Goal: Task Accomplishment & Management: Manage account settings

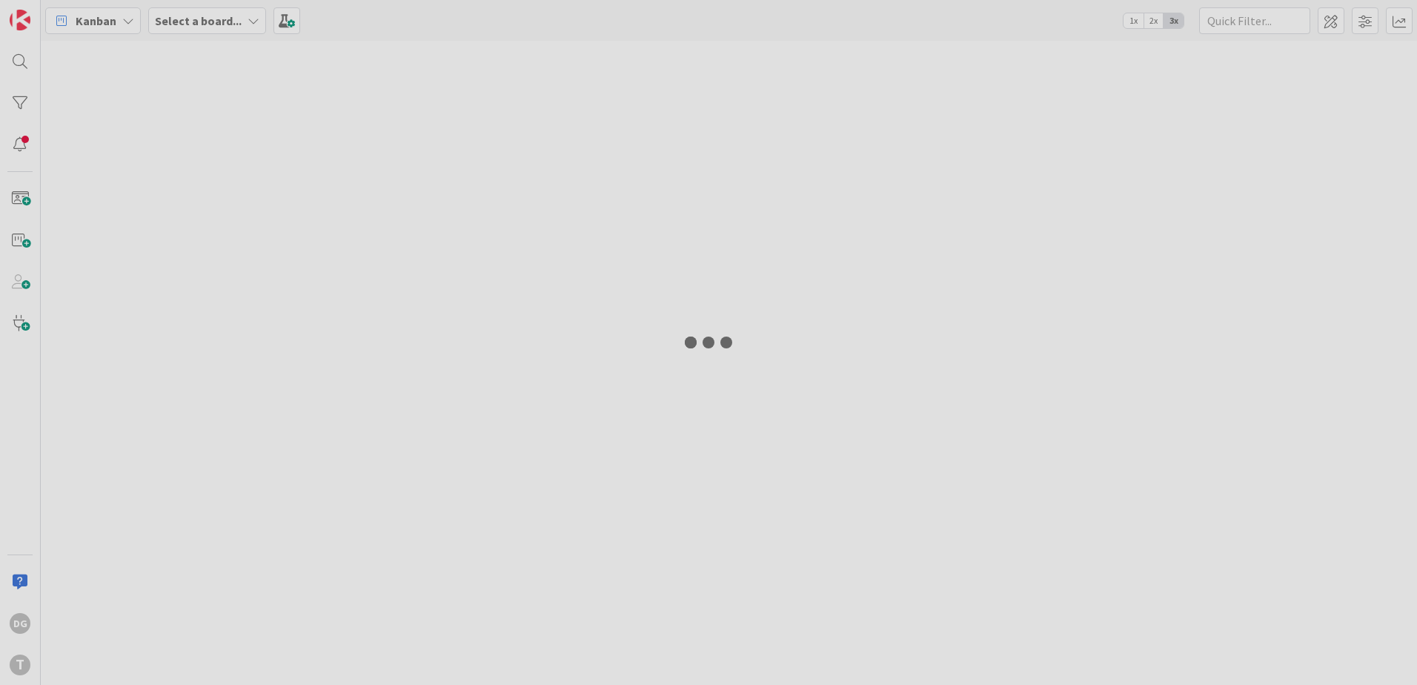
type input "wsMPGeracaoRefMB"
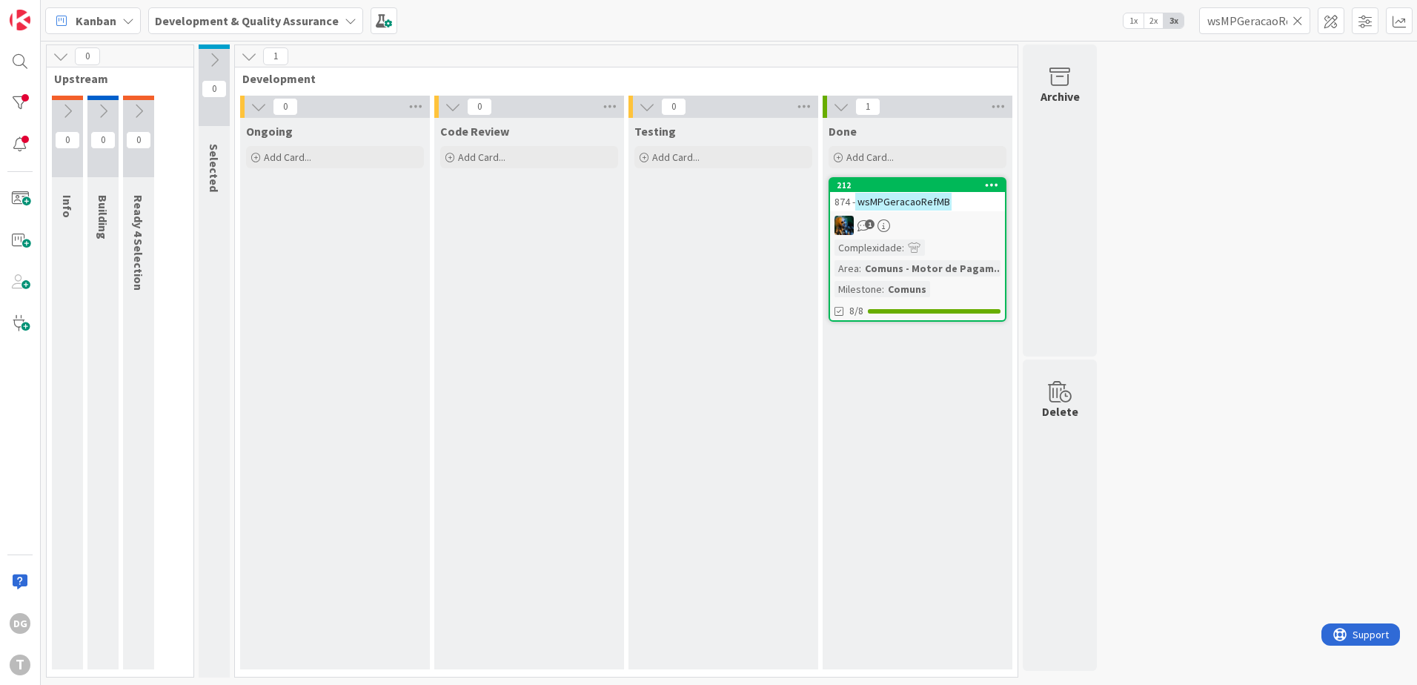
click at [1297, 19] on icon at bounding box center [1298, 20] width 10 height 13
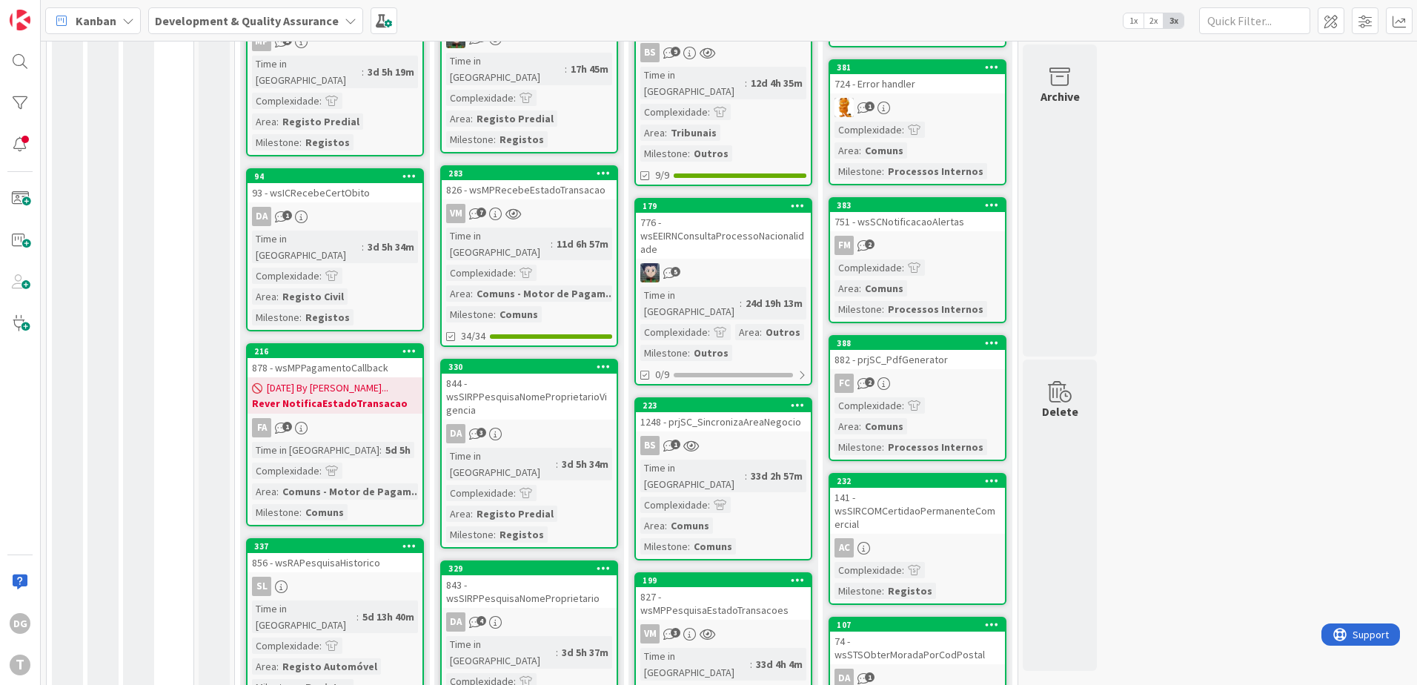
scroll to position [519, 0]
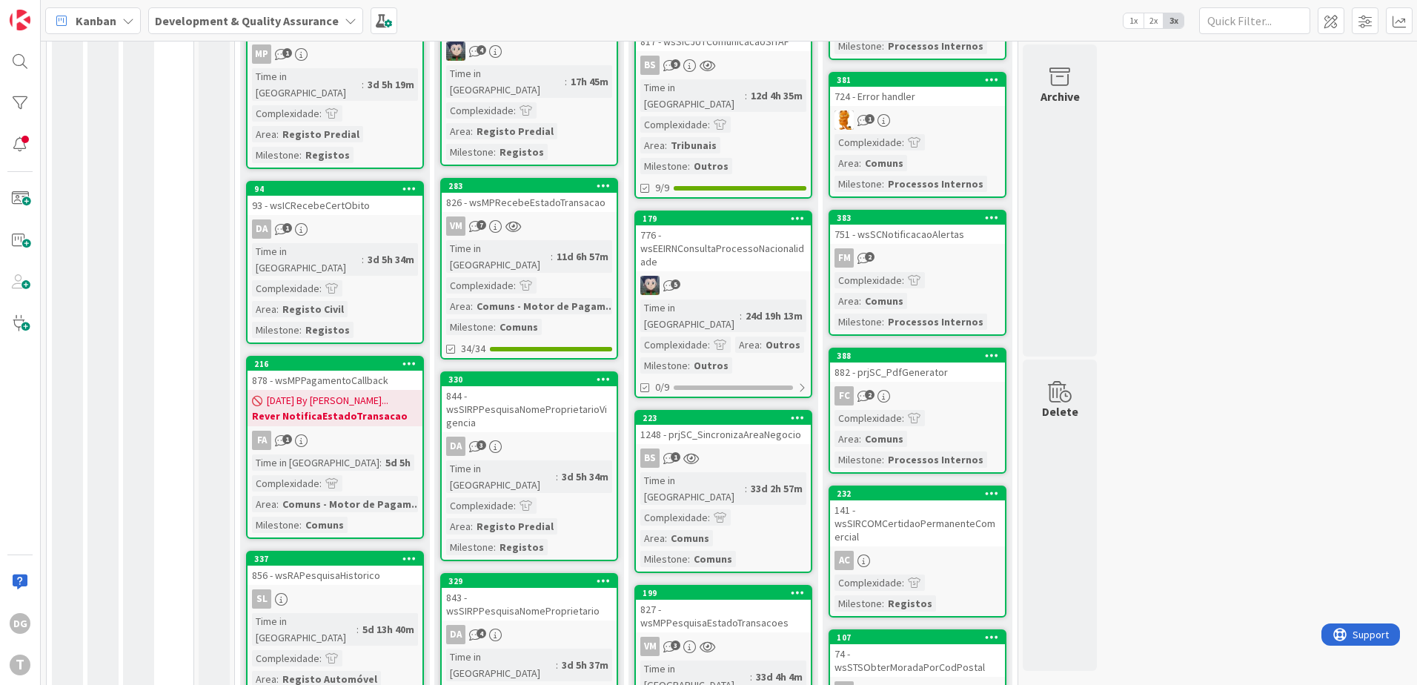
click at [753, 425] on div "1248 - prjSC_SincronizaAreaNegocio" at bounding box center [723, 434] width 175 height 19
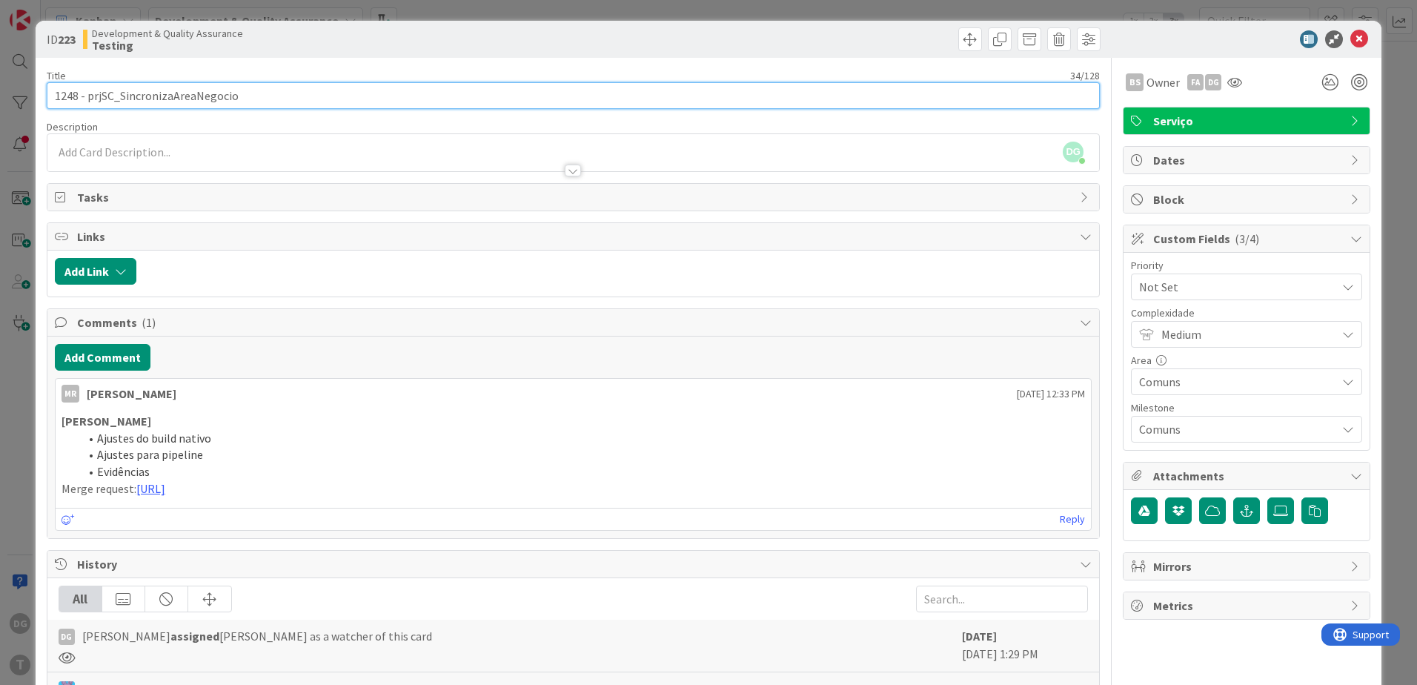
drag, startPoint x: 351, startPoint y: 90, endPoint x: 122, endPoint y: 82, distance: 229.2
click at [122, 82] on input "1248 - prjSC_SincronizaAreaNegocio" at bounding box center [573, 95] width 1053 height 27
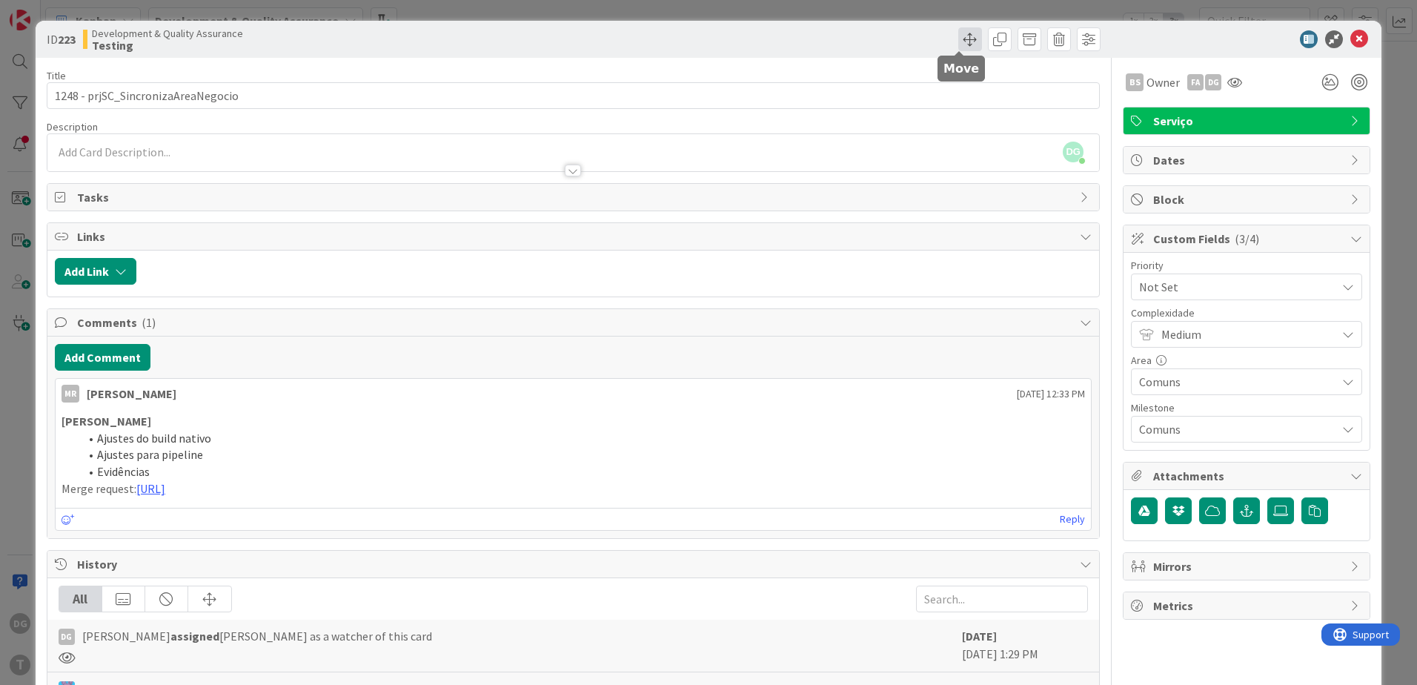
click at [963, 36] on span at bounding box center [970, 39] width 24 height 24
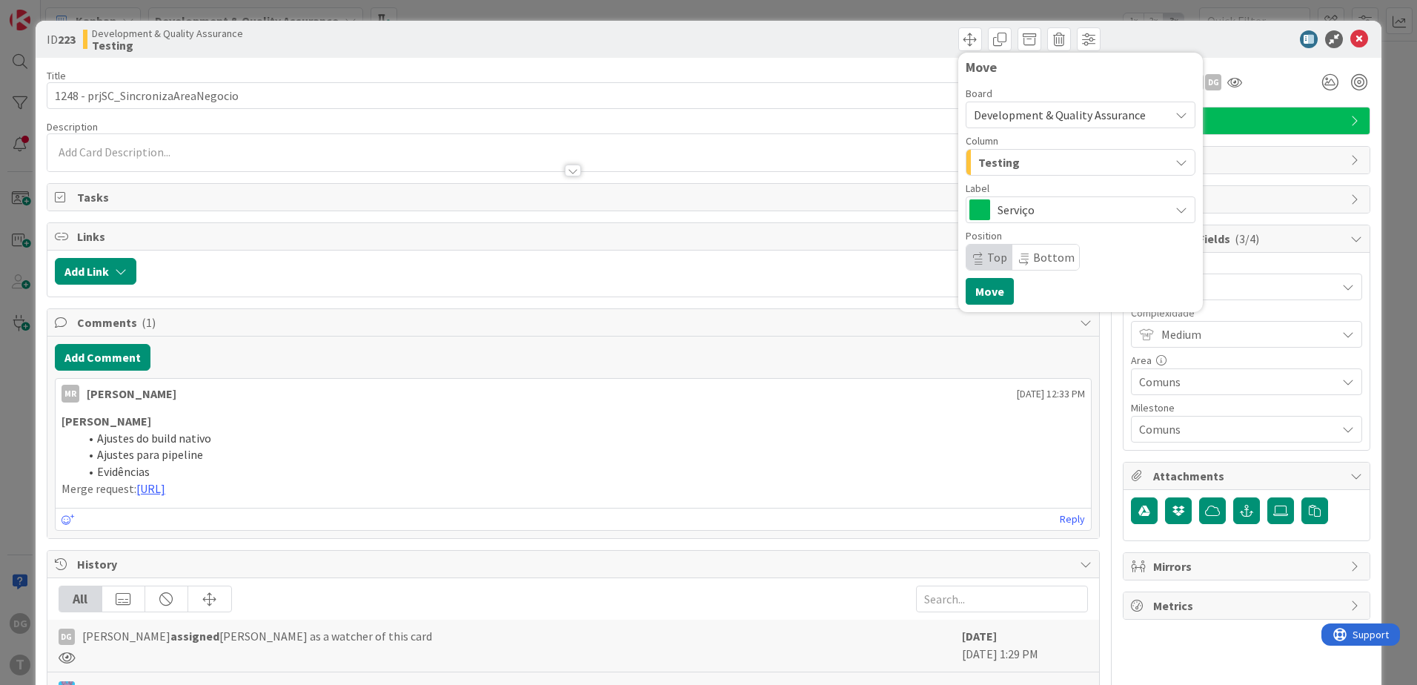
click at [1032, 167] on div "Testing" at bounding box center [1072, 162] width 195 height 24
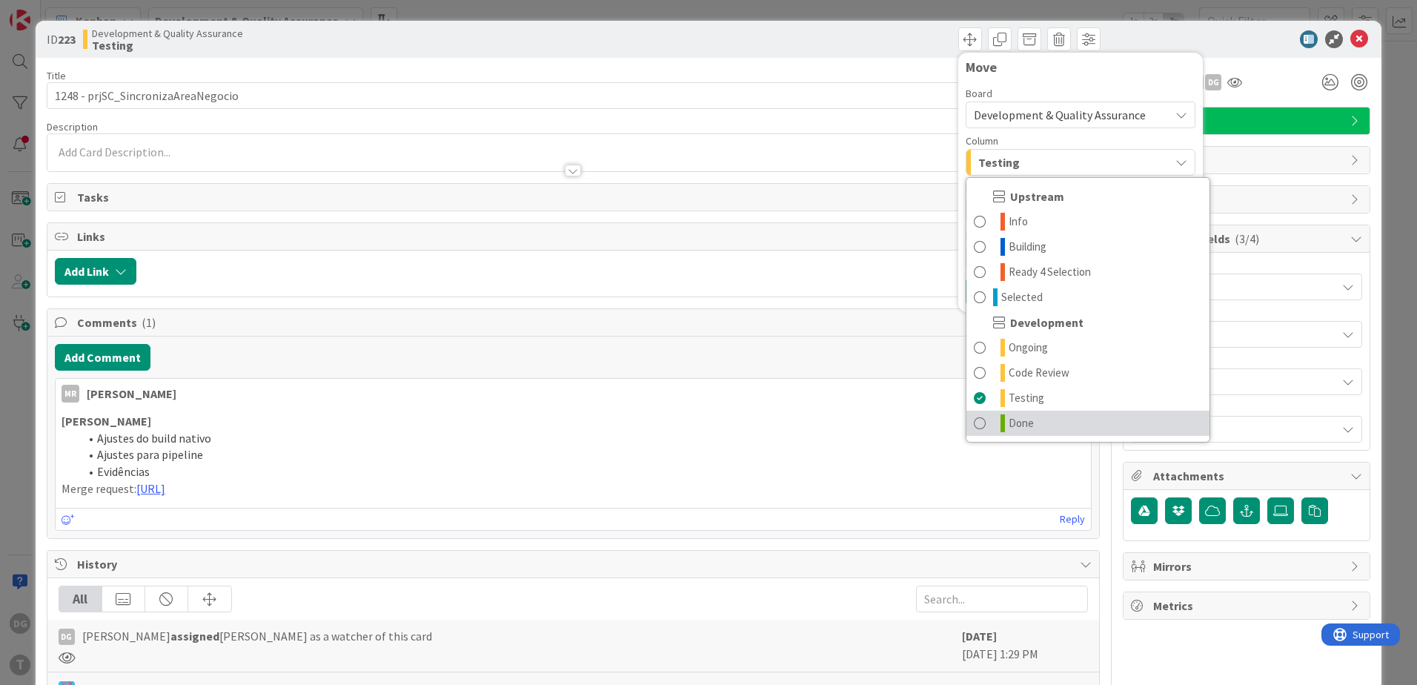
click at [1022, 424] on span "Done" at bounding box center [1021, 423] width 25 height 18
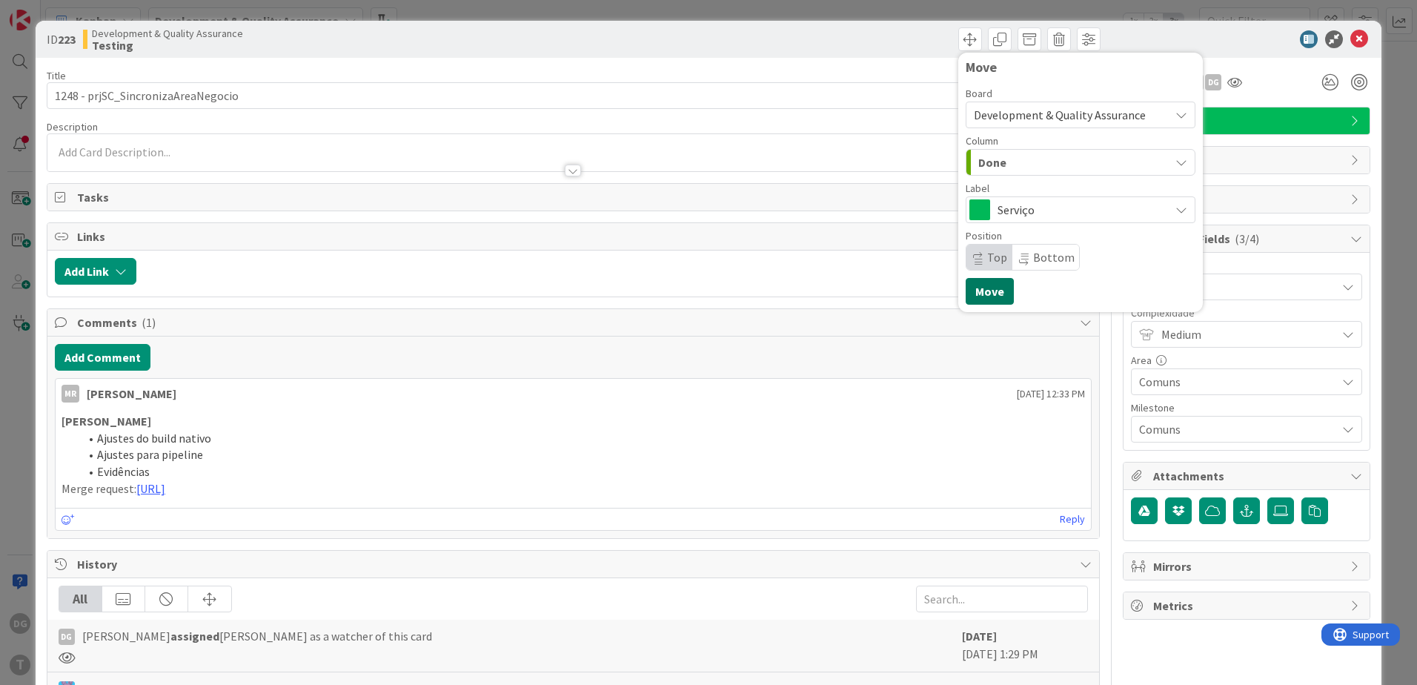
click at [980, 291] on button "Move" at bounding box center [990, 291] width 48 height 27
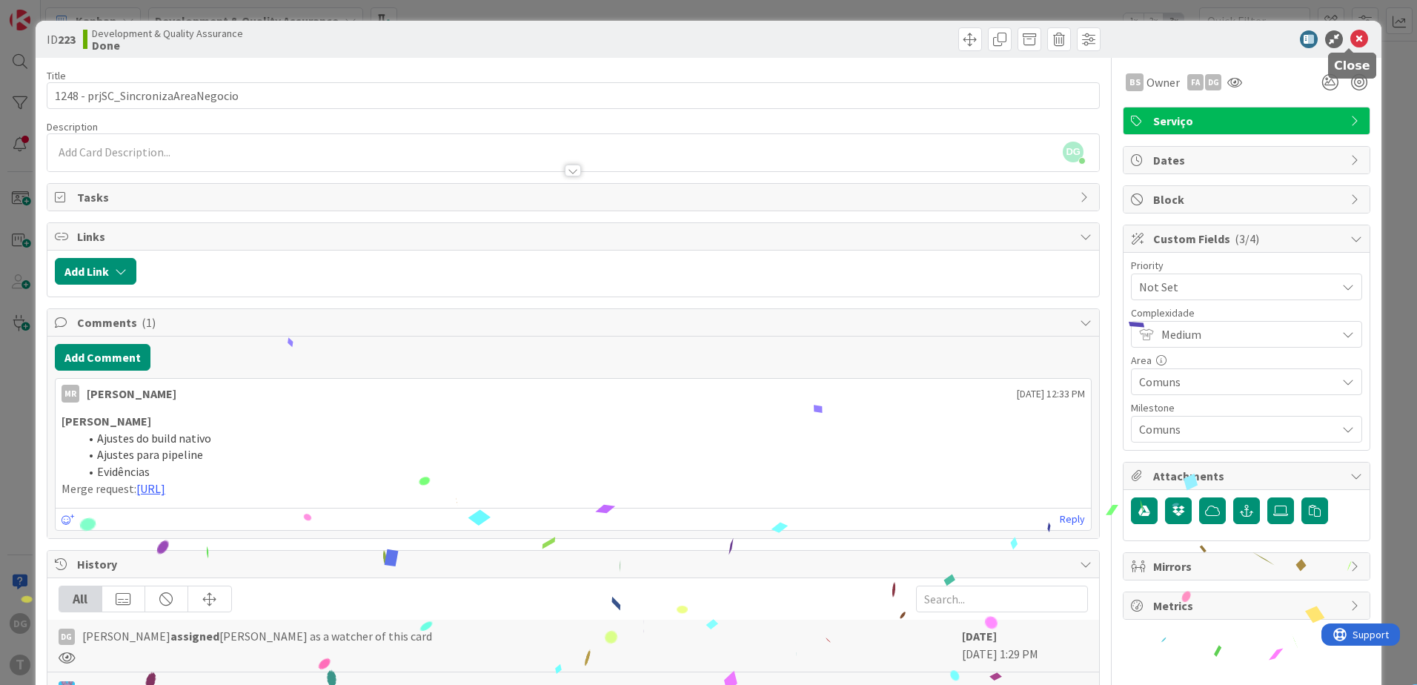
click at [1351, 36] on icon at bounding box center [1360, 39] width 18 height 18
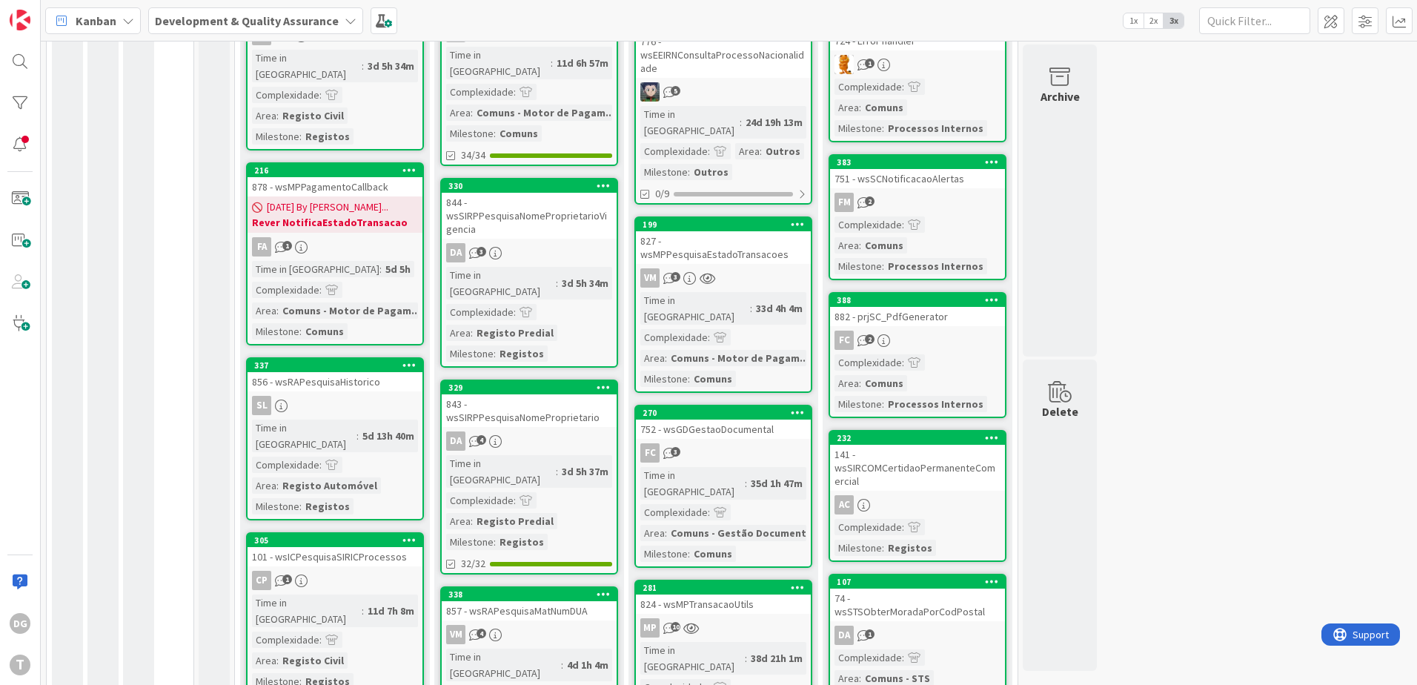
scroll to position [667, 0]
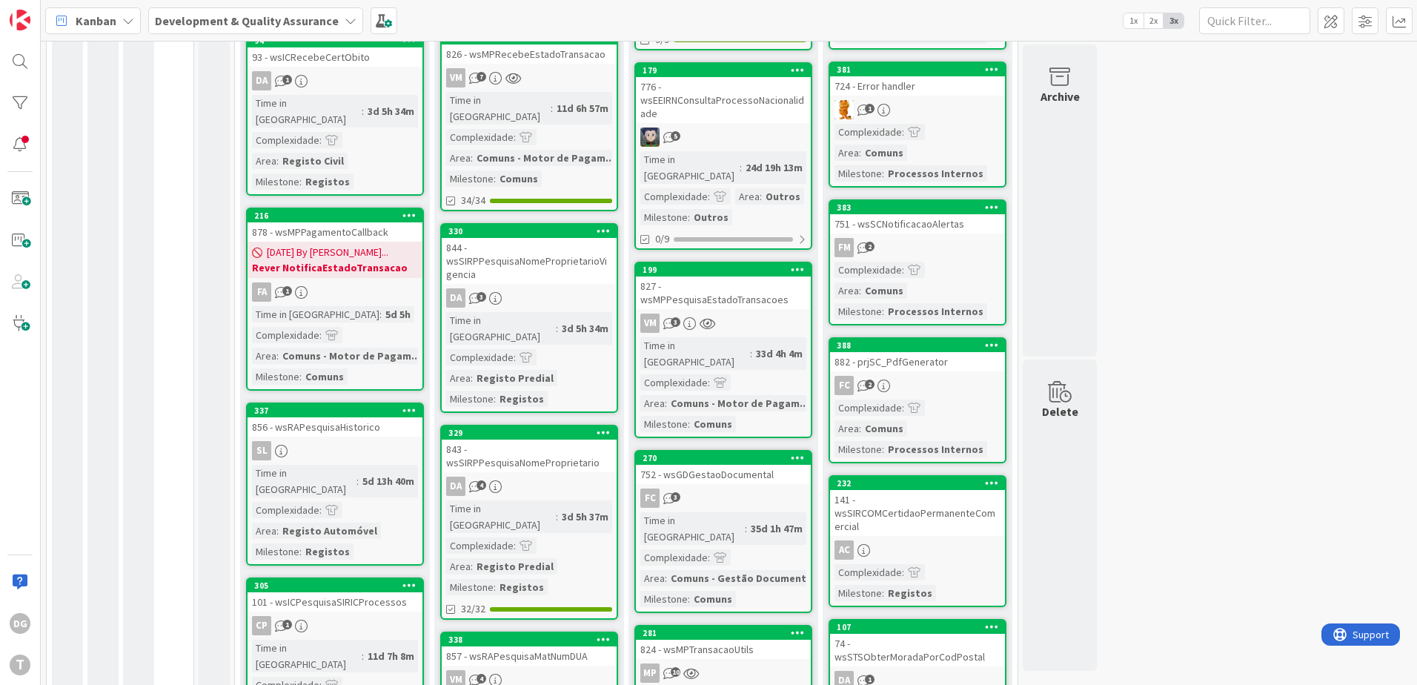
click at [749, 450] on link "270 752 - wsGDGestaoDocumental FC 3 Time in [GEOGRAPHIC_DATA] : 35d 1h 47m Comp…" at bounding box center [723, 531] width 178 height 163
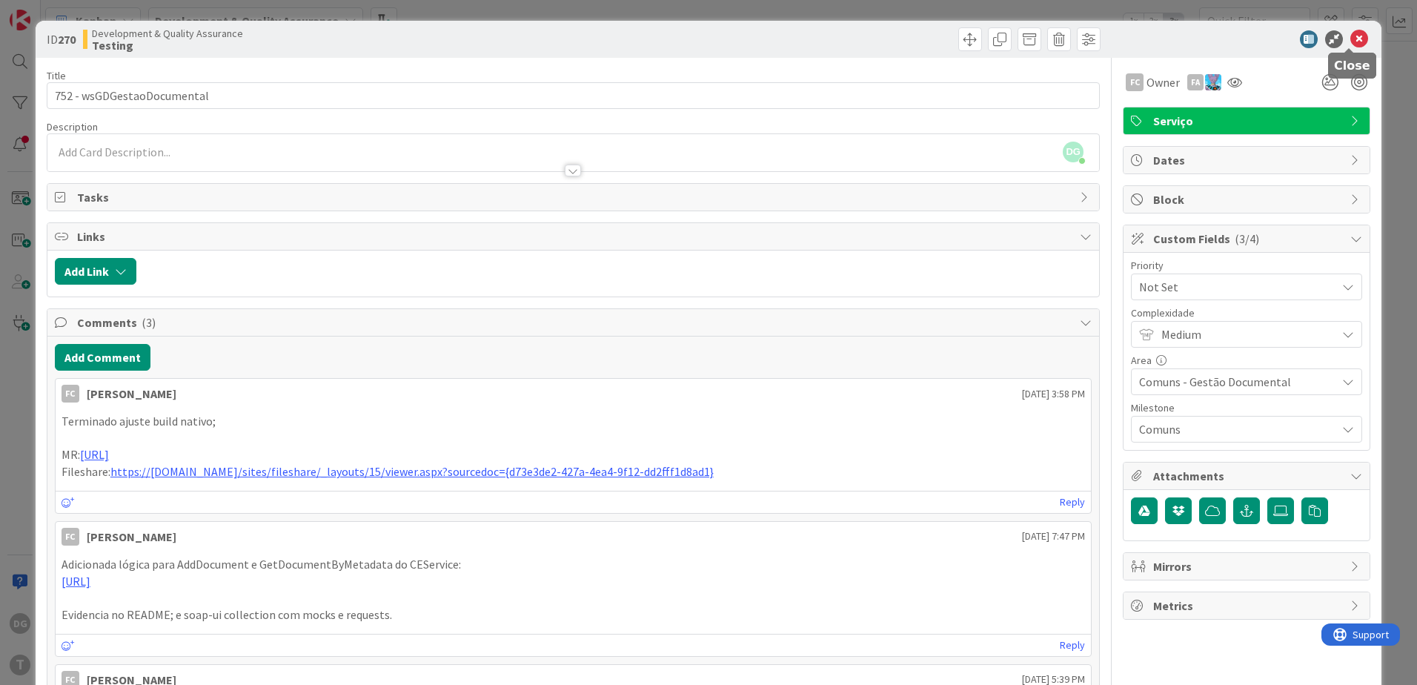
click at [1359, 42] on div at bounding box center [1239, 39] width 262 height 18
click at [1351, 37] on icon at bounding box center [1360, 39] width 18 height 18
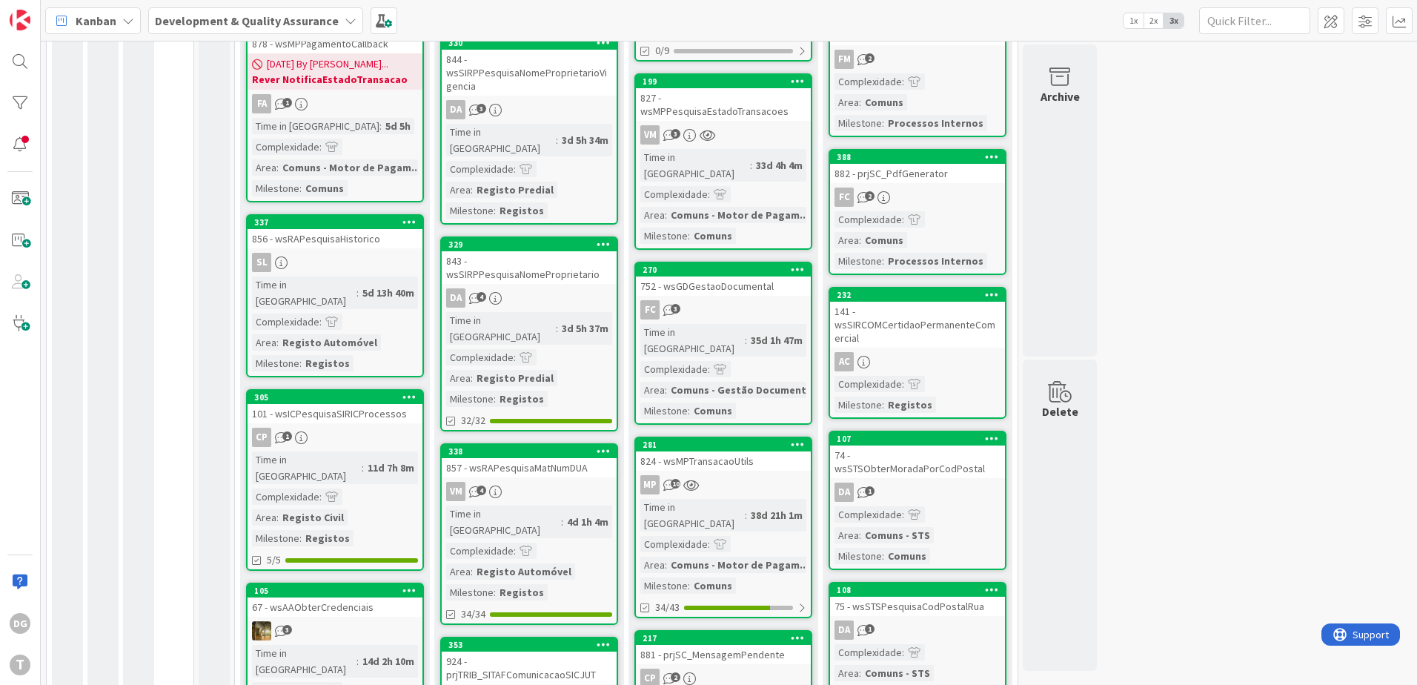
scroll to position [964, 0]
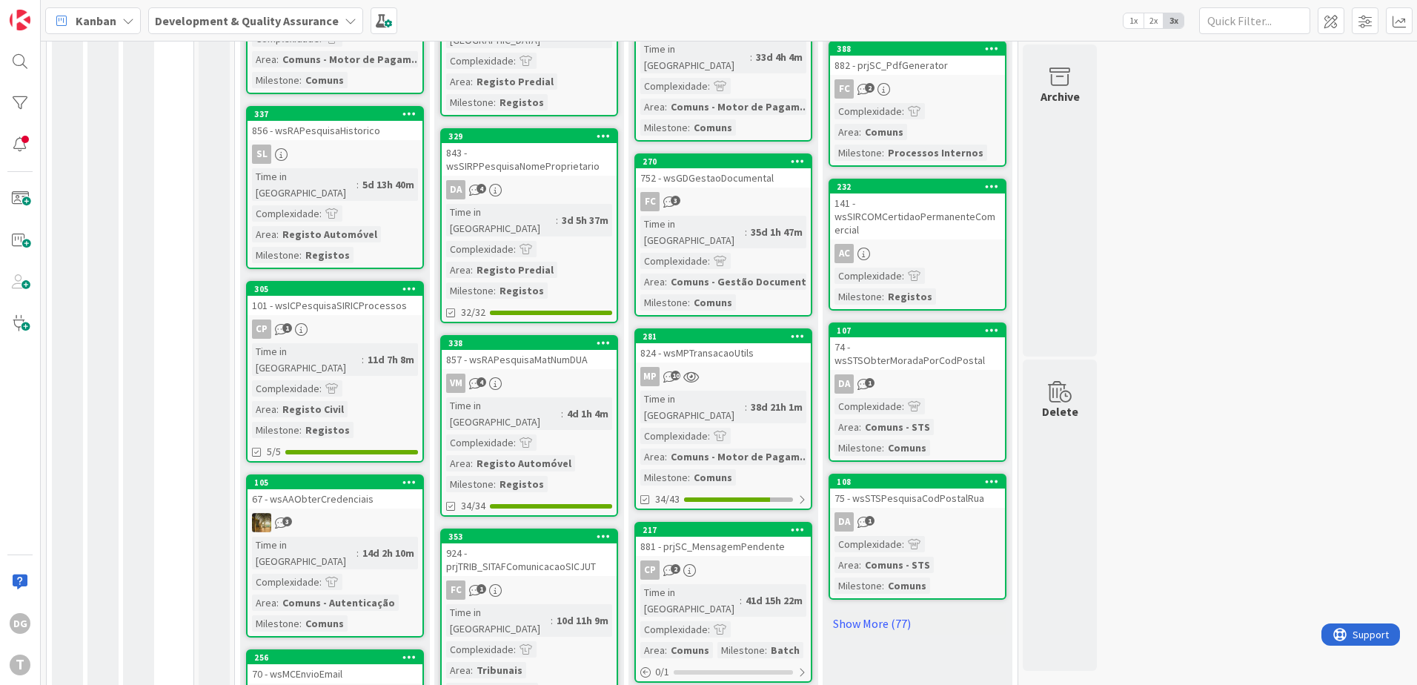
click at [767, 367] on div "MP 10" at bounding box center [723, 376] width 175 height 19
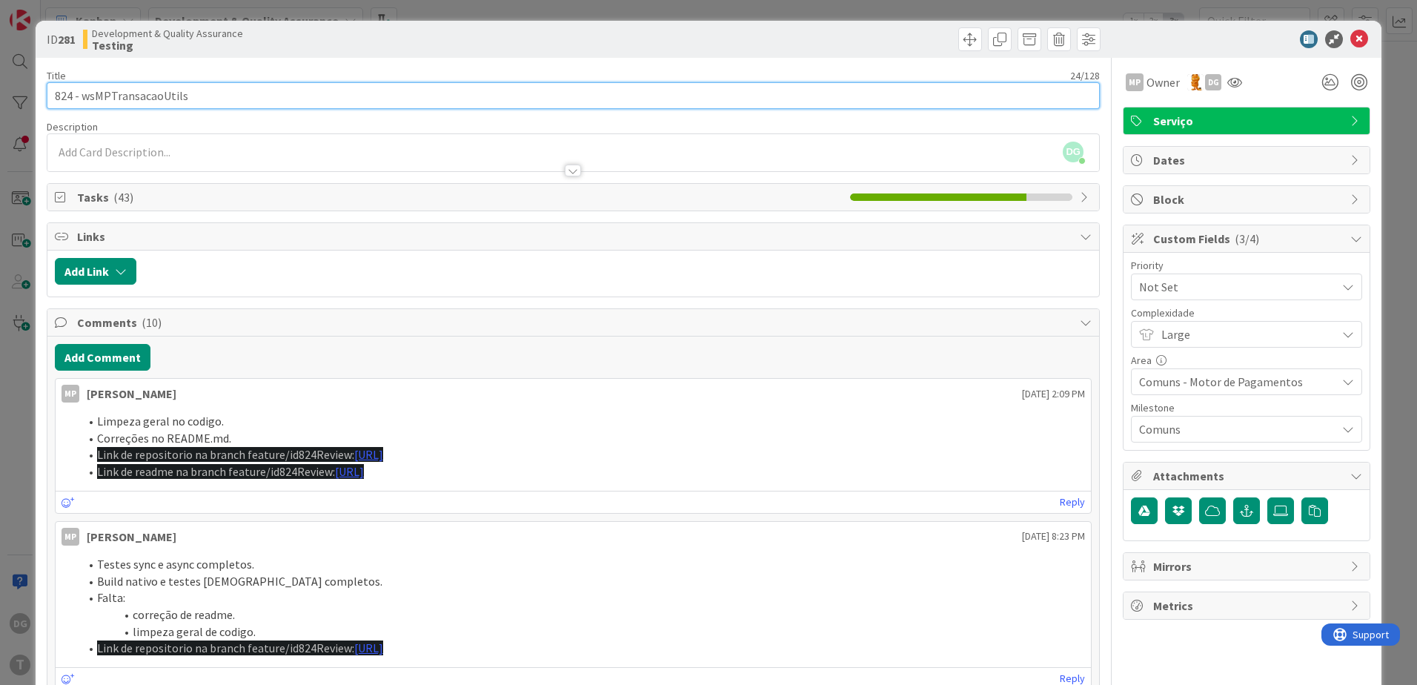
drag, startPoint x: 288, startPoint y: 93, endPoint x: 83, endPoint y: 102, distance: 204.8
click at [83, 102] on input "824 - wsMPTransacaoUtils" at bounding box center [573, 95] width 1053 height 27
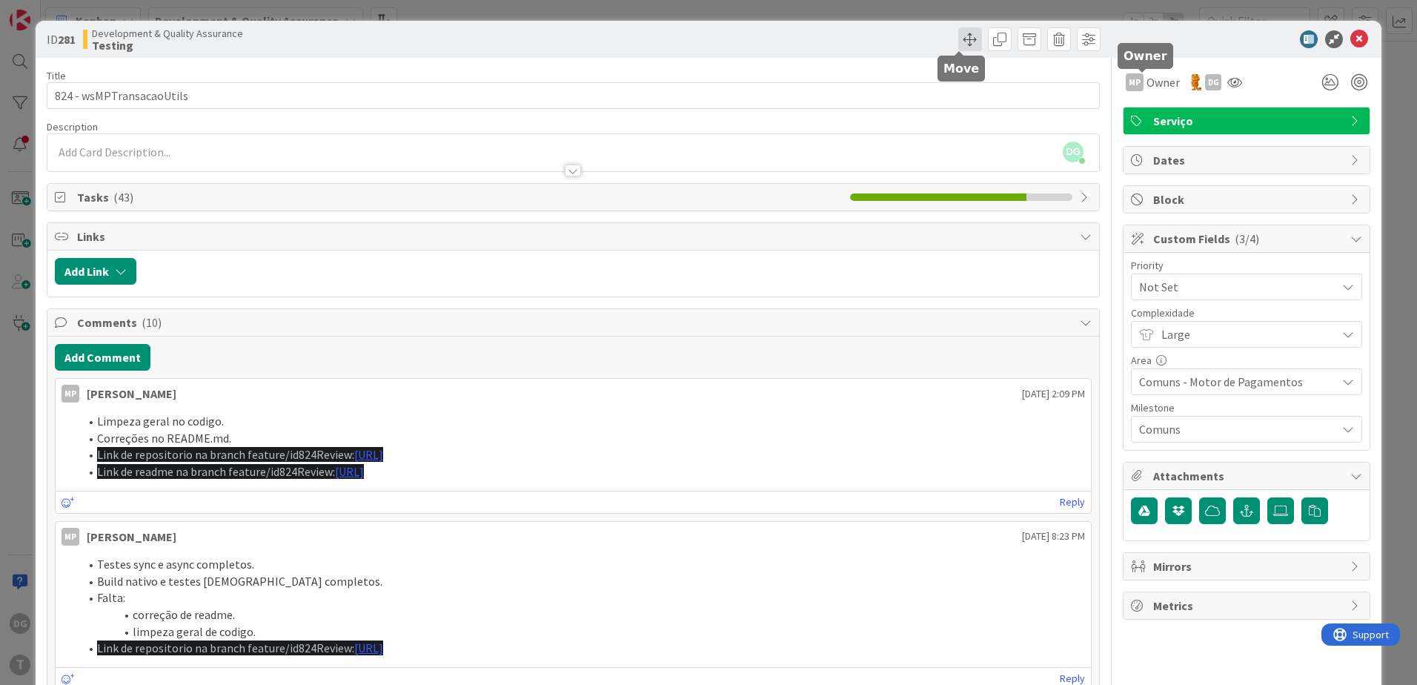
click at [965, 41] on span at bounding box center [970, 39] width 24 height 24
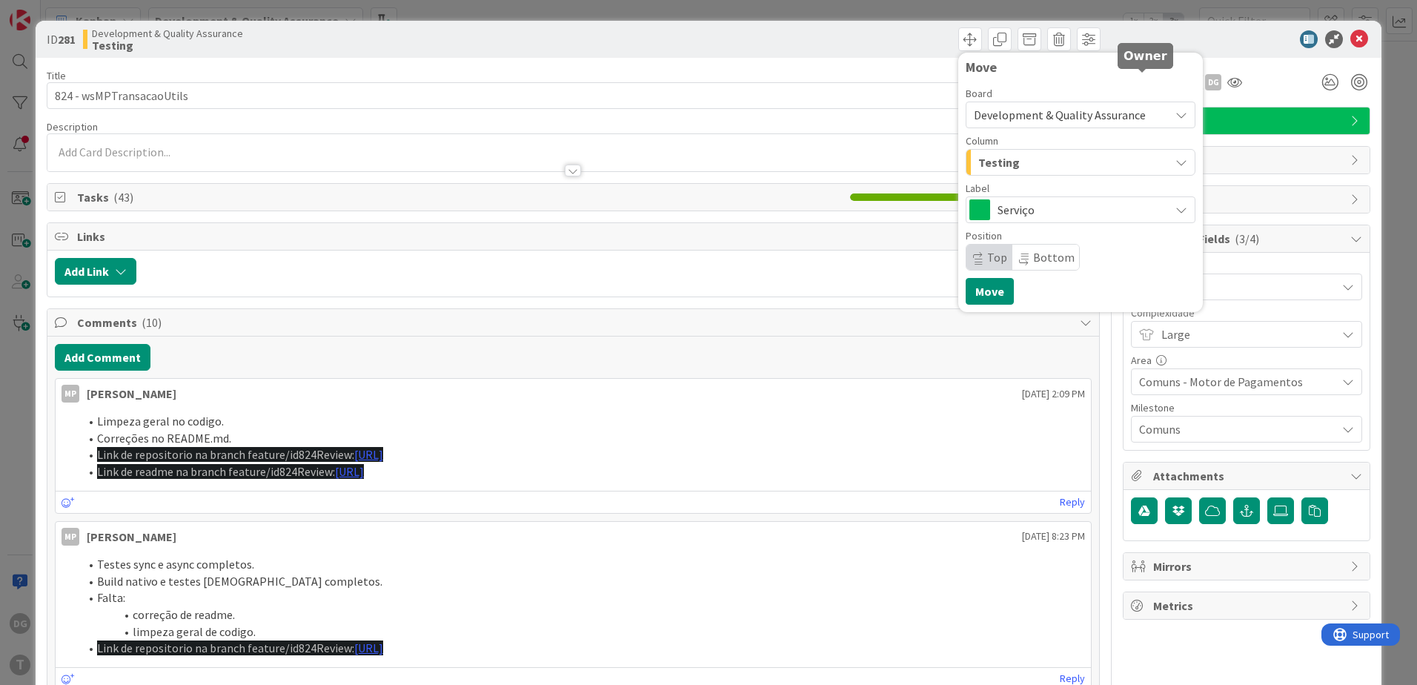
click at [1045, 199] on span "Serviço" at bounding box center [1080, 209] width 165 height 21
click at [1041, 217] on span "Serviço" at bounding box center [1080, 209] width 165 height 21
click at [1037, 150] on button "Testing" at bounding box center [1081, 162] width 230 height 27
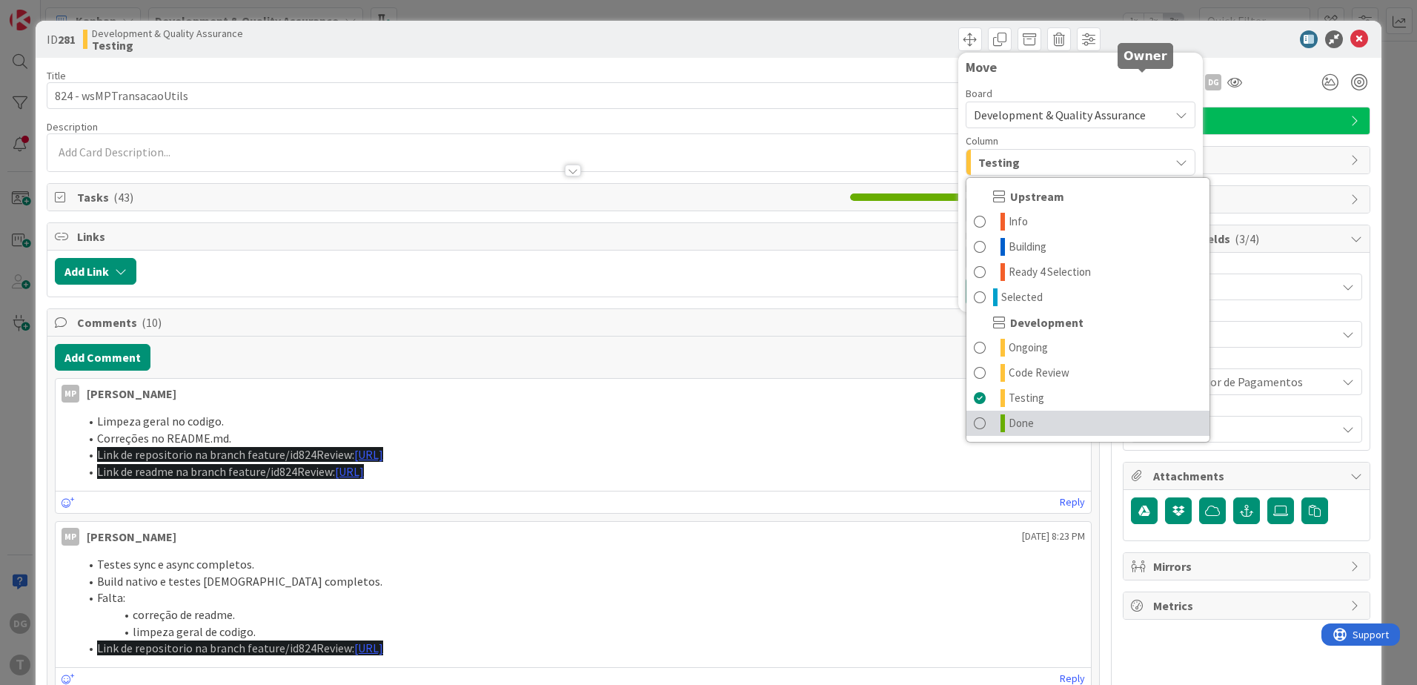
click at [1018, 424] on span "Done" at bounding box center [1021, 423] width 25 height 18
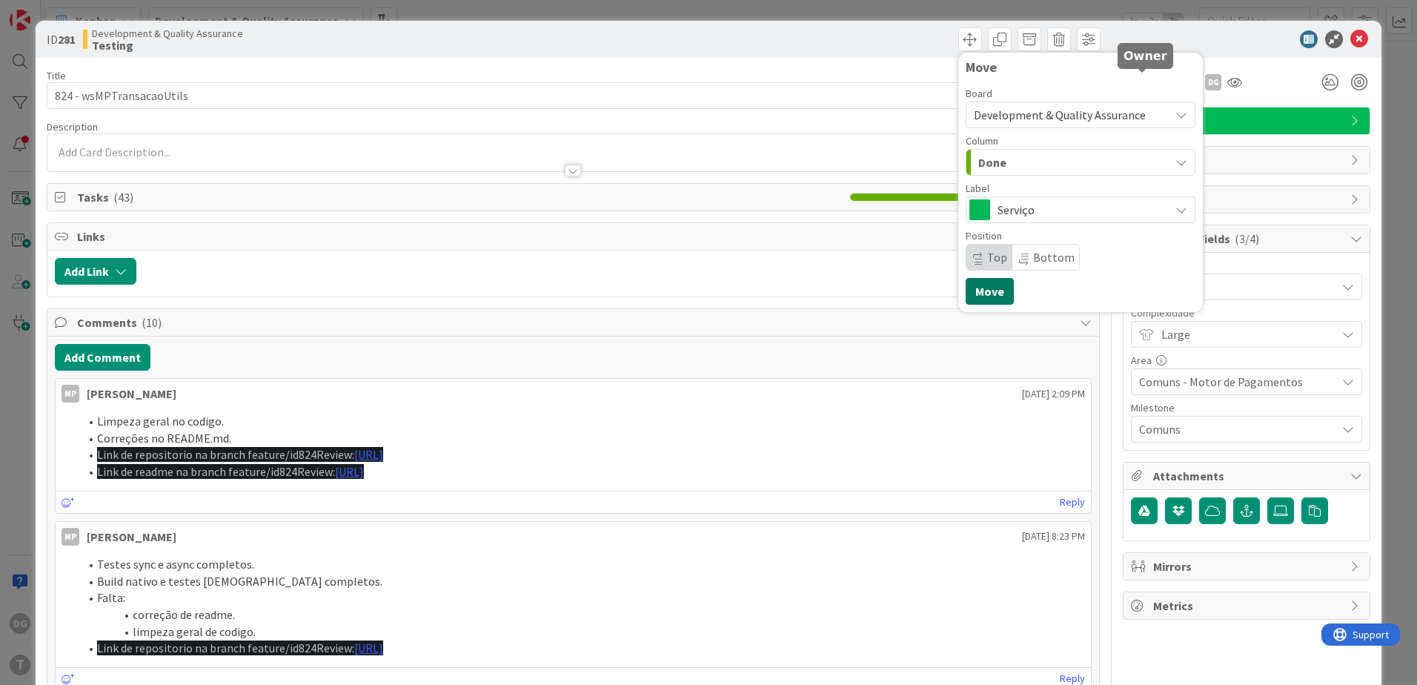
click at [978, 296] on button "Move" at bounding box center [990, 291] width 48 height 27
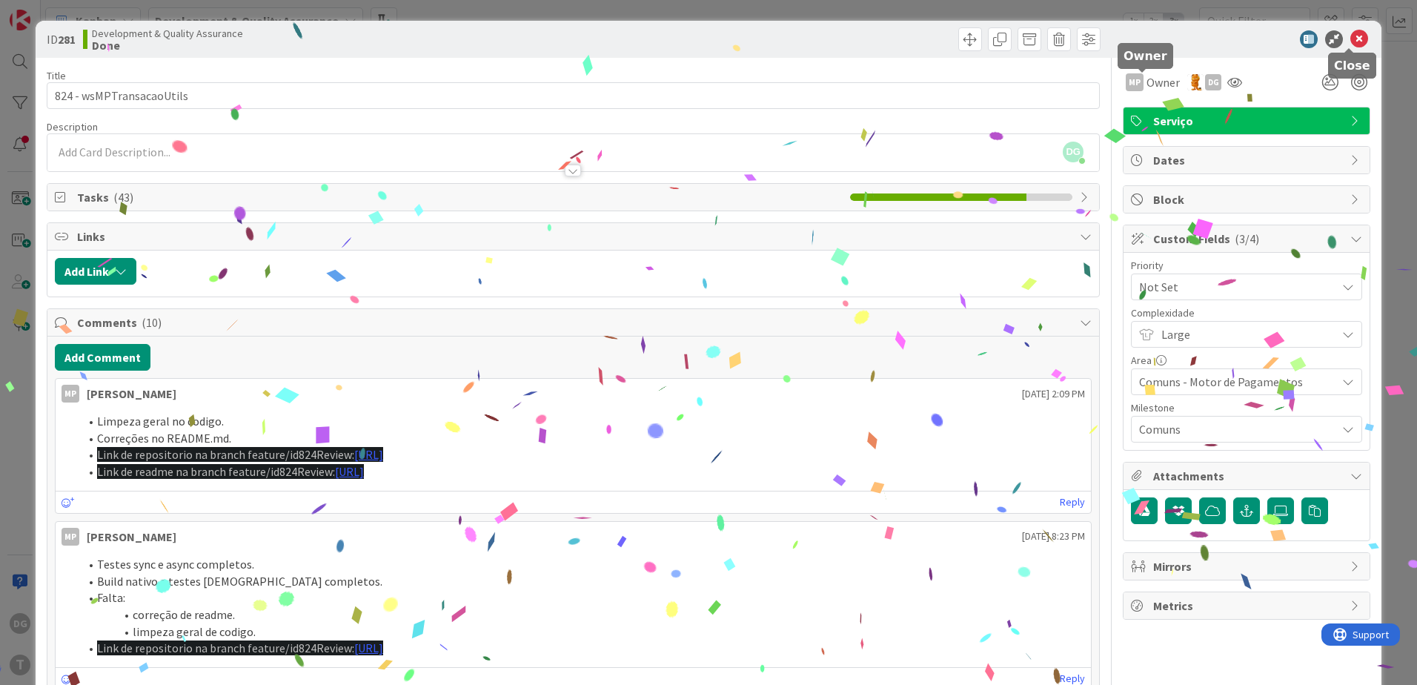
click at [1351, 39] on icon at bounding box center [1360, 39] width 18 height 18
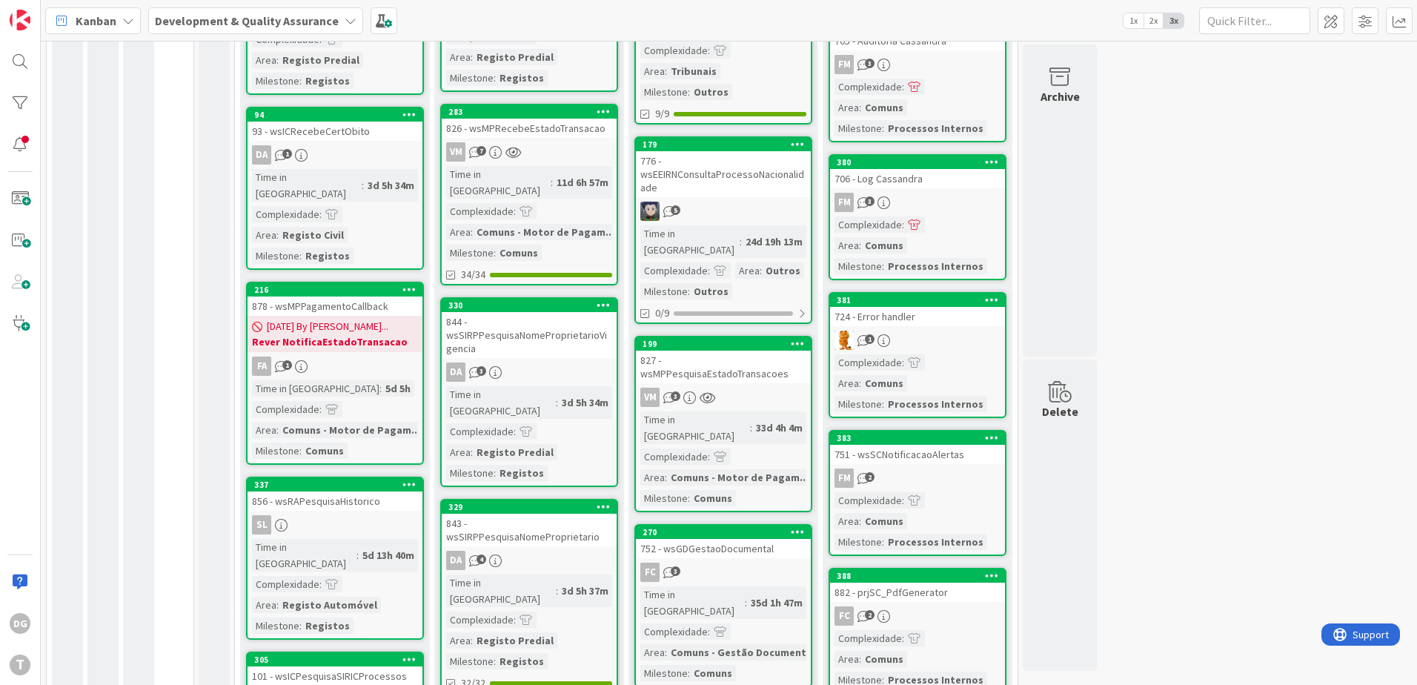
scroll to position [519, 0]
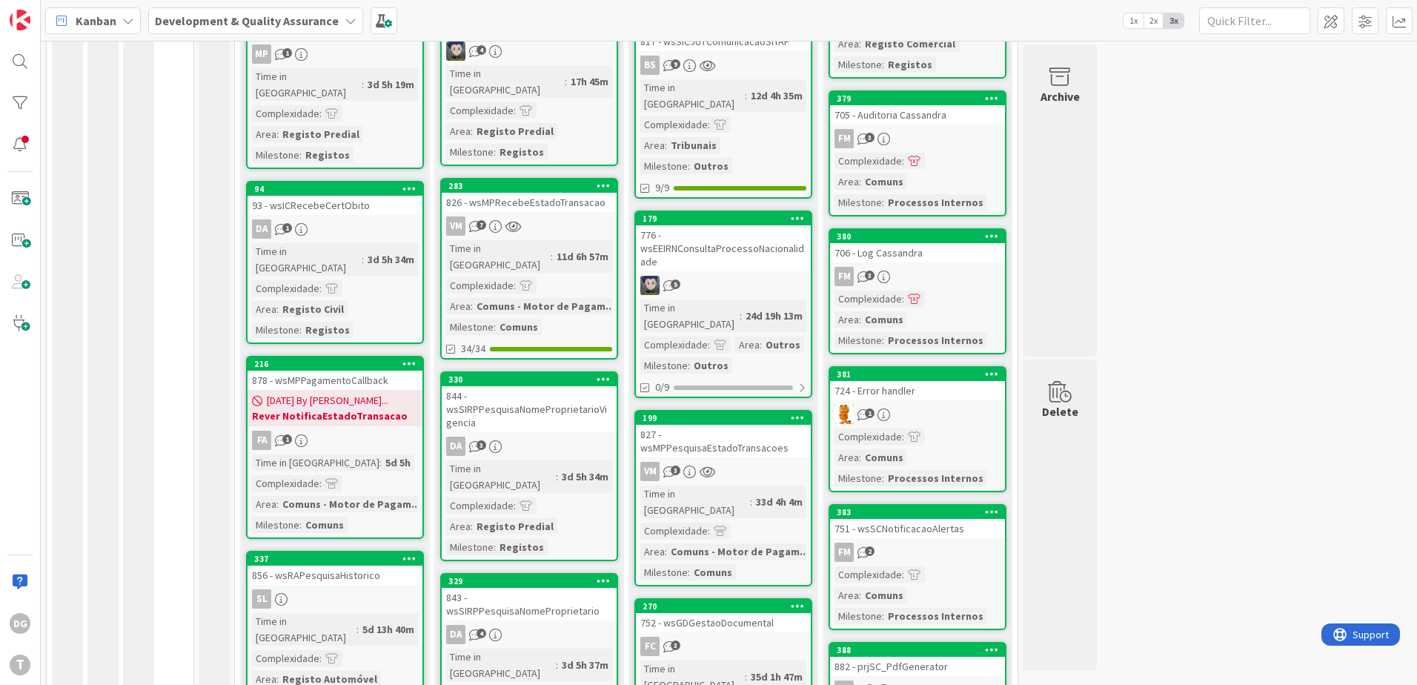
click at [791, 425] on div "827 - wsMPPesquisaEstadoTransacoes" at bounding box center [723, 441] width 175 height 33
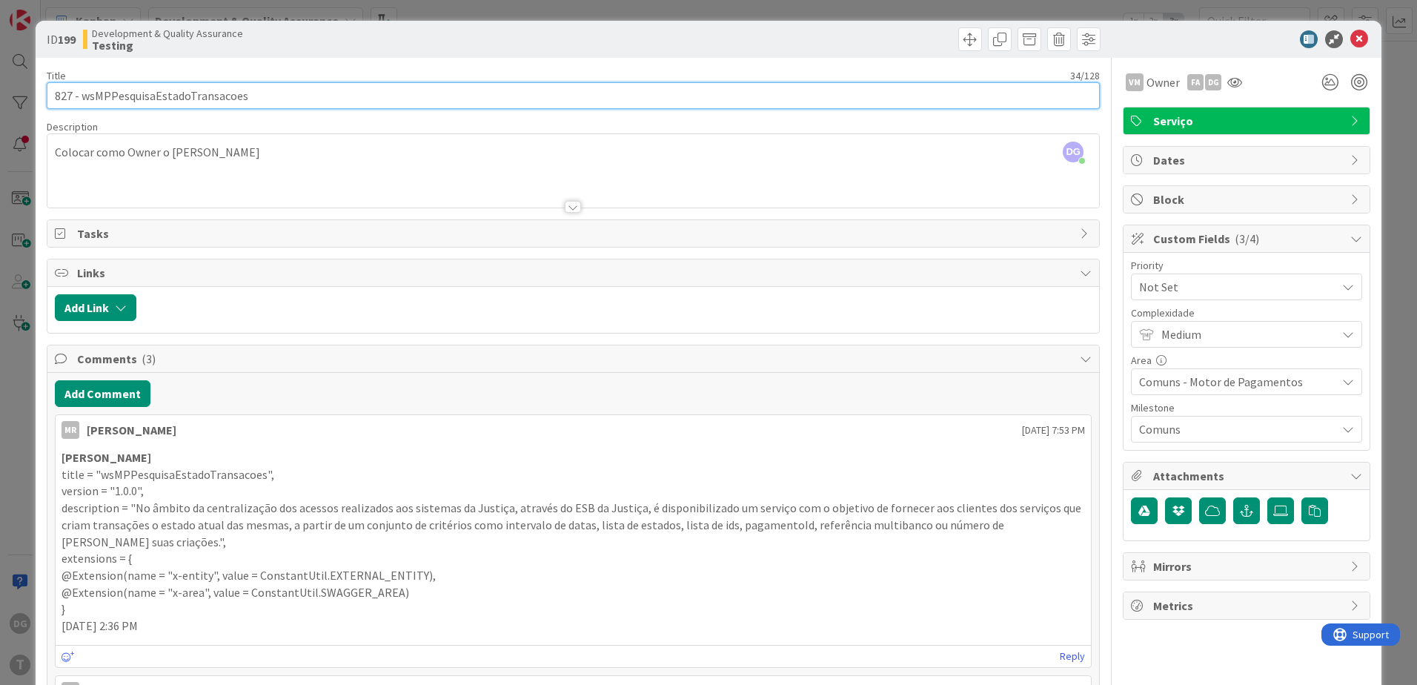
drag, startPoint x: 311, startPoint y: 96, endPoint x: 81, endPoint y: 97, distance: 229.8
click at [81, 97] on input "827 - wsMPPesquisaEstadoTransacoes" at bounding box center [573, 95] width 1053 height 27
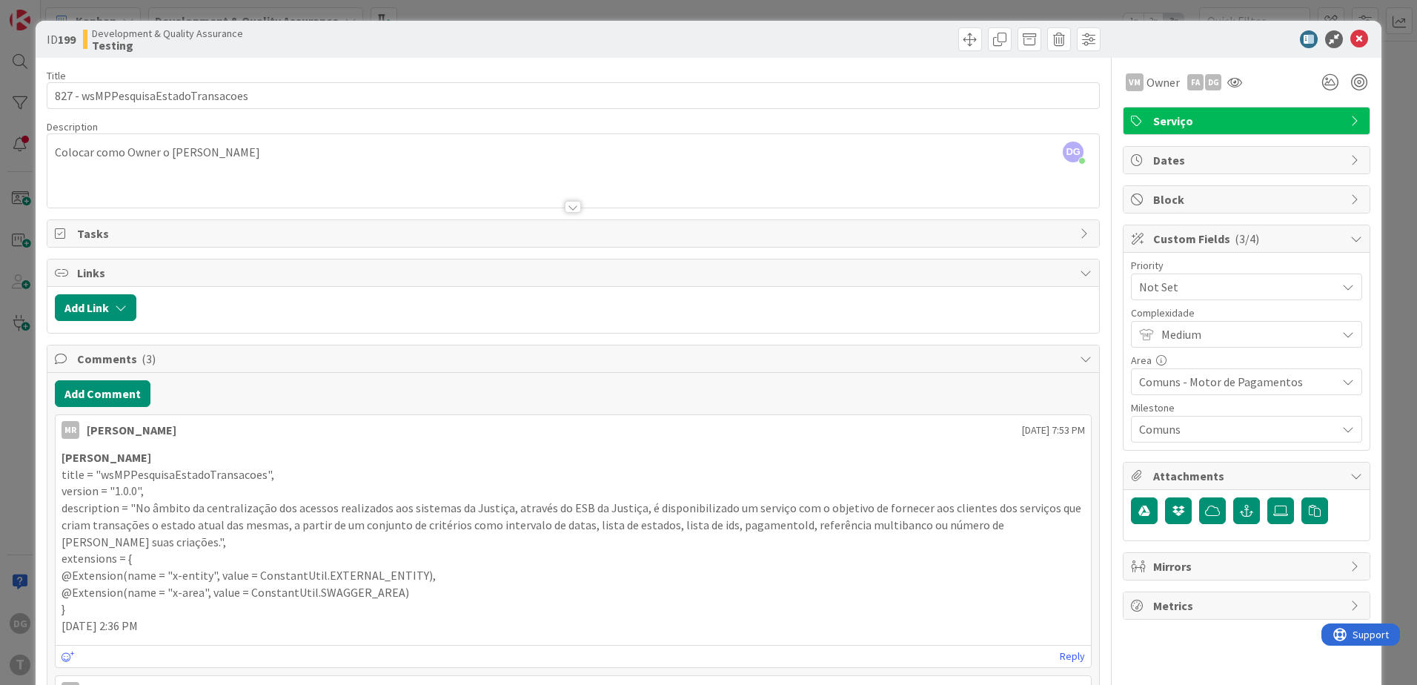
click at [959, 25] on div "ID 199 Development & Quality Assurance Testing" at bounding box center [709, 39] width 1346 height 37
click at [959, 36] on span at bounding box center [970, 39] width 24 height 24
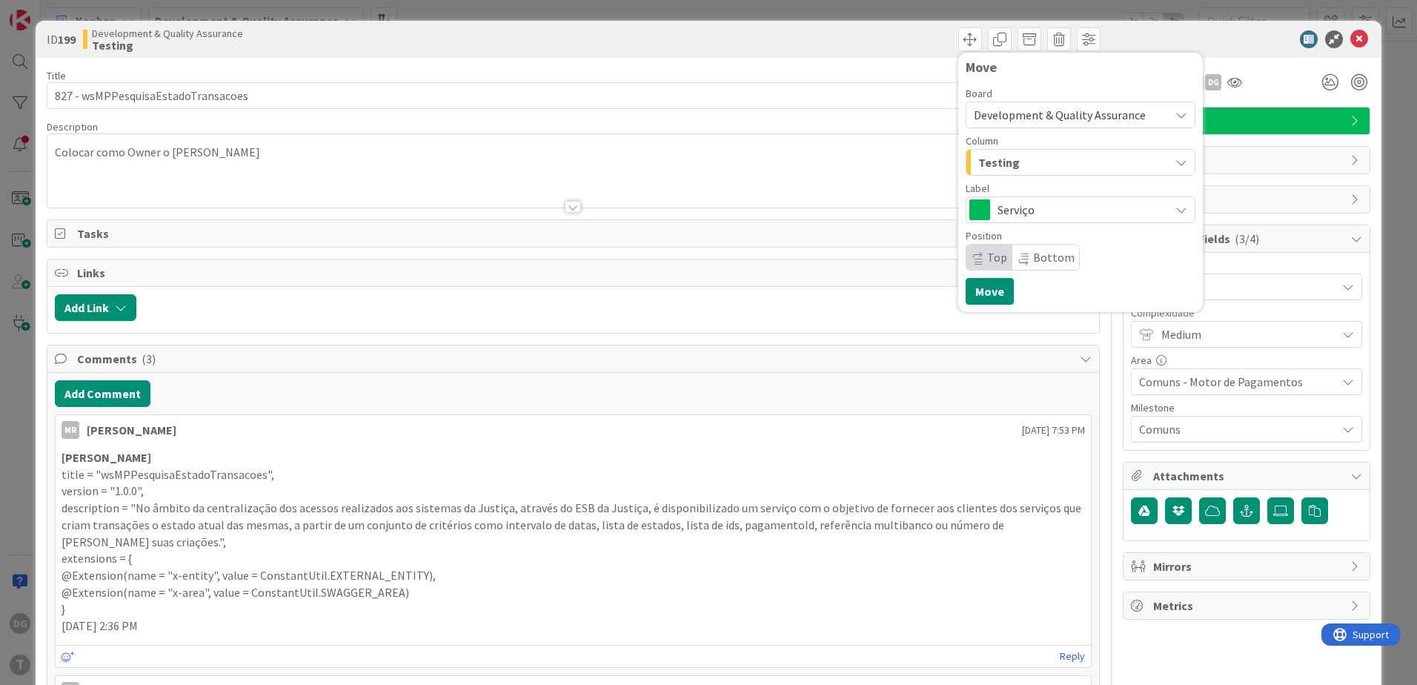
click at [1033, 153] on div "Testing" at bounding box center [1072, 162] width 195 height 24
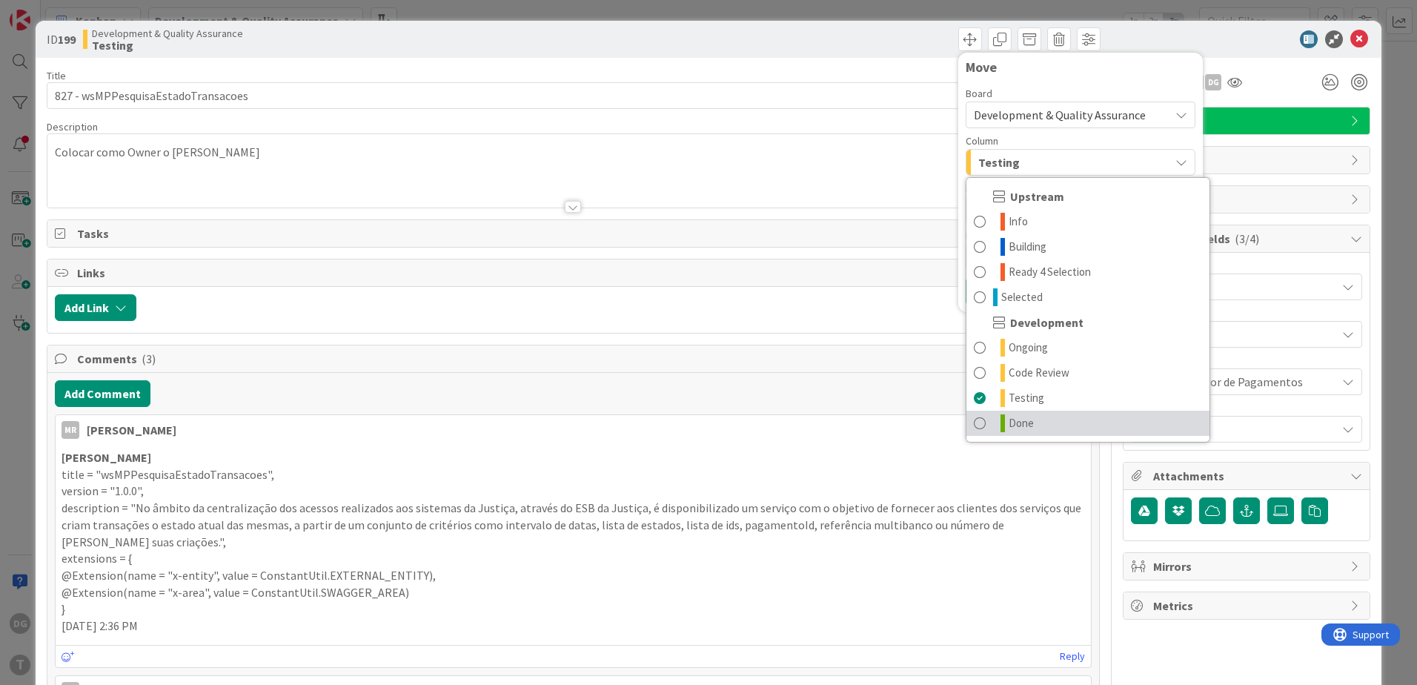
click at [1018, 419] on span "Done" at bounding box center [1021, 423] width 25 height 18
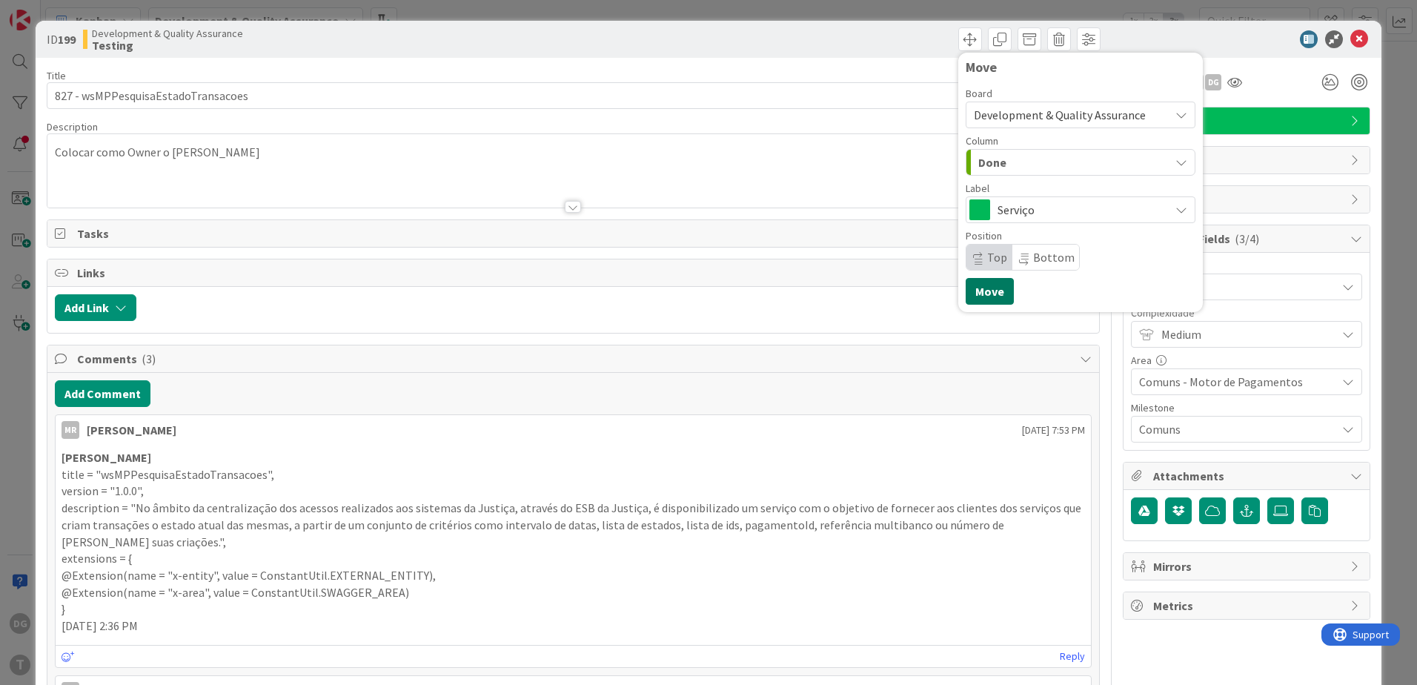
click at [997, 300] on button "Move" at bounding box center [990, 291] width 48 height 27
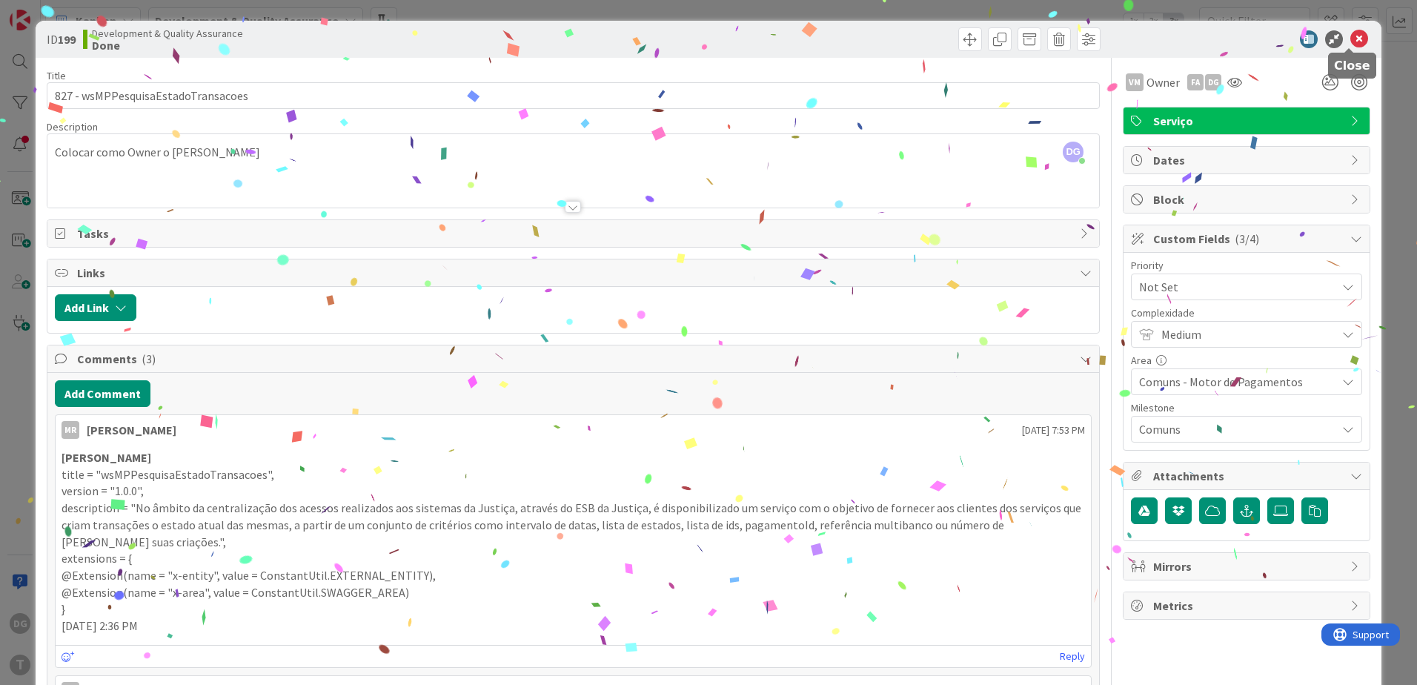
click at [1351, 45] on icon at bounding box center [1360, 39] width 18 height 18
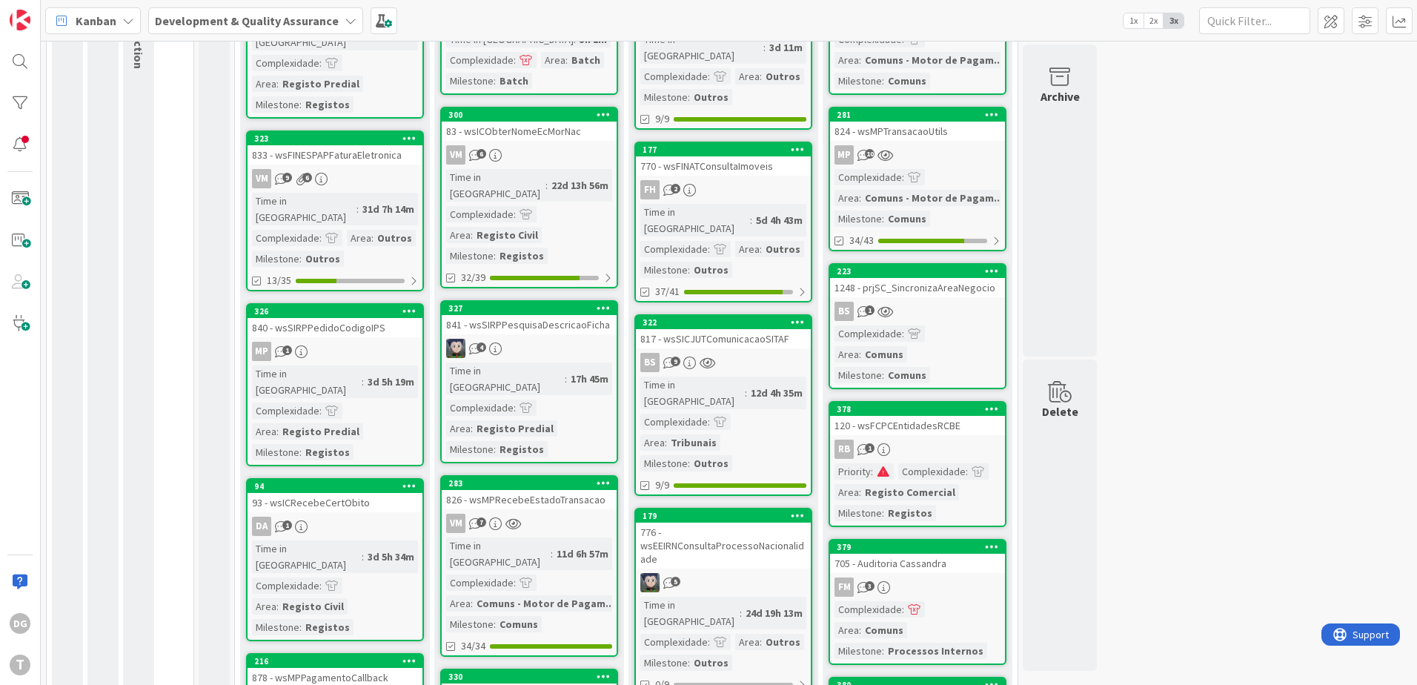
scroll to position [222, 0]
click at [750, 328] on div "817 - wsSICJUTComunicacaoSITAF" at bounding box center [723, 337] width 175 height 19
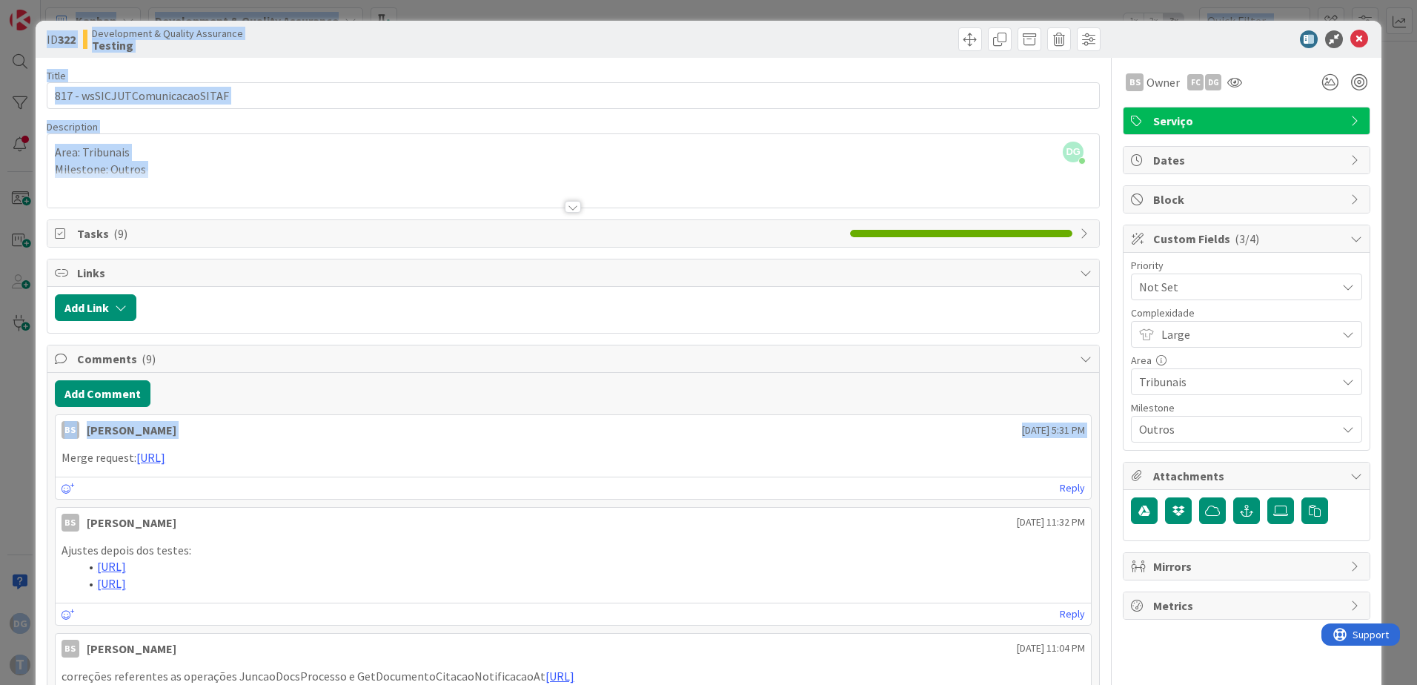
click at [0, 469] on html "DG T Kanban Development & Quality Assurance 1x 2x 3x 29 Upstream 3 Info 18 Buil…" at bounding box center [708, 342] width 1417 height 685
click at [1351, 42] on icon at bounding box center [1360, 39] width 18 height 18
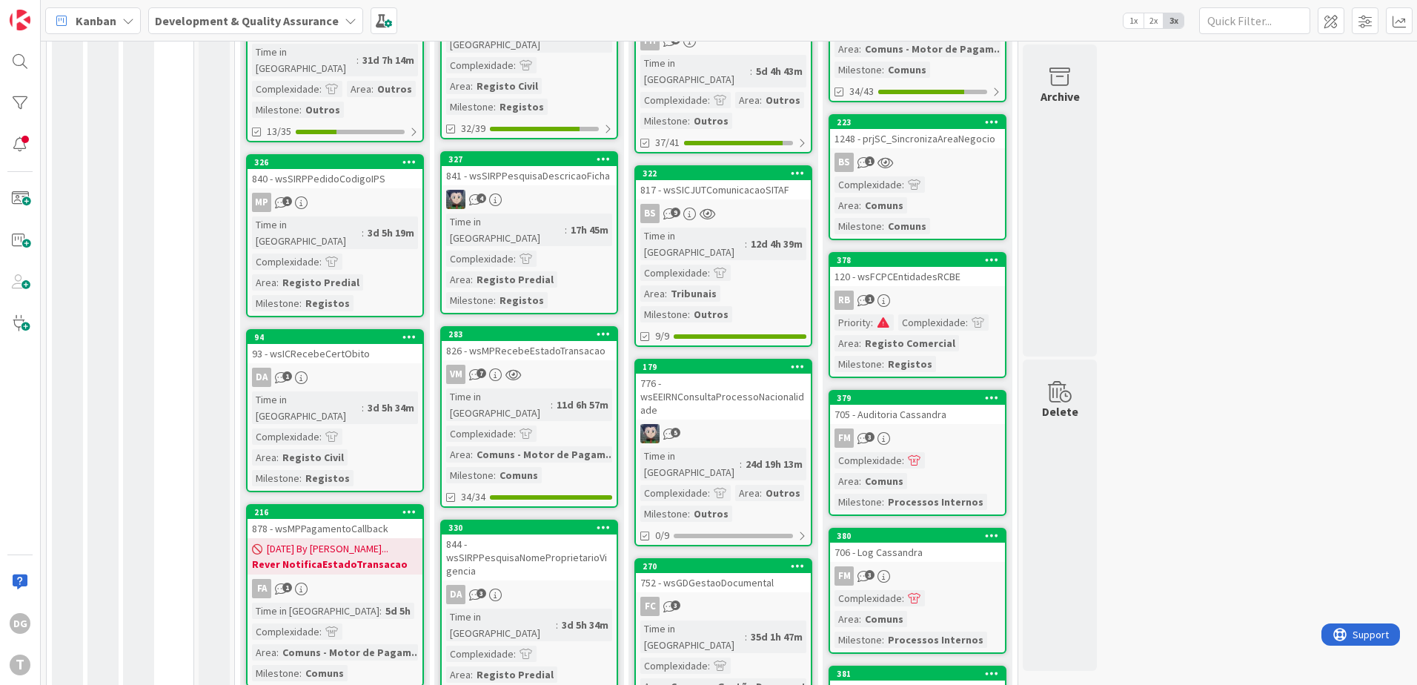
click at [732, 374] on div "776 - wsEEIRNConsultaProcessoNacionalidade" at bounding box center [723, 397] width 175 height 46
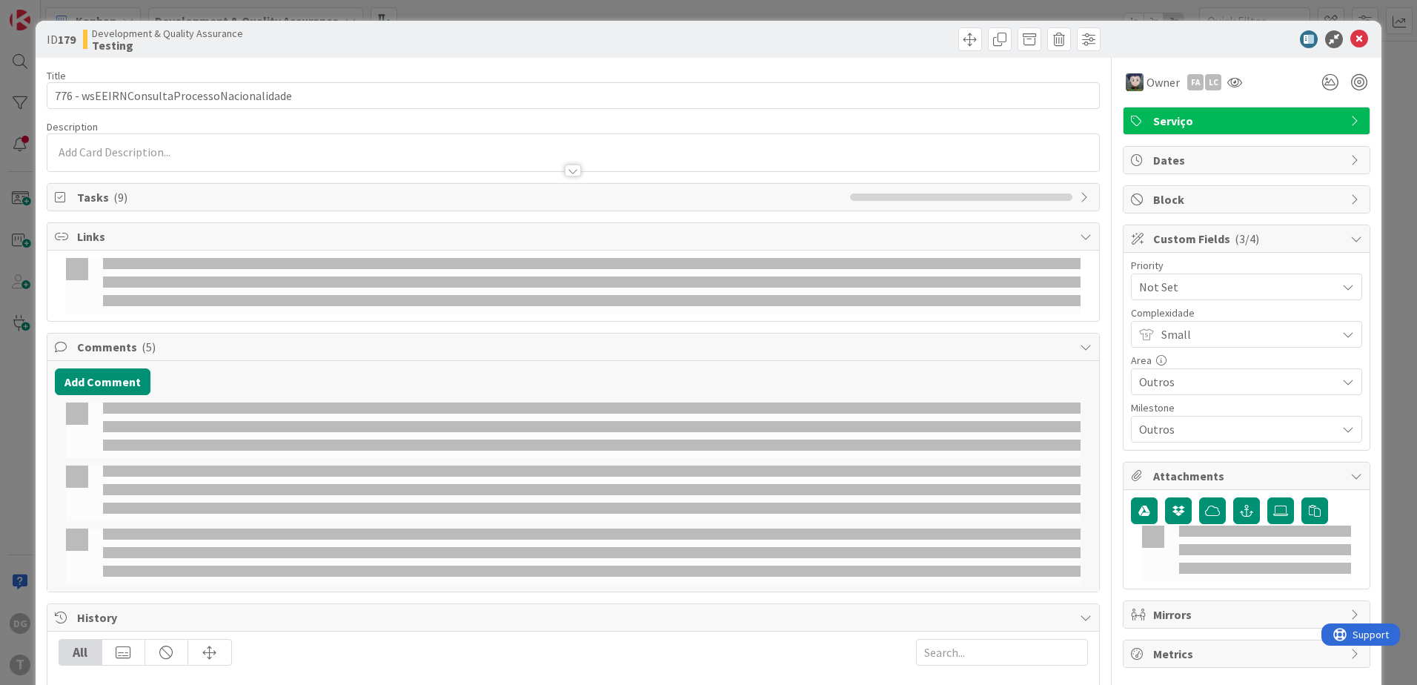
select select "java"
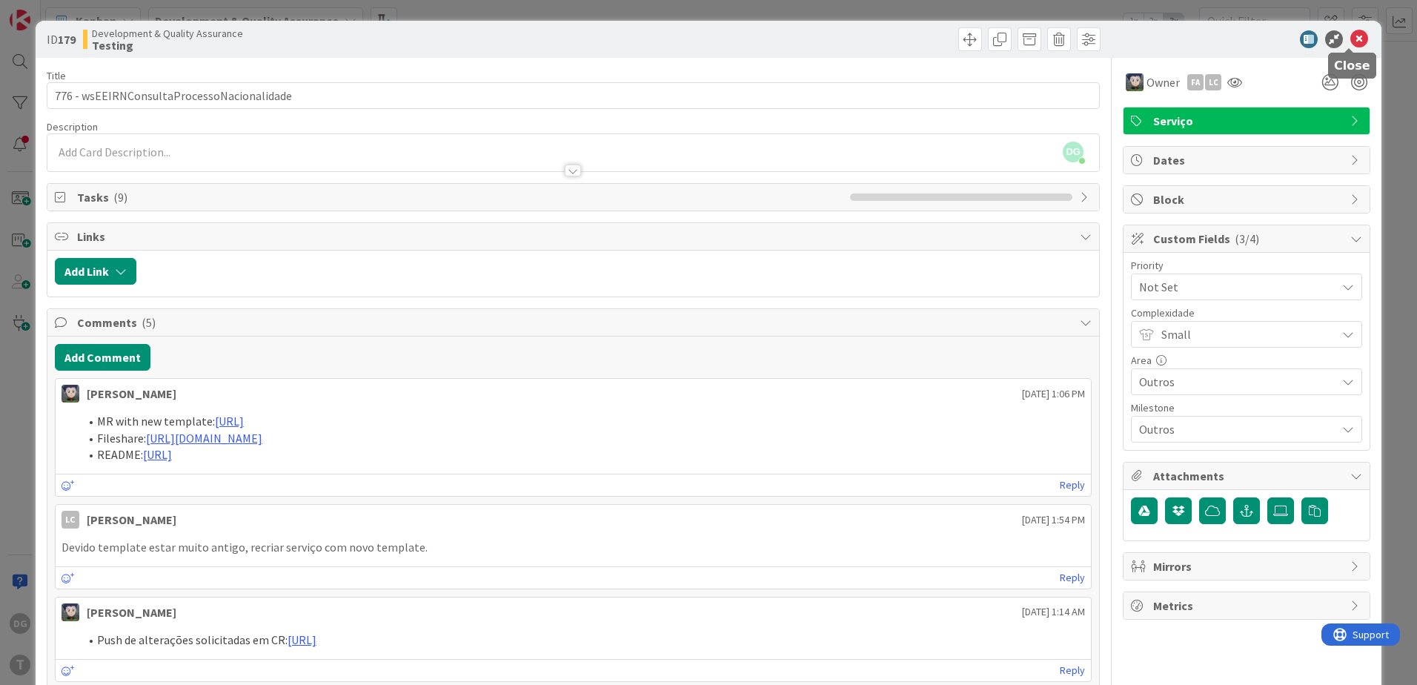
click at [1351, 43] on icon at bounding box center [1360, 39] width 18 height 18
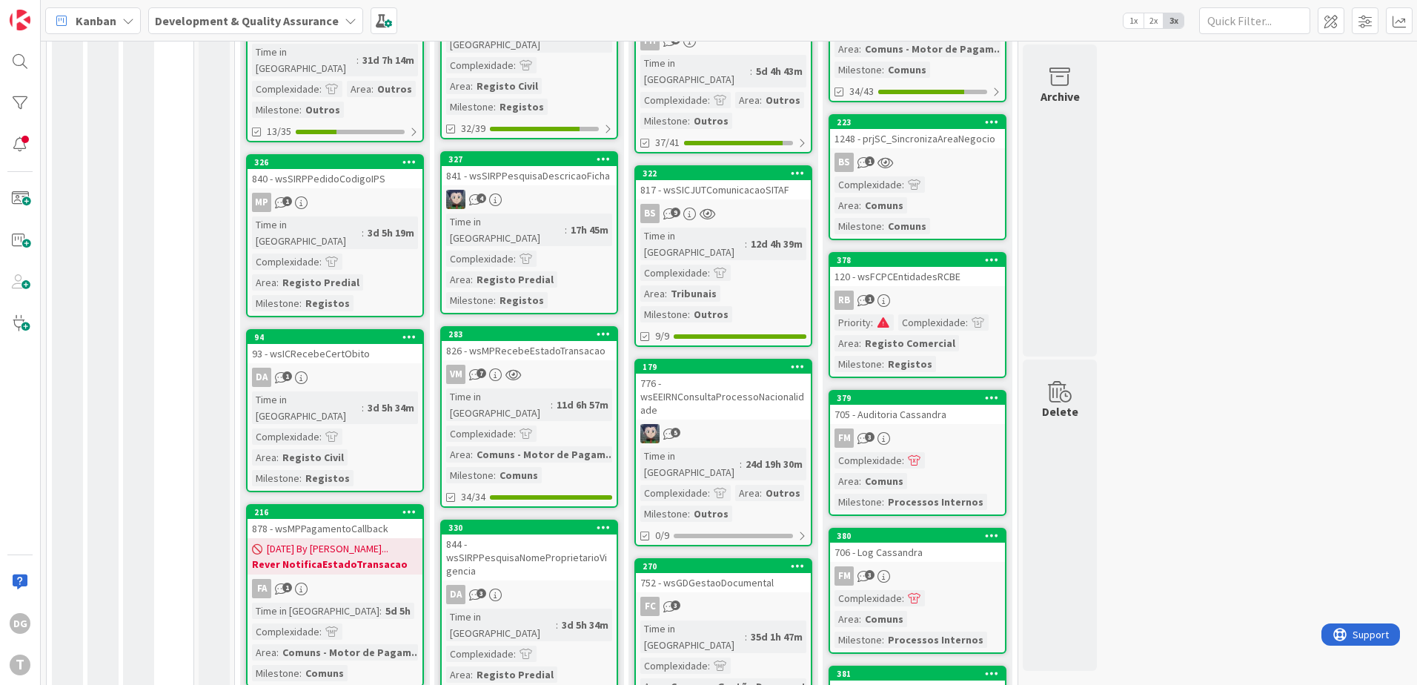
click at [753, 629] on div "35d 1h 47m" at bounding box center [776, 637] width 59 height 16
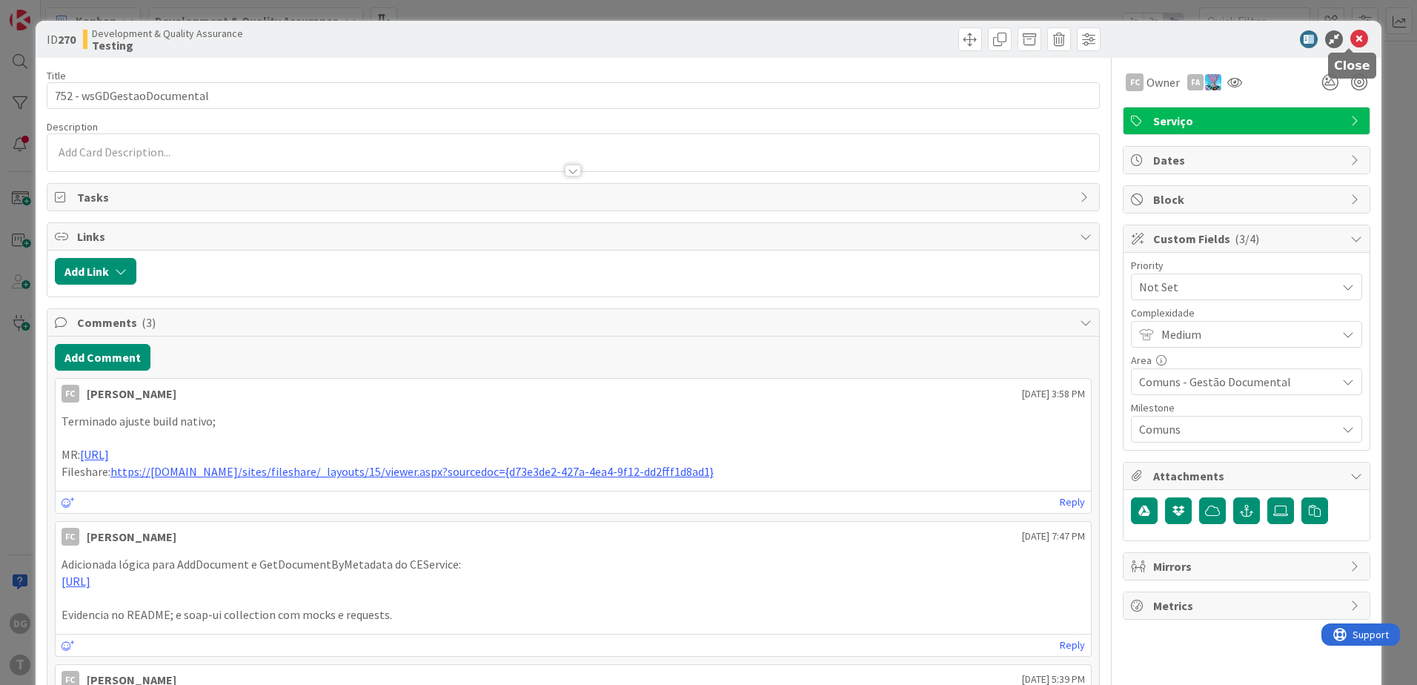
click at [1351, 36] on icon at bounding box center [1360, 39] width 18 height 18
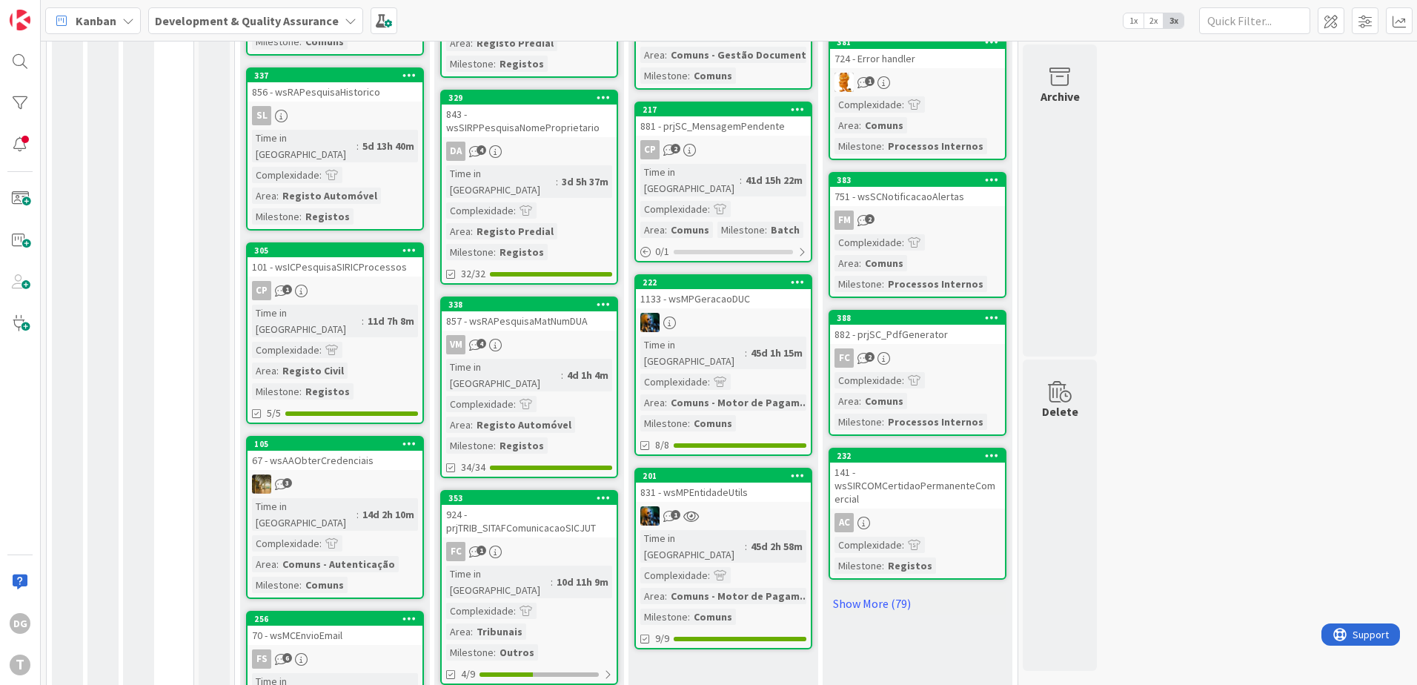
scroll to position [1038, 0]
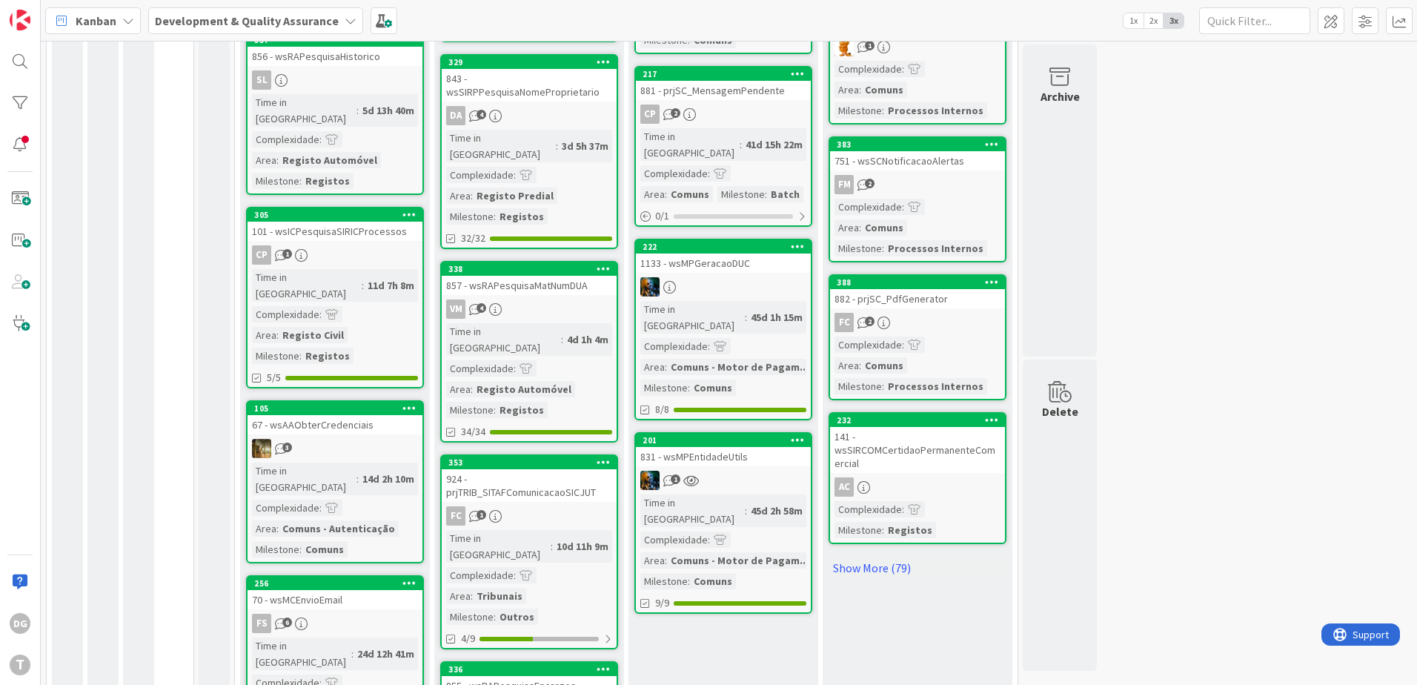
click at [763, 494] on div "Time in Column : 45d 2h 58m Complexidade : Area : Comuns - Motor de Pagam... Mi…" at bounding box center [723, 541] width 166 height 95
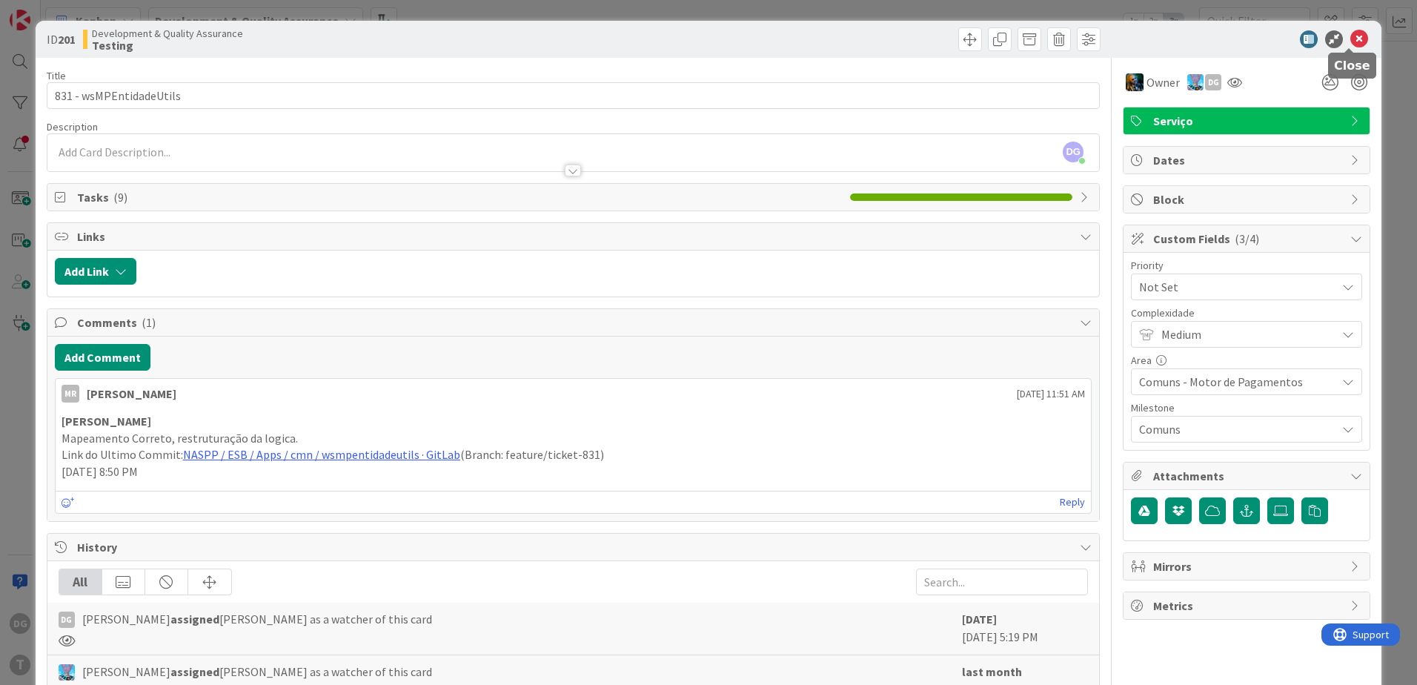
click at [1351, 43] on icon at bounding box center [1360, 39] width 18 height 18
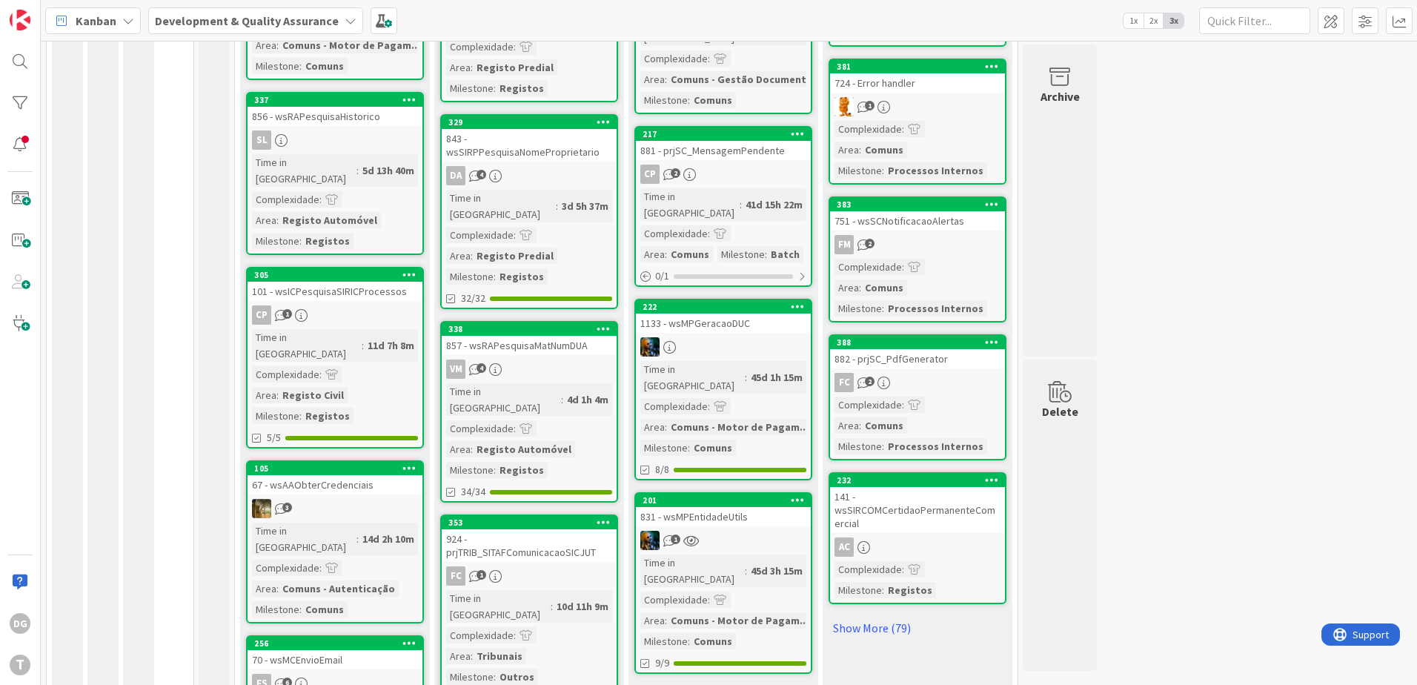
scroll to position [977, 0]
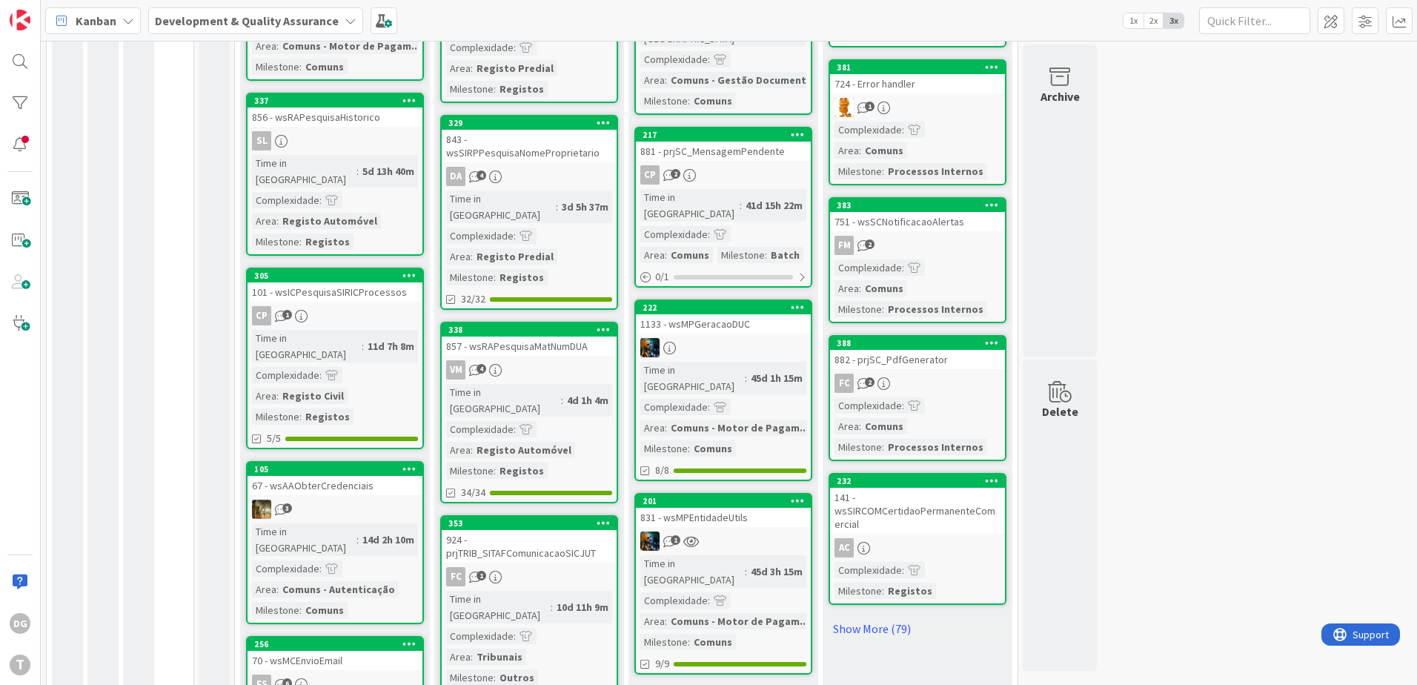
click at [763, 531] on div "1" at bounding box center [723, 540] width 175 height 19
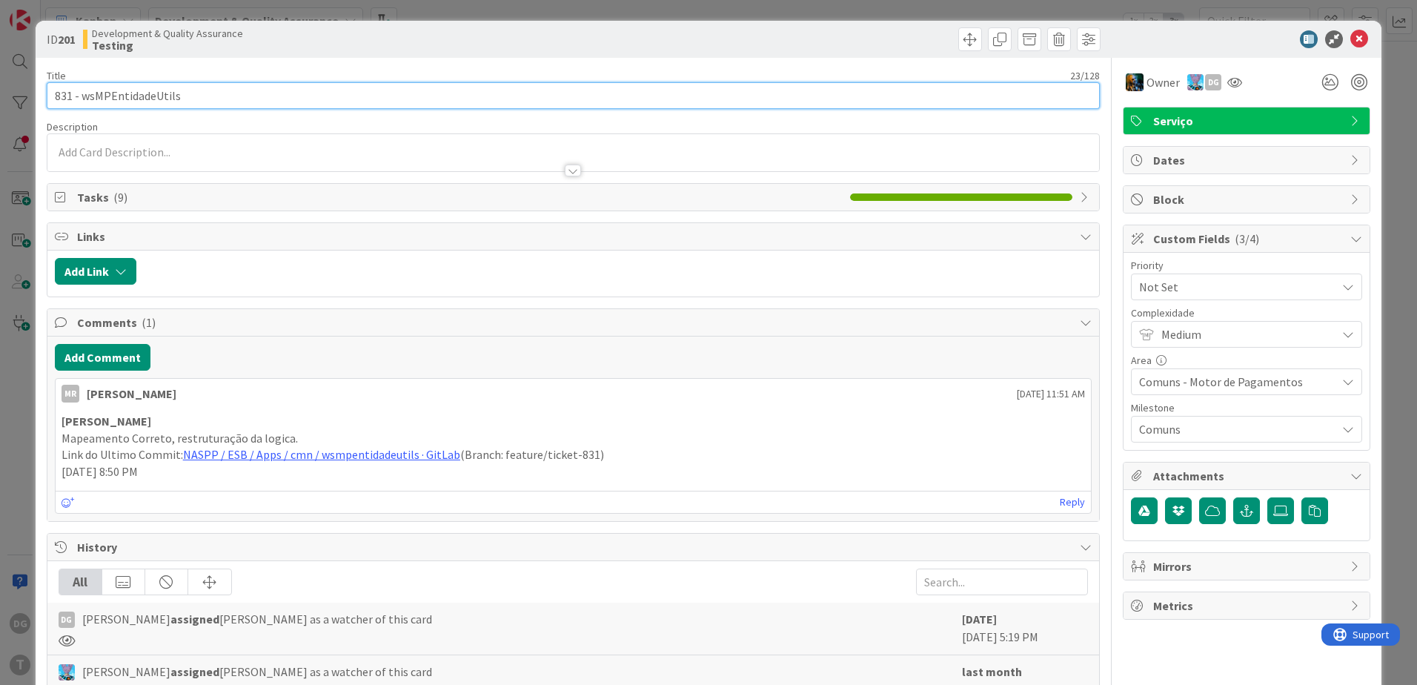
drag, startPoint x: 254, startPoint y: 93, endPoint x: 83, endPoint y: 94, distance: 170.5
click at [83, 94] on input "831 - wsMPEntidadeUtils" at bounding box center [573, 95] width 1053 height 27
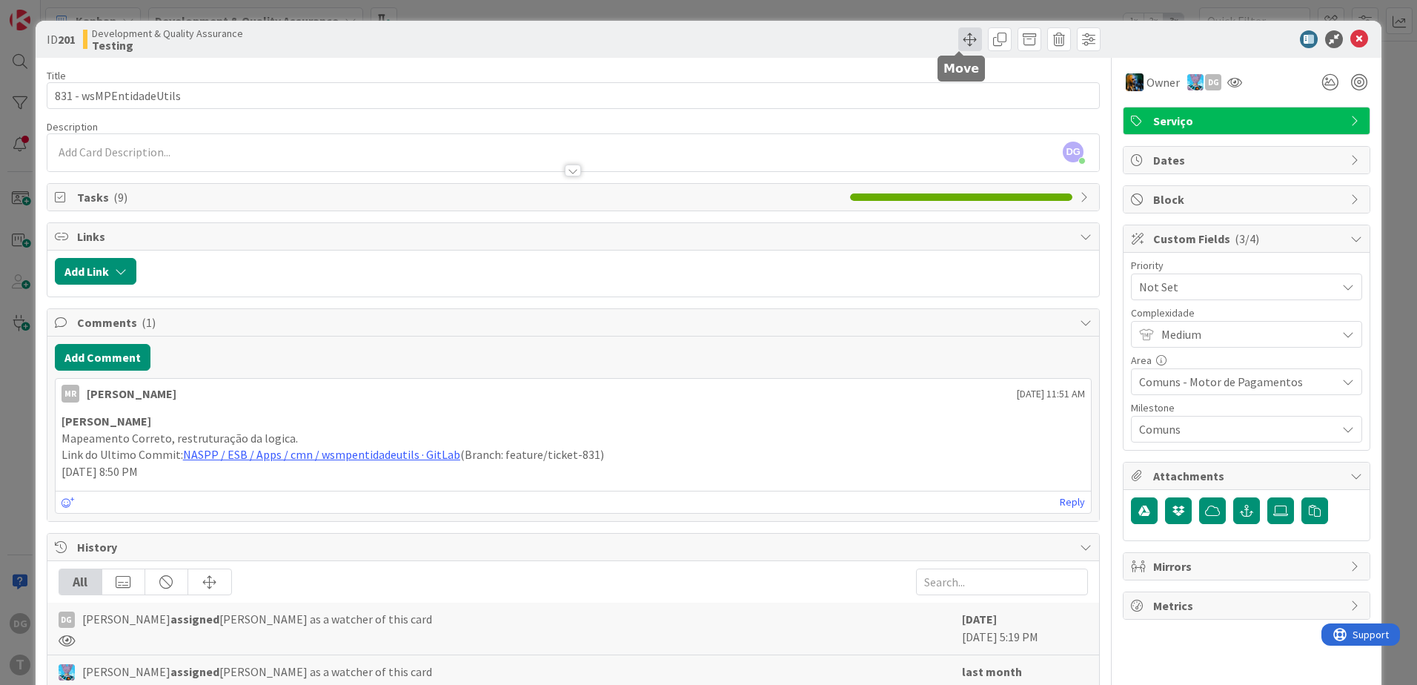
click at [962, 40] on span at bounding box center [970, 39] width 24 height 24
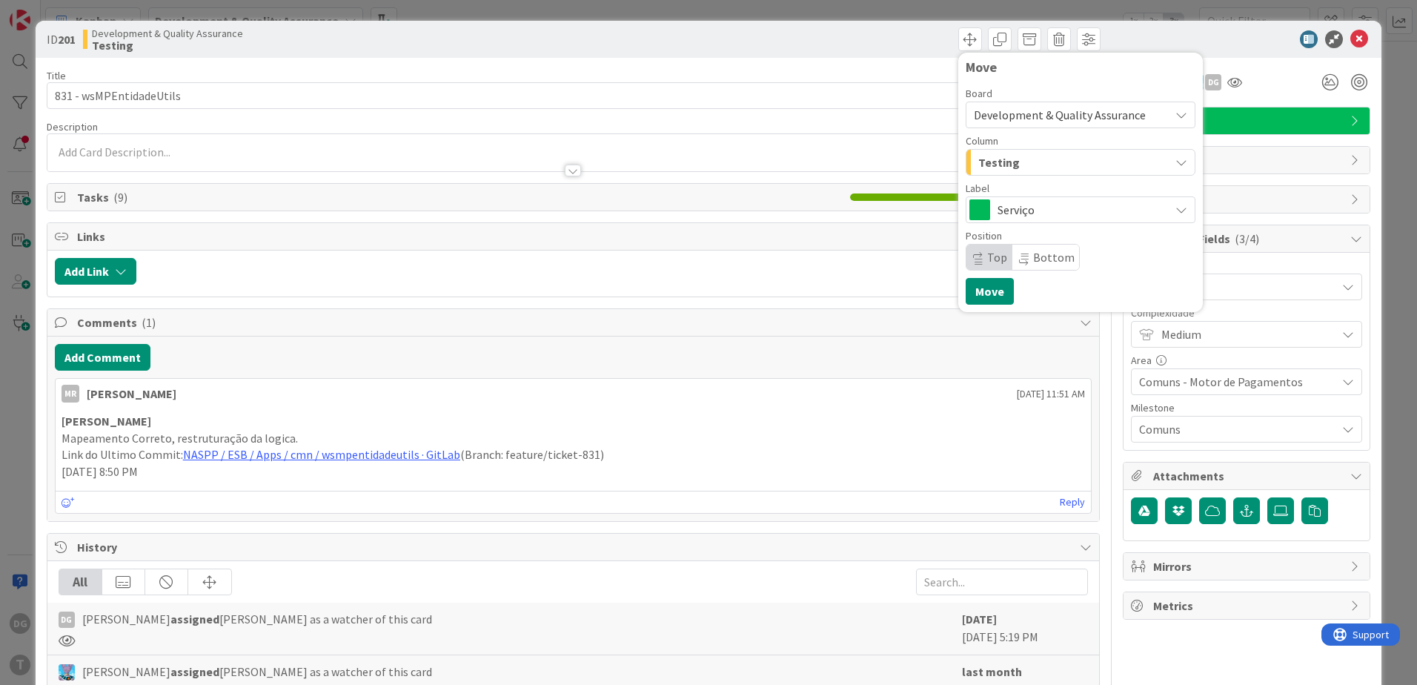
click at [986, 156] on span "Testing" at bounding box center [999, 162] width 42 height 19
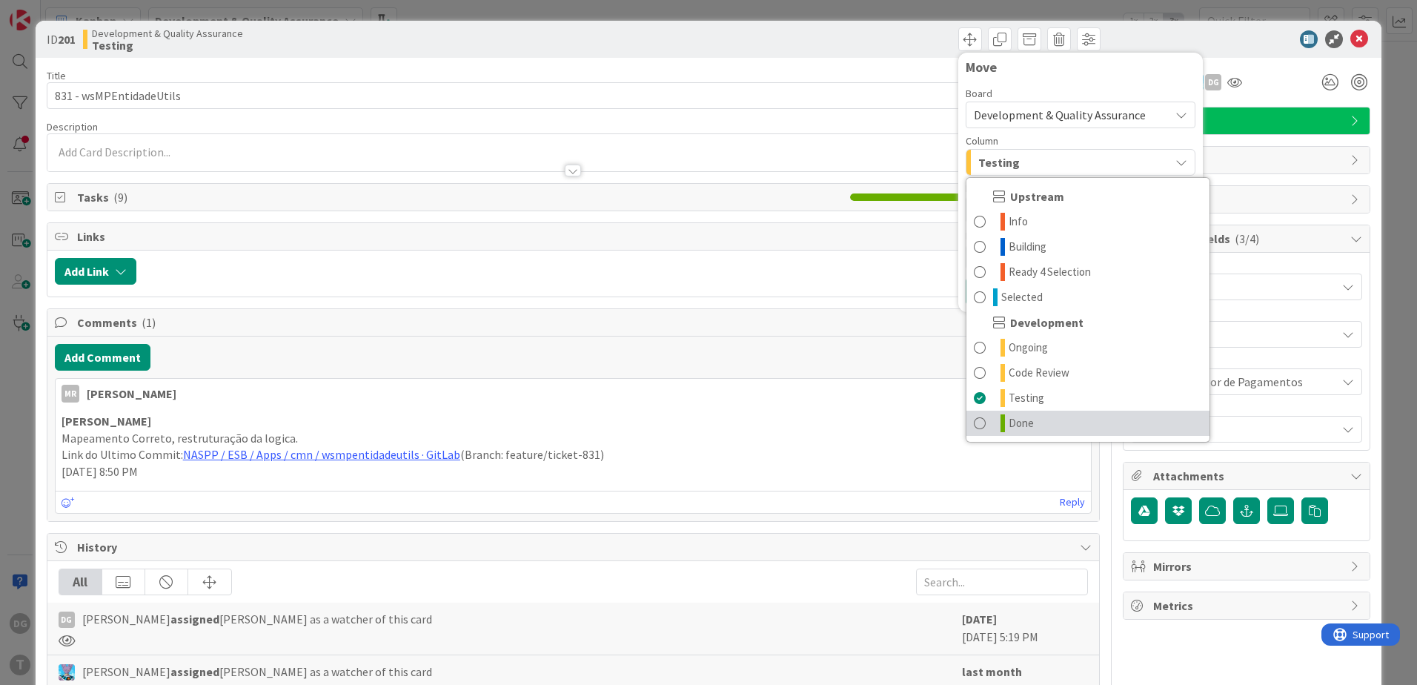
click at [1009, 428] on span "Done" at bounding box center [1021, 423] width 25 height 18
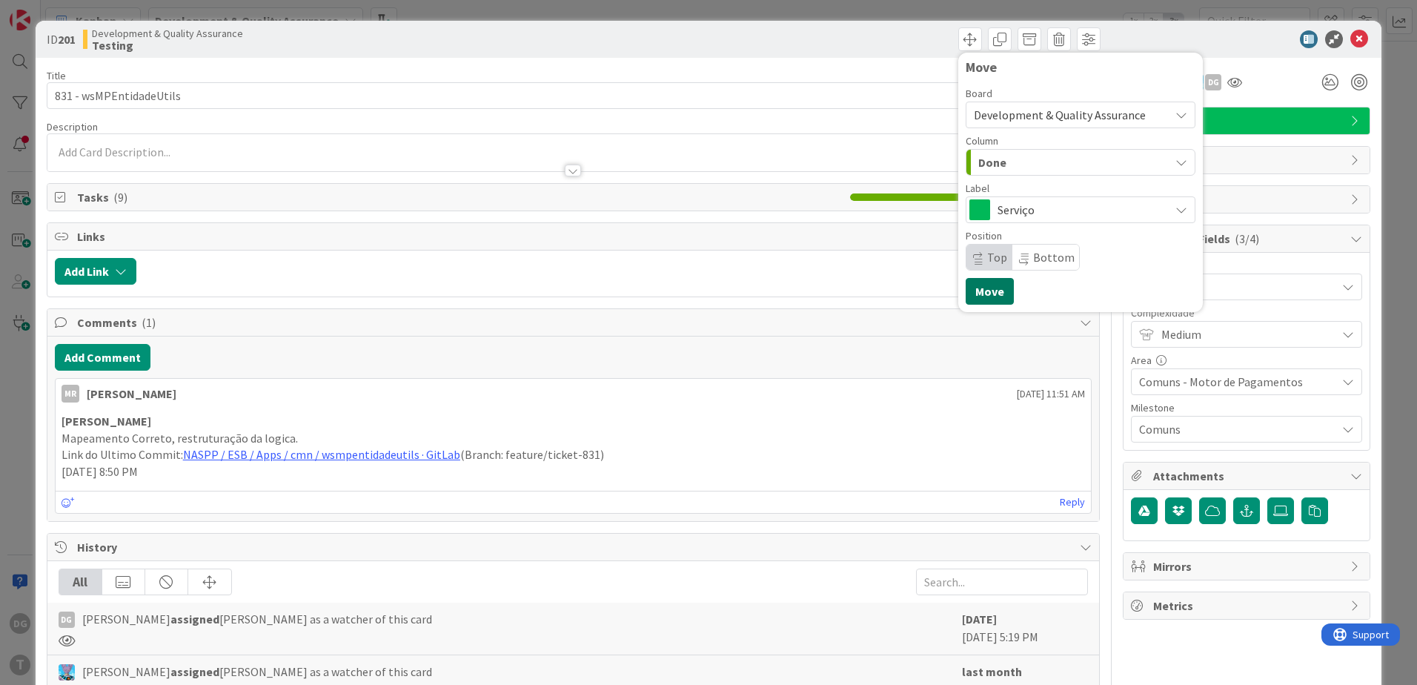
click at [995, 296] on button "Move" at bounding box center [990, 291] width 48 height 27
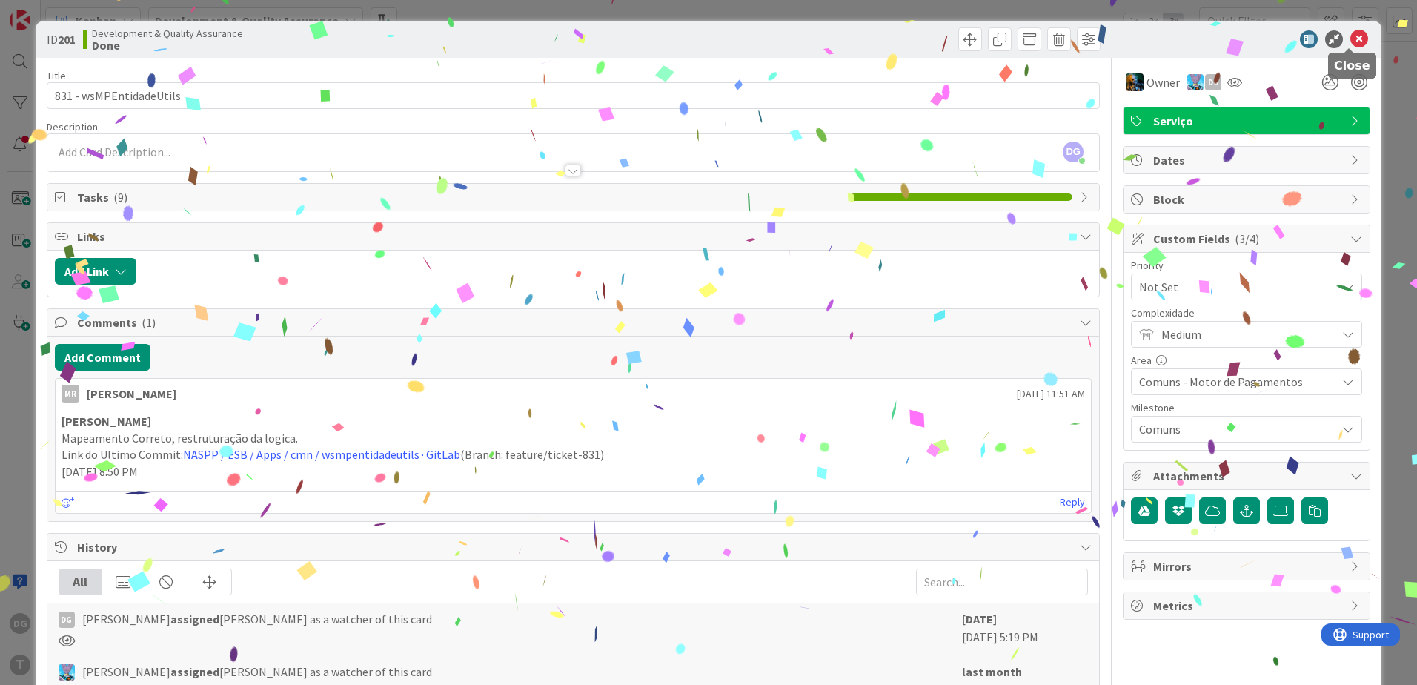
click at [1351, 33] on icon at bounding box center [1360, 39] width 18 height 18
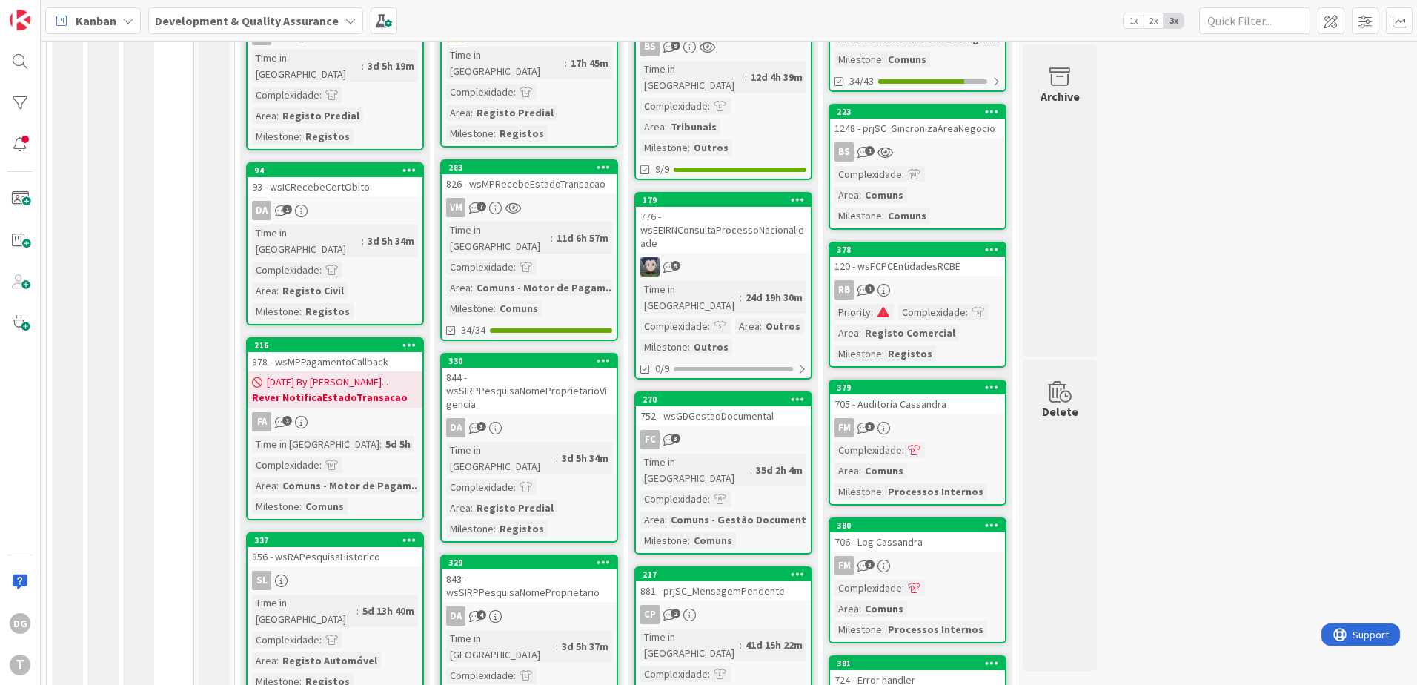
scroll to position [532, 0]
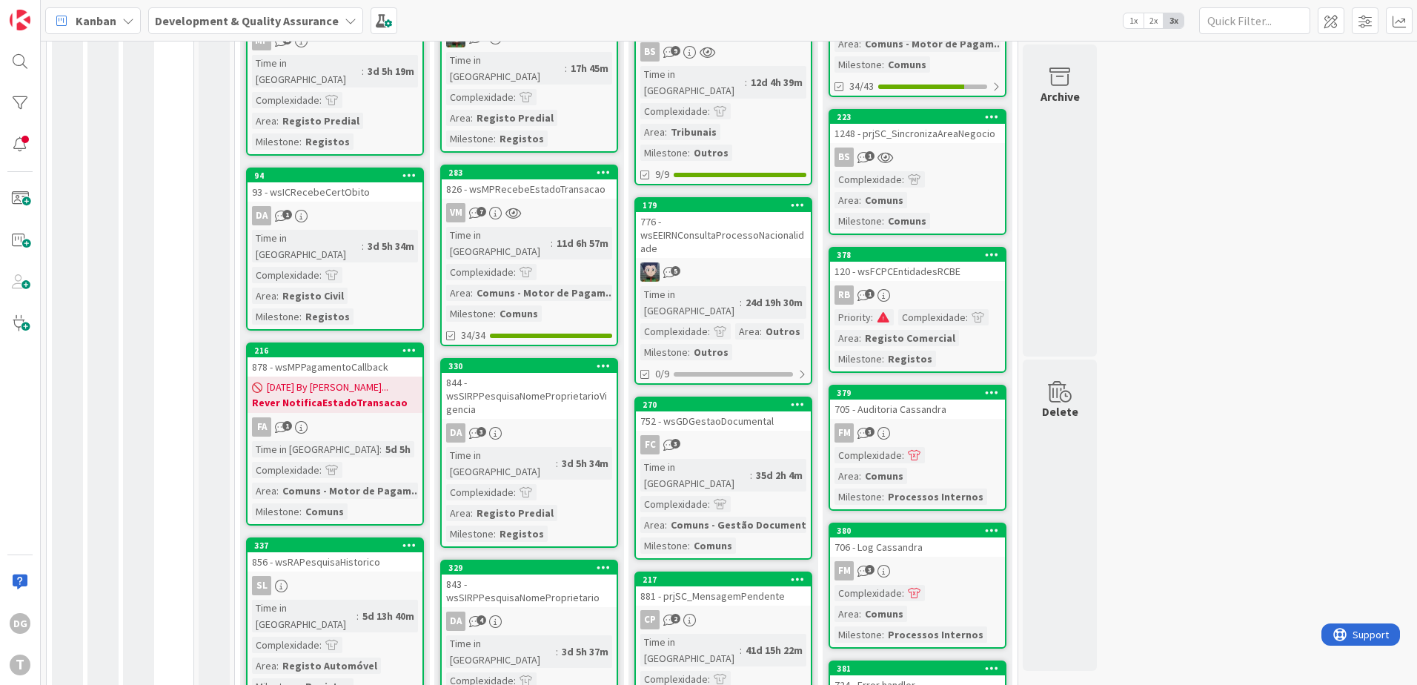
click at [766, 411] on div "752 - wsGDGestaoDocumental" at bounding box center [723, 420] width 175 height 19
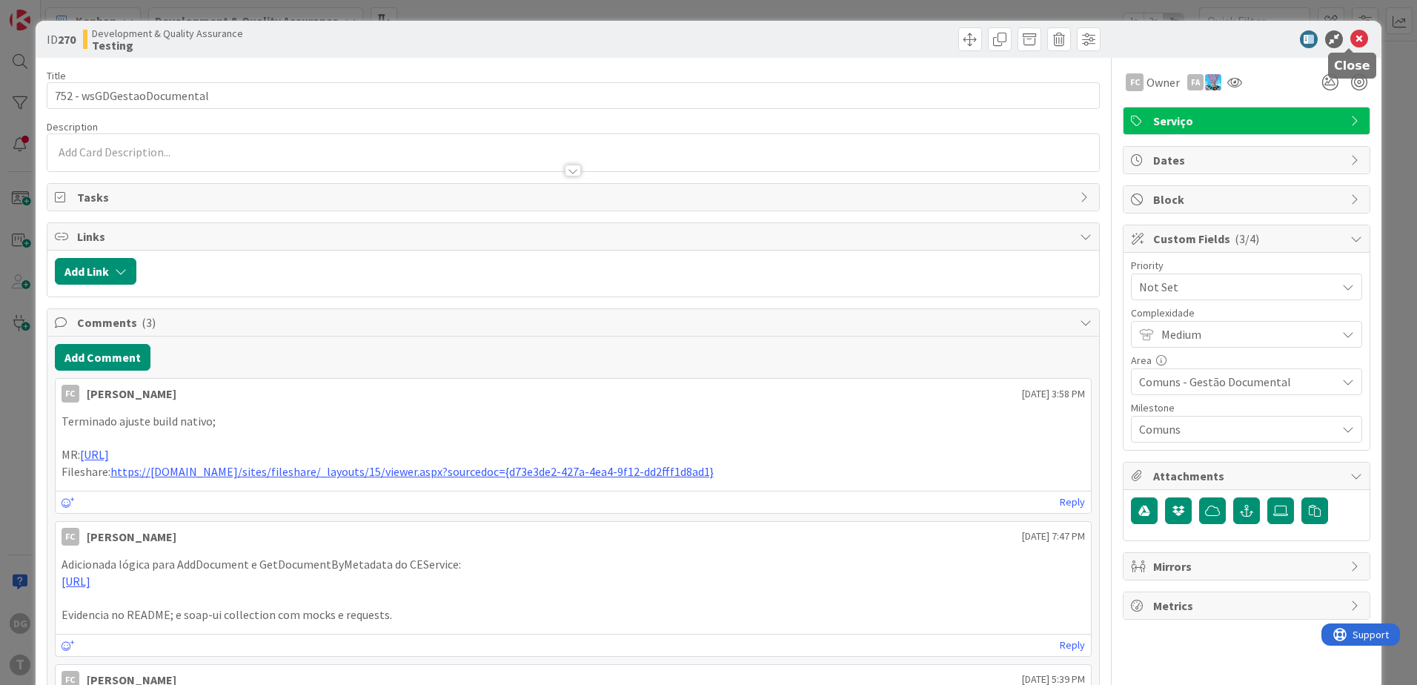
click at [1352, 39] on icon at bounding box center [1360, 39] width 18 height 18
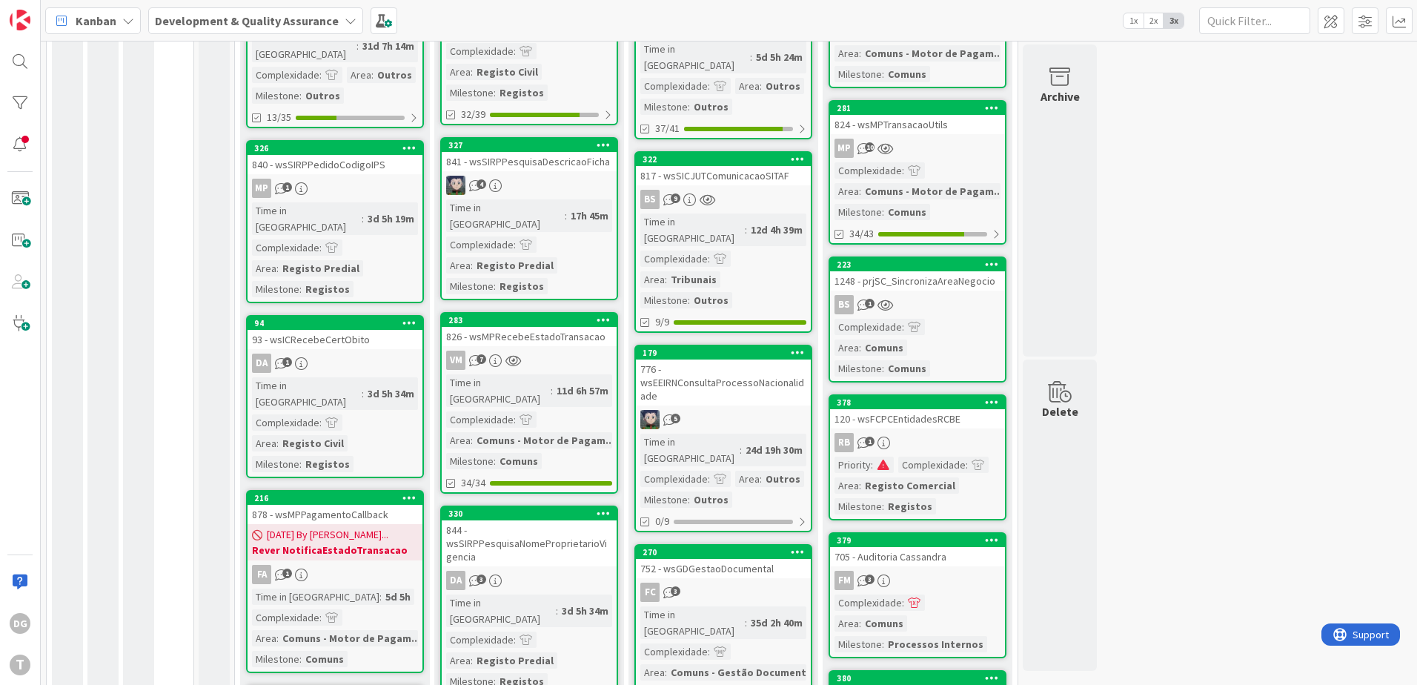
scroll to position [384, 0]
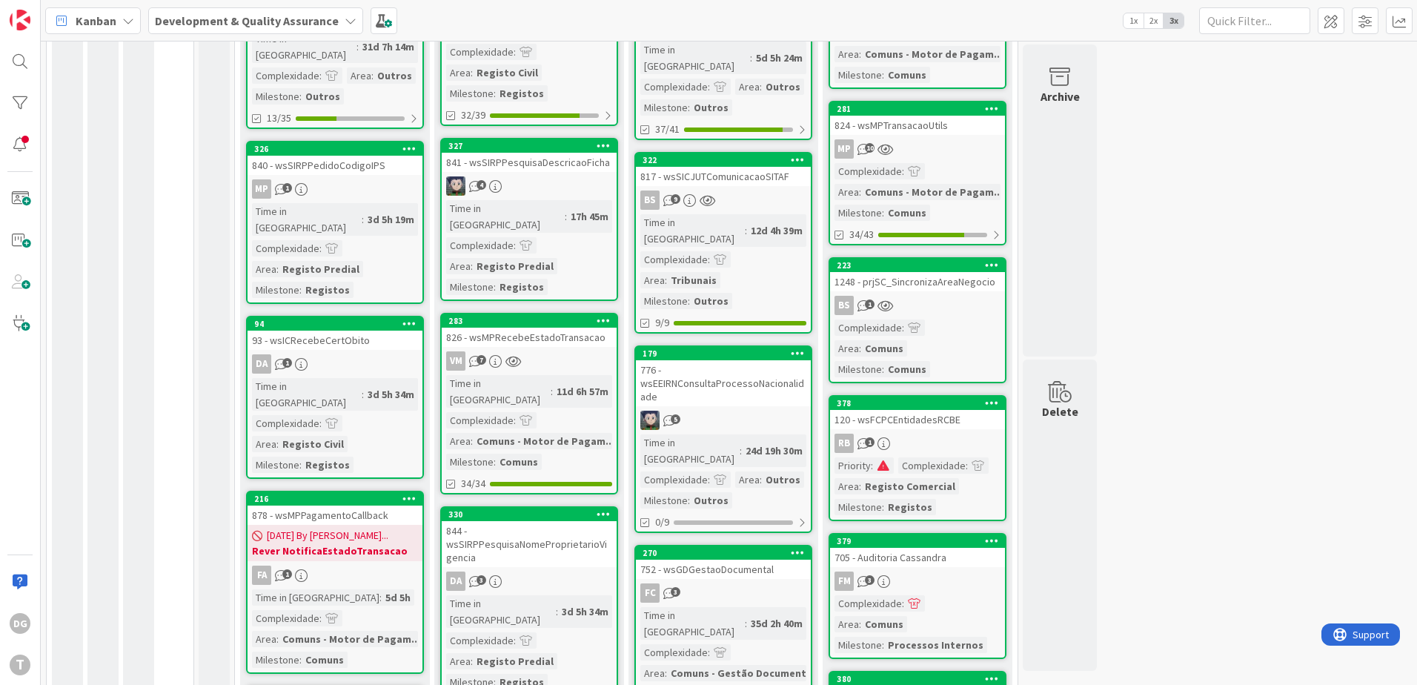
click at [719, 360] on div "776 - wsEEIRNConsultaProcessoNacionalidade" at bounding box center [723, 383] width 175 height 46
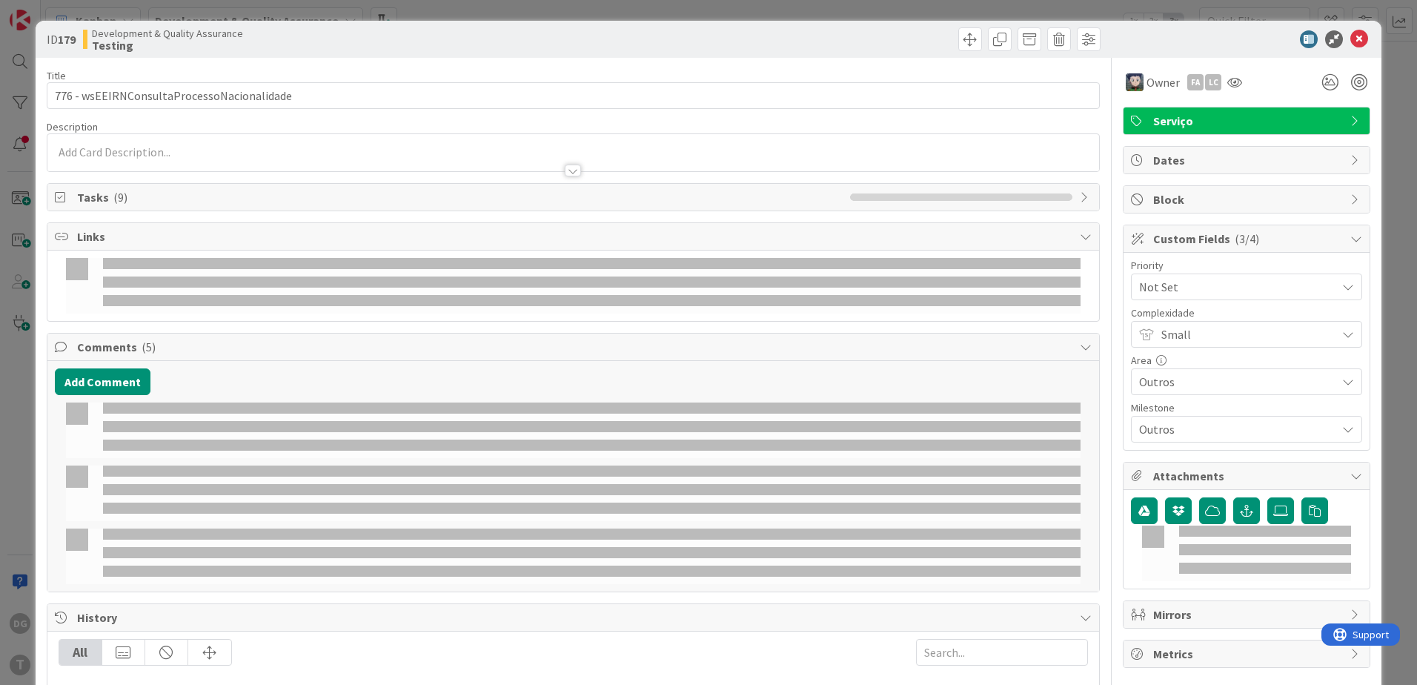
select select "java"
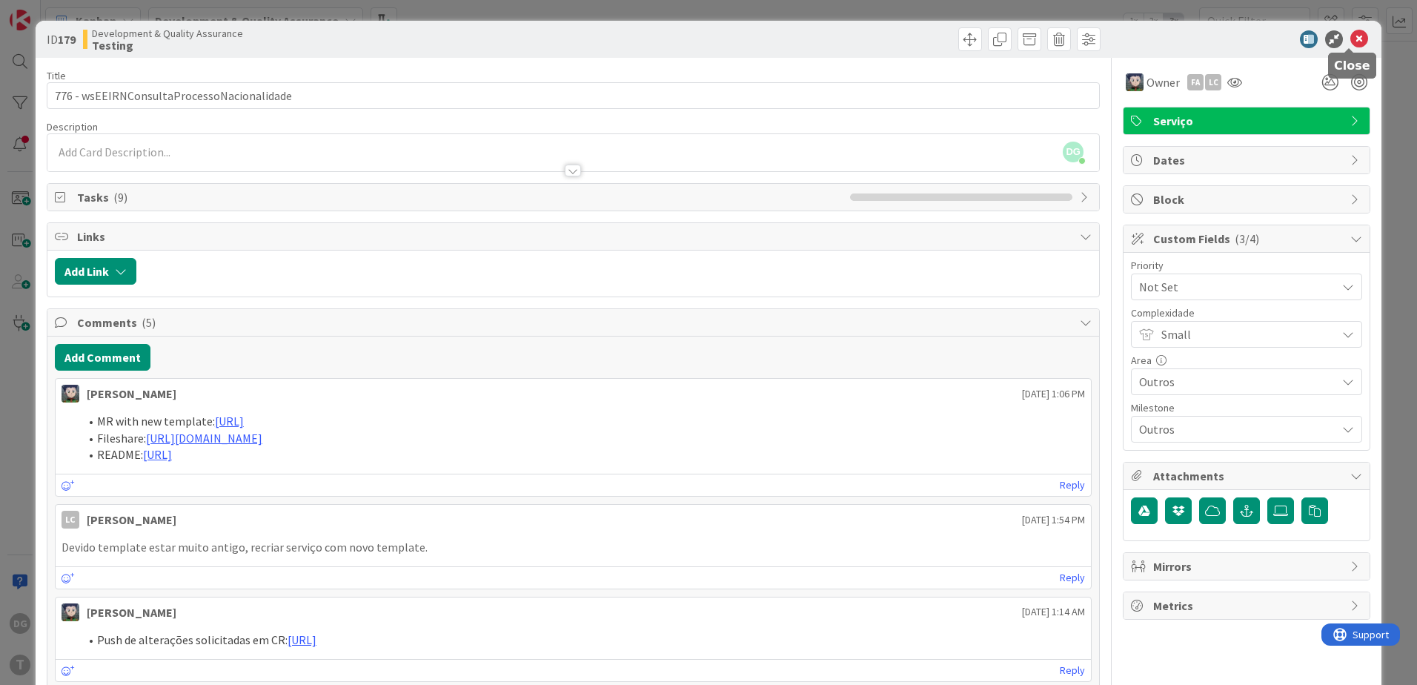
click at [1351, 44] on icon at bounding box center [1360, 39] width 18 height 18
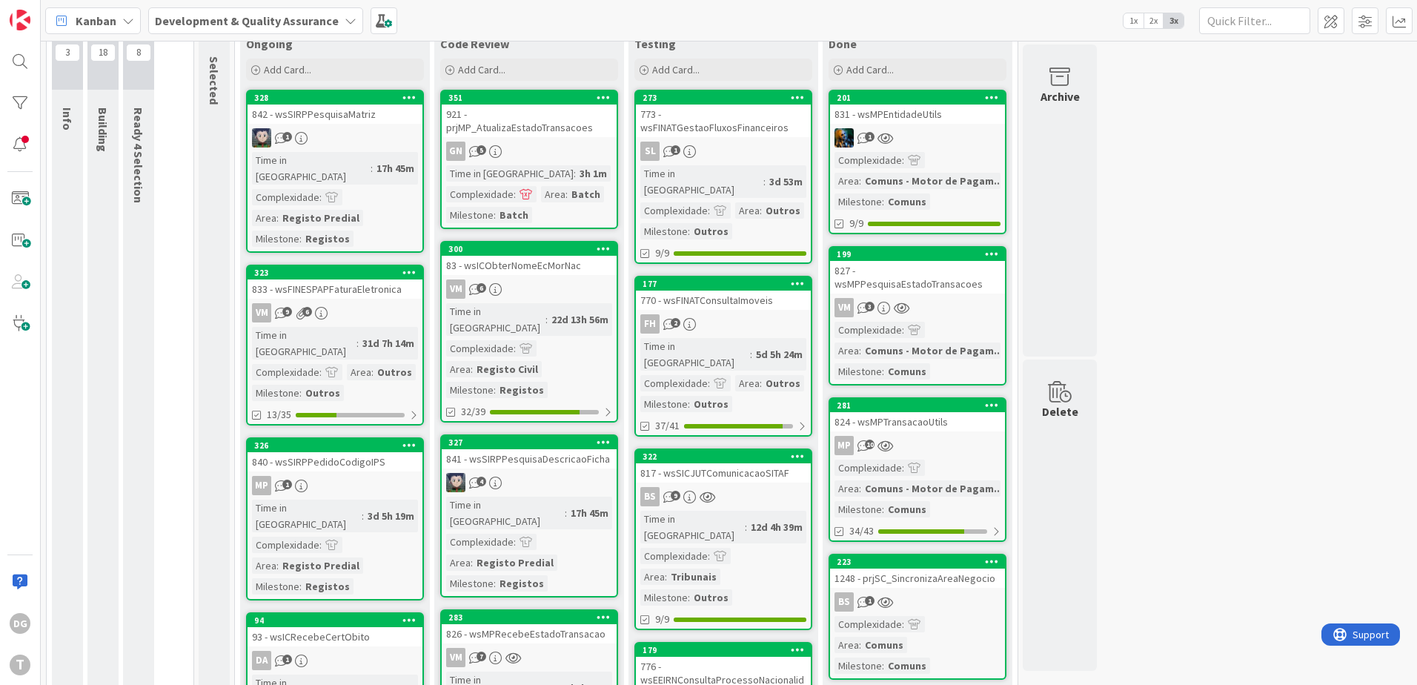
scroll to position [13, 0]
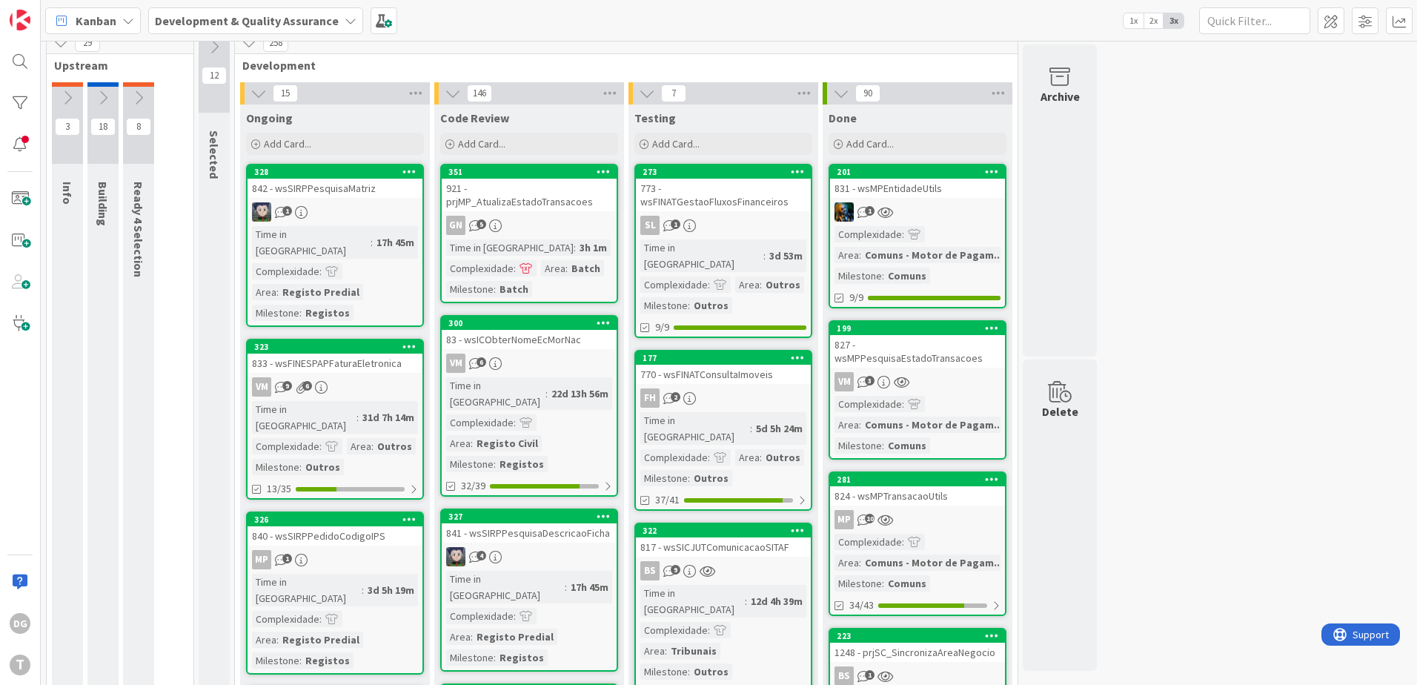
click at [723, 395] on link "177 770 - wsFINATConsultaImoveis FH 2 Time in [GEOGRAPHIC_DATA] : 5d 5h 24m Com…" at bounding box center [723, 430] width 178 height 161
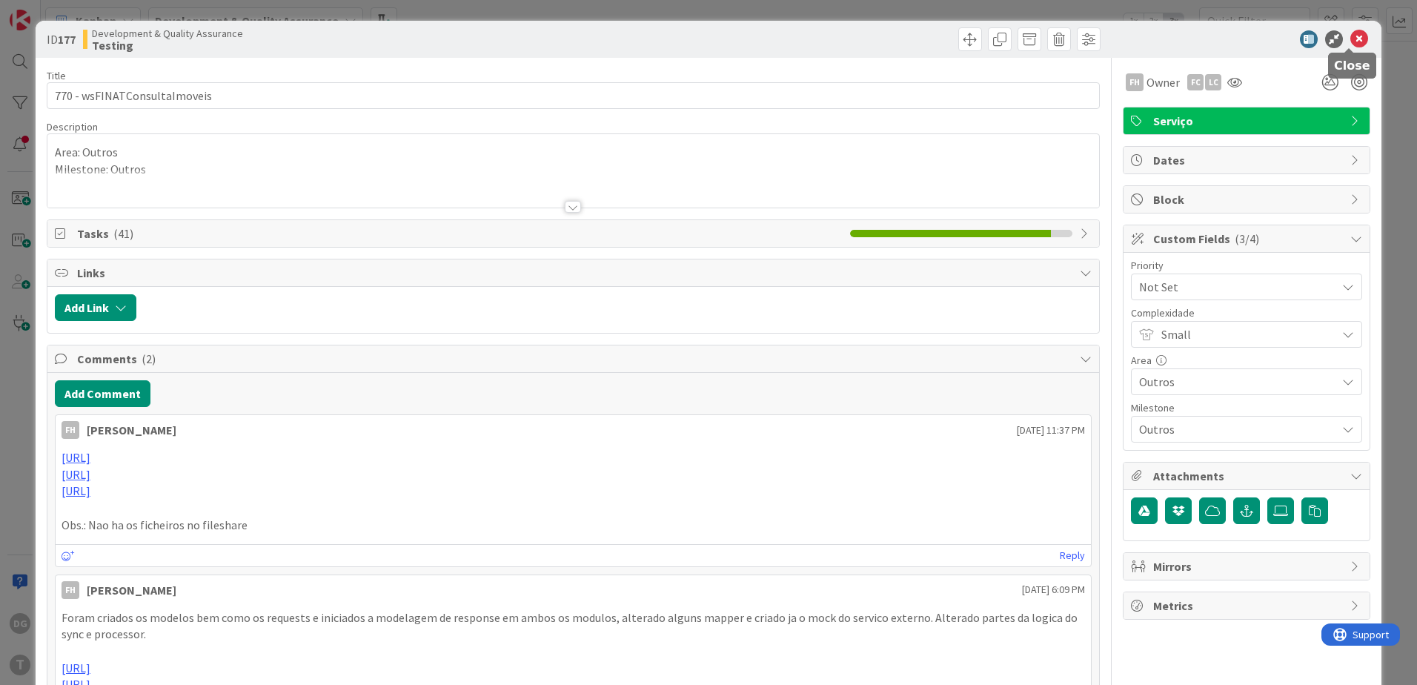
click at [1351, 38] on icon at bounding box center [1360, 39] width 18 height 18
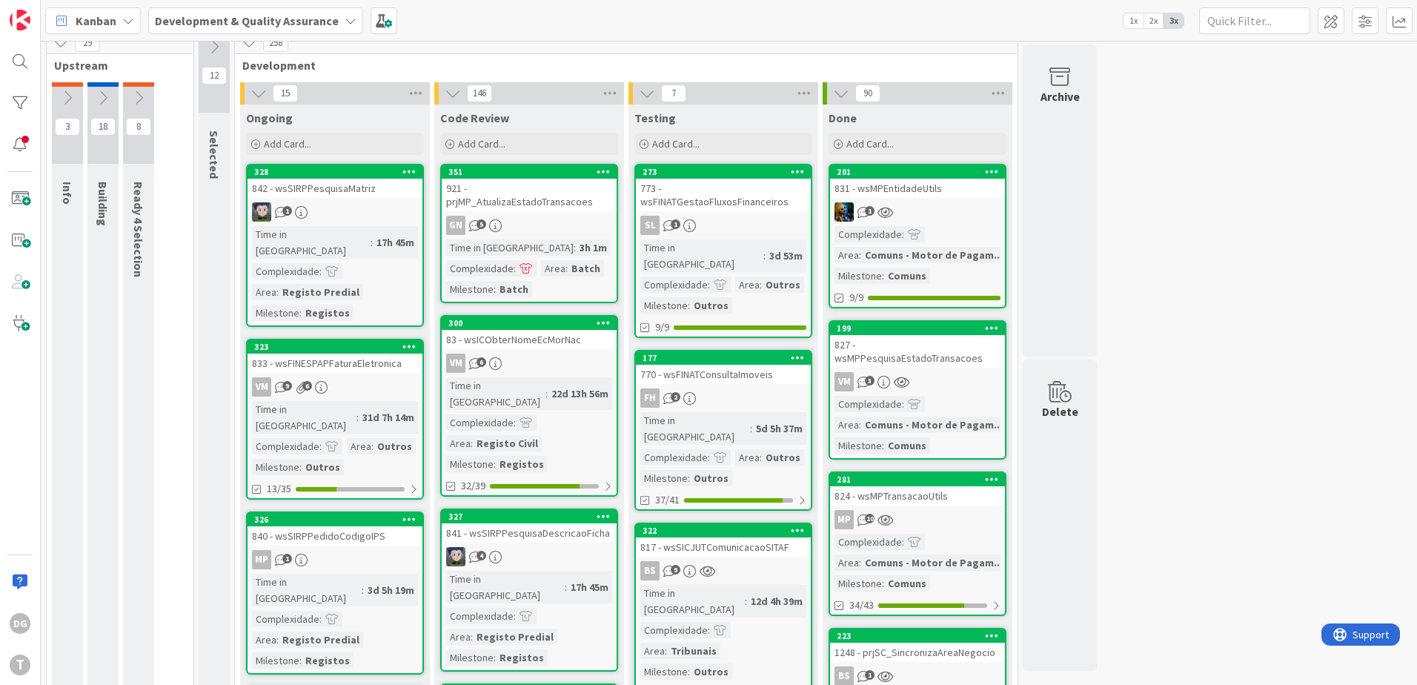
click at [754, 225] on div "SL 1" at bounding box center [723, 225] width 175 height 19
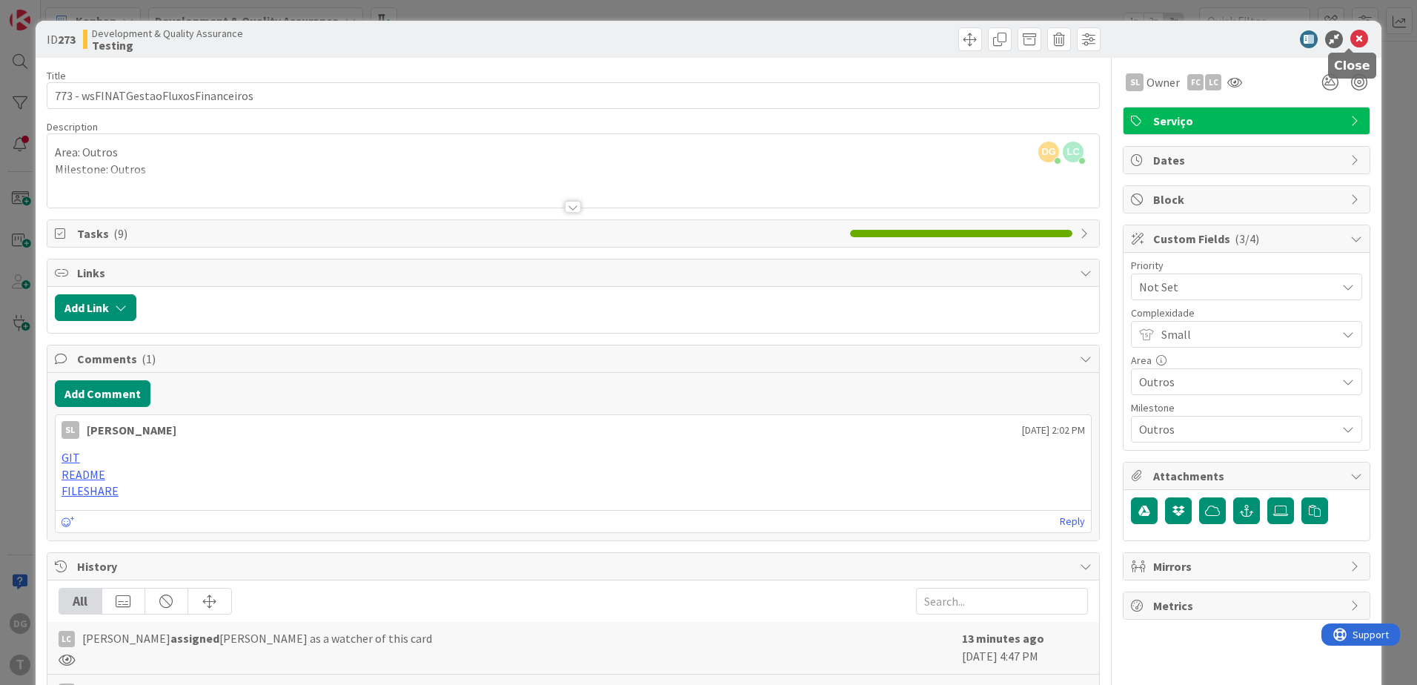
click at [1352, 40] on icon at bounding box center [1360, 39] width 18 height 18
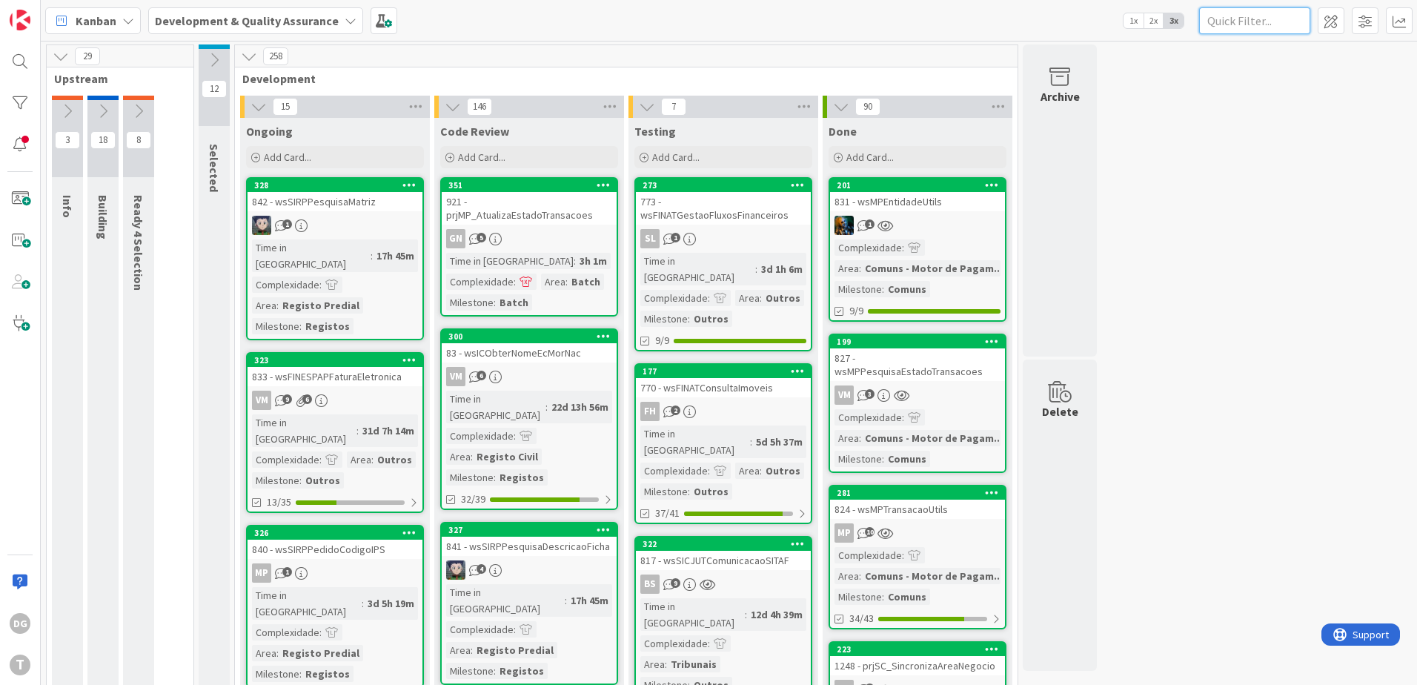
click at [1258, 14] on input "text" at bounding box center [1254, 20] width 111 height 27
paste input "wsSICRIMObterEntidades"
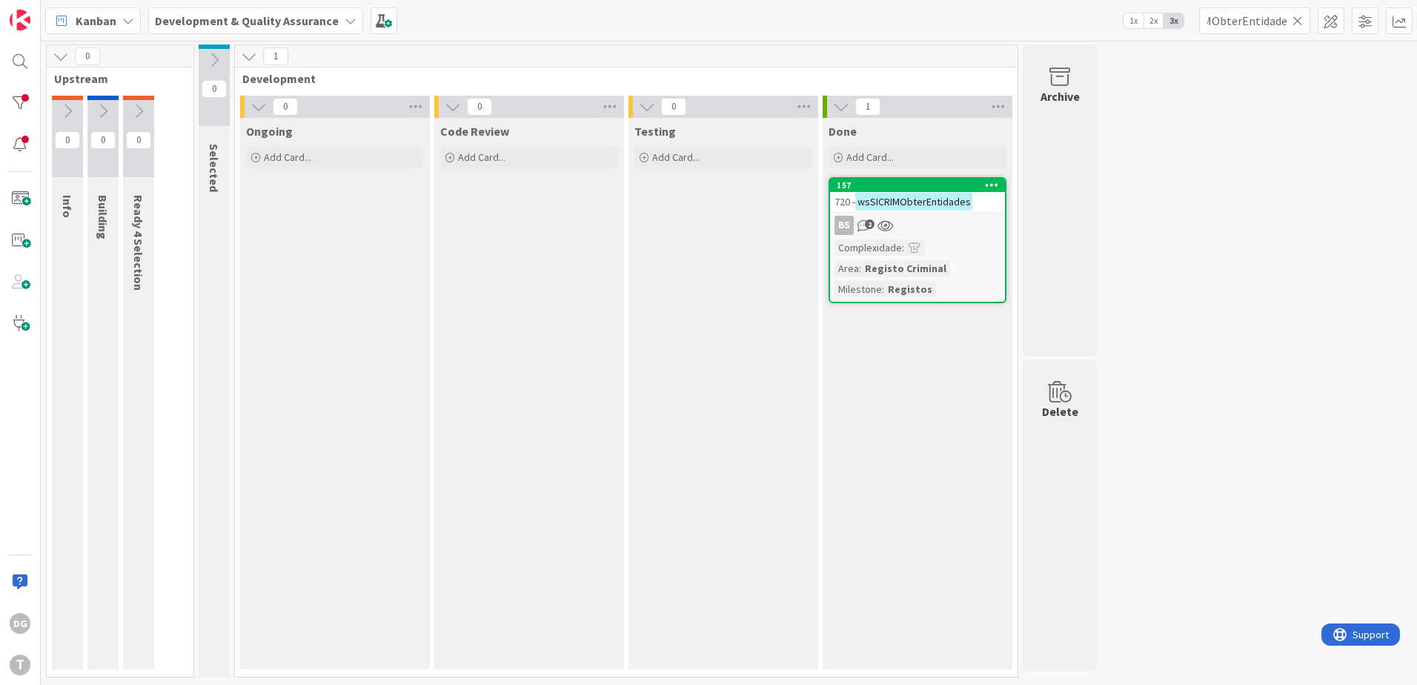
click at [935, 239] on link "157 720 - wsSICRIMObterEntidades BS 2 Complexidade : Area : Registo Criminal Mi…" at bounding box center [918, 240] width 178 height 126
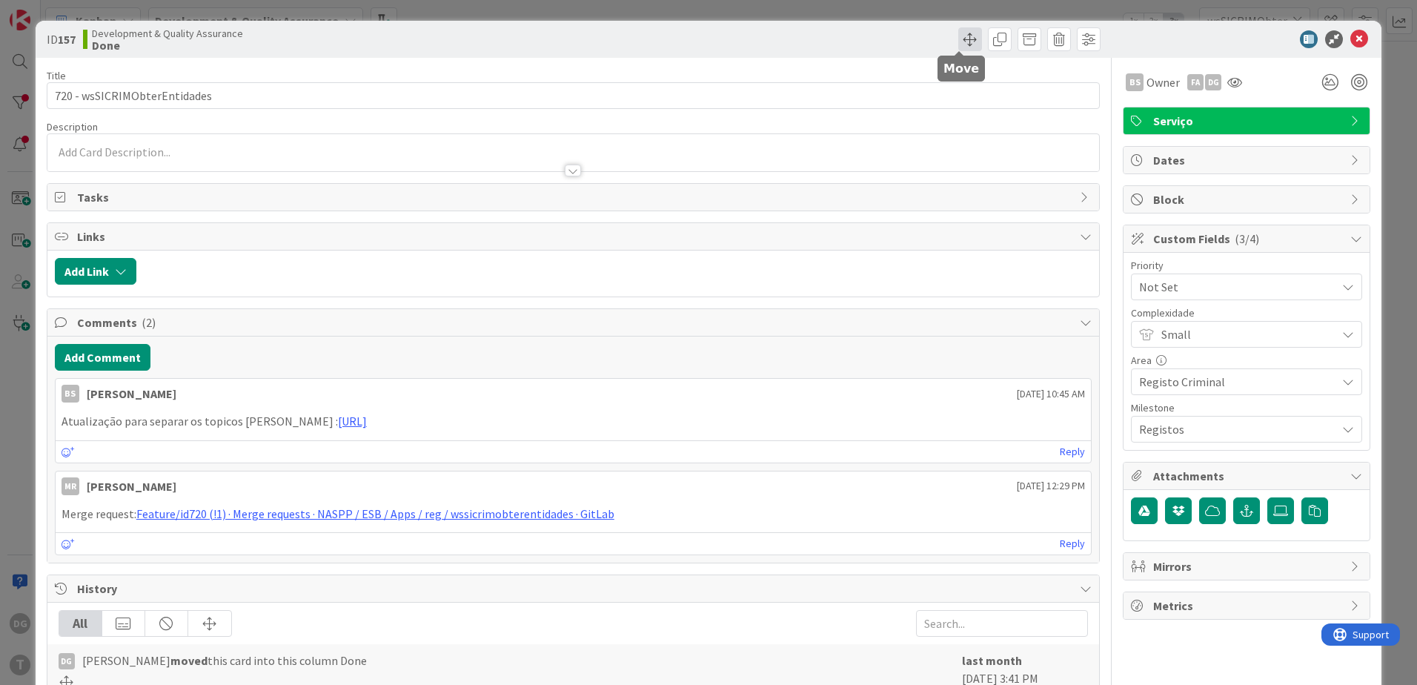
click at [963, 42] on span at bounding box center [970, 39] width 24 height 24
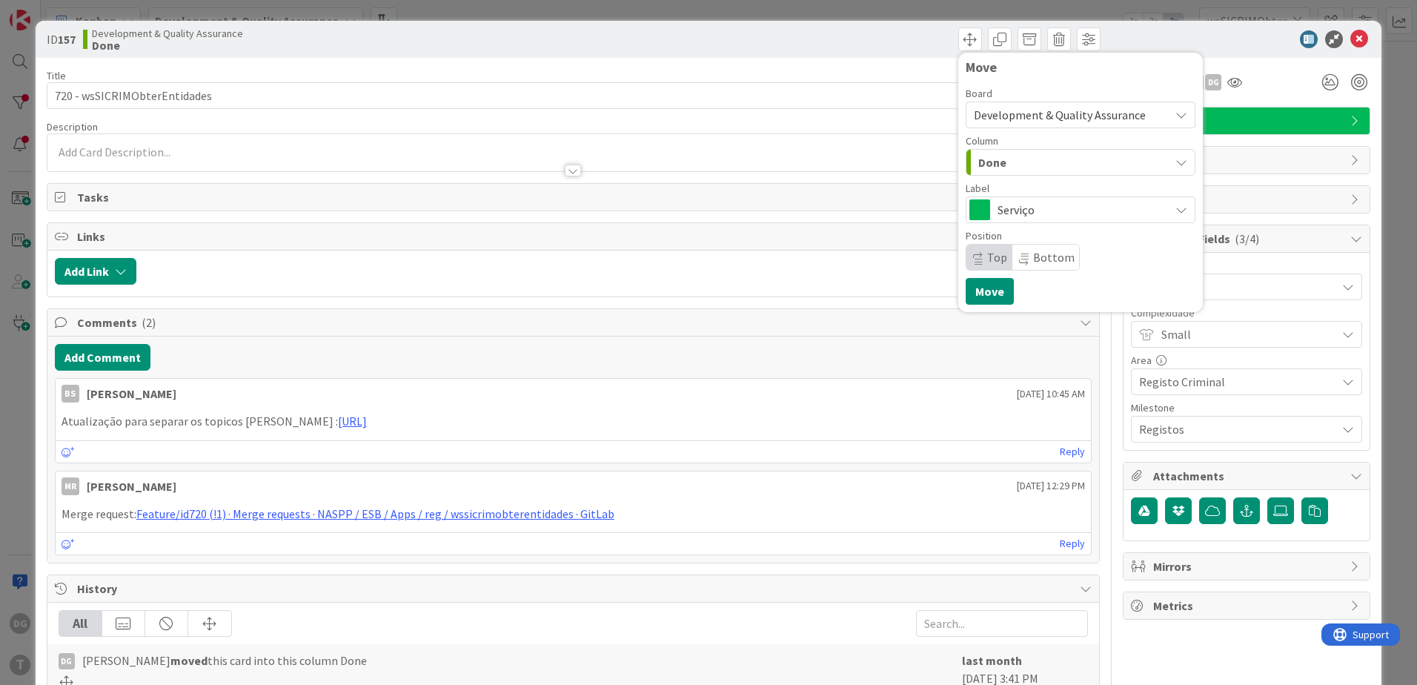
click at [992, 166] on span "Done" at bounding box center [992, 162] width 28 height 19
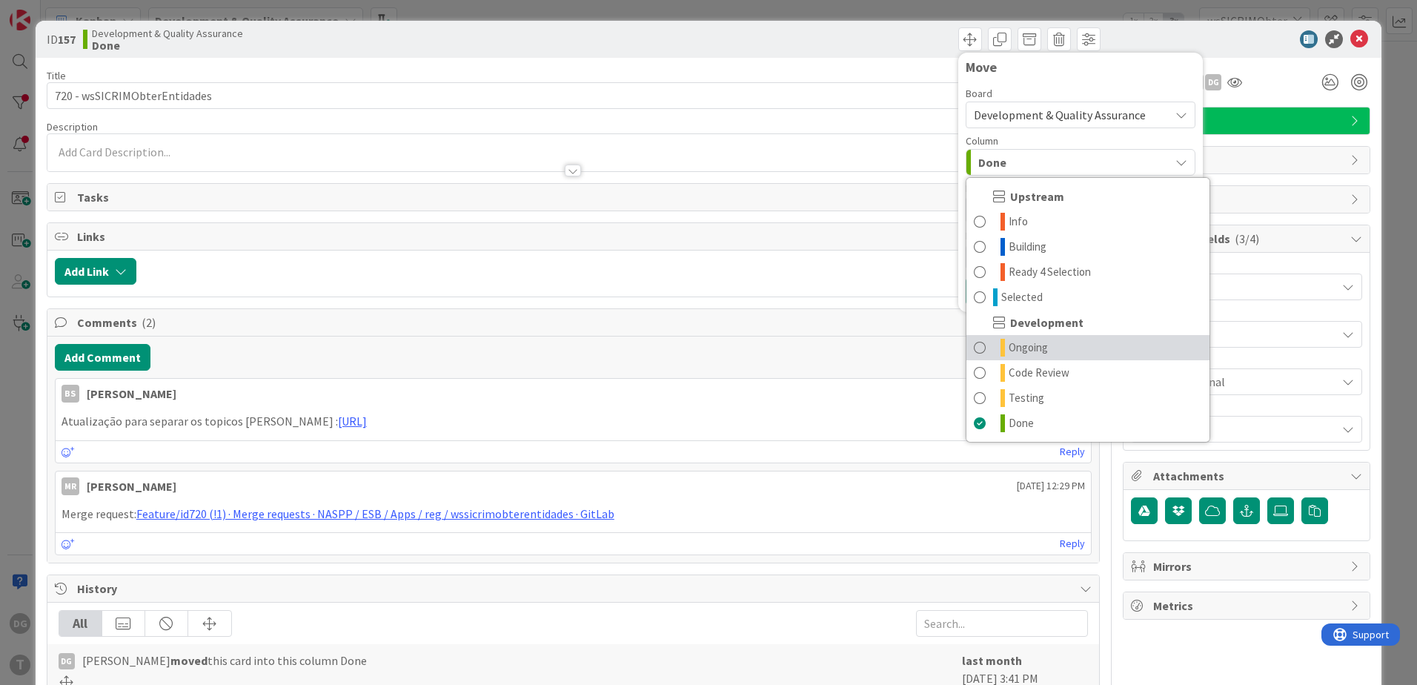
click at [1038, 345] on link "Ongoing" at bounding box center [1088, 347] width 243 height 25
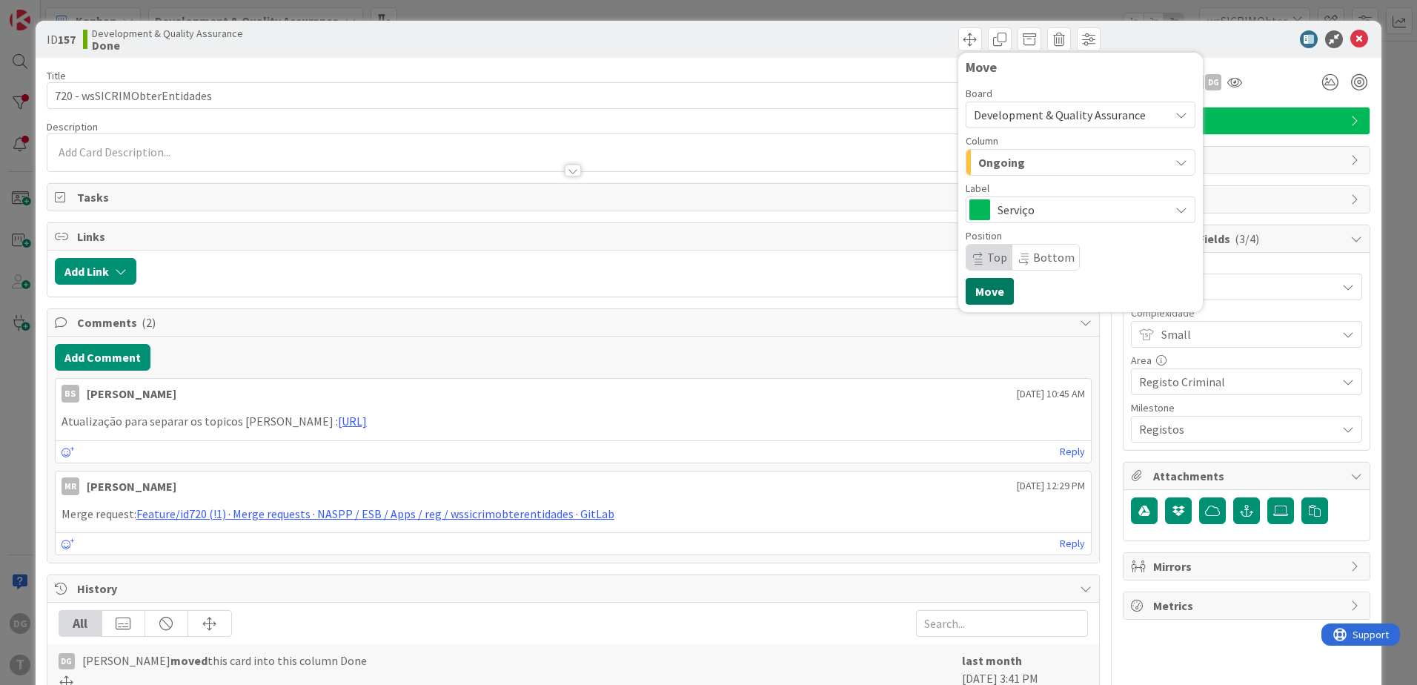
click at [981, 294] on button "Move" at bounding box center [990, 291] width 48 height 27
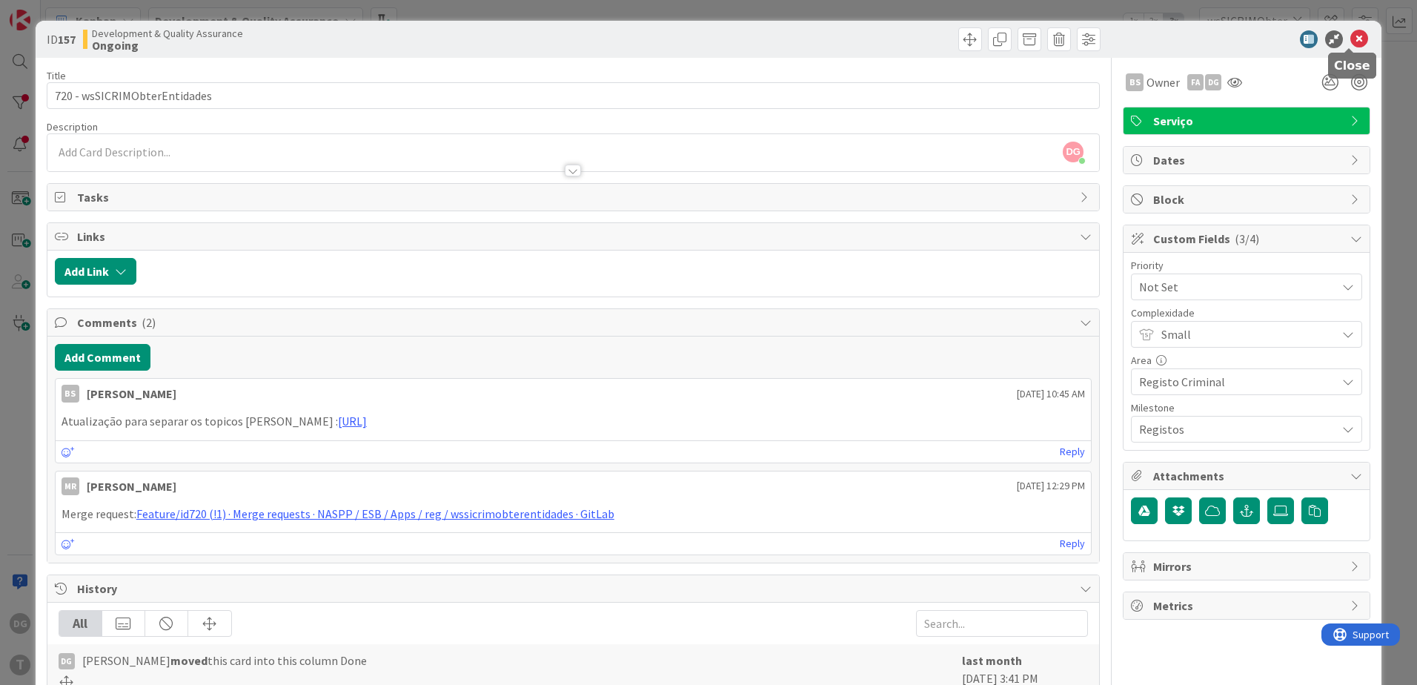
click at [1351, 40] on icon at bounding box center [1360, 39] width 18 height 18
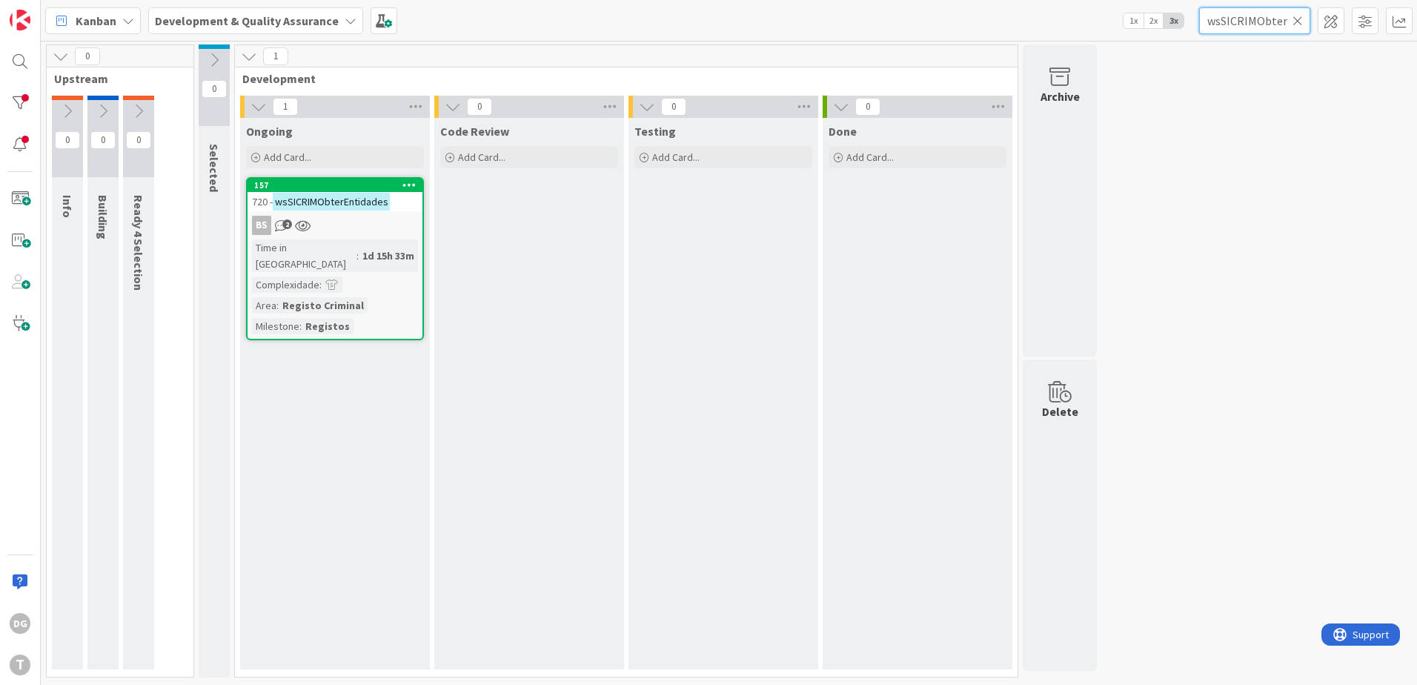
click at [1259, 13] on input "wsSICRIMObterEntidades" at bounding box center [1254, 20] width 111 height 27
paste input "RequerimentoRC"
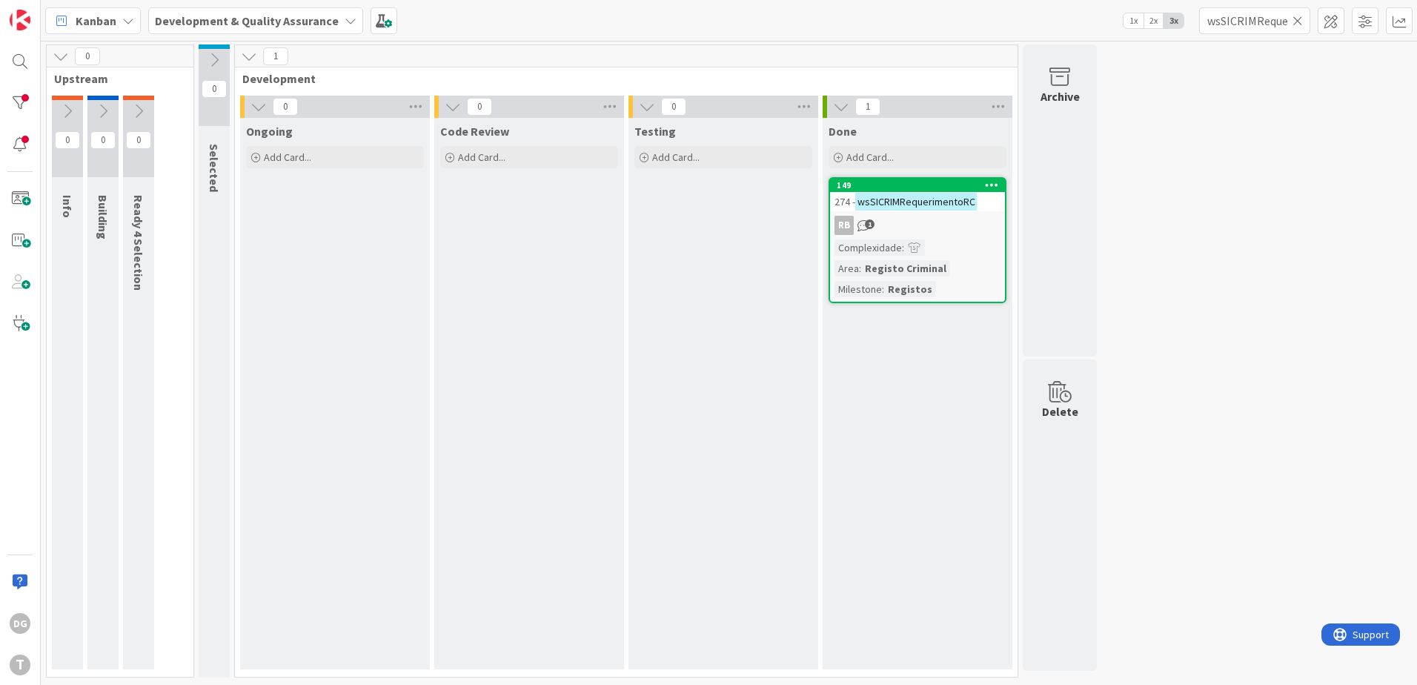
click at [930, 226] on div "RB 1" at bounding box center [917, 225] width 175 height 19
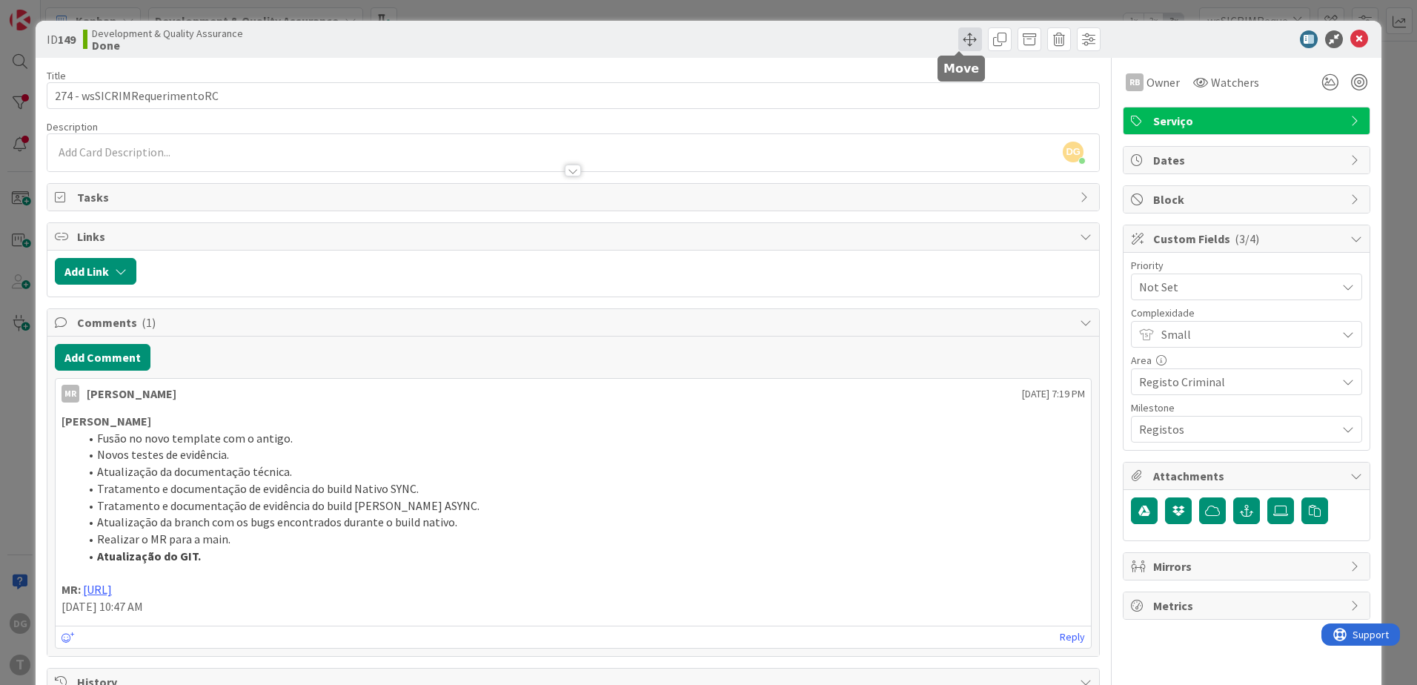
click at [965, 36] on span at bounding box center [970, 39] width 24 height 24
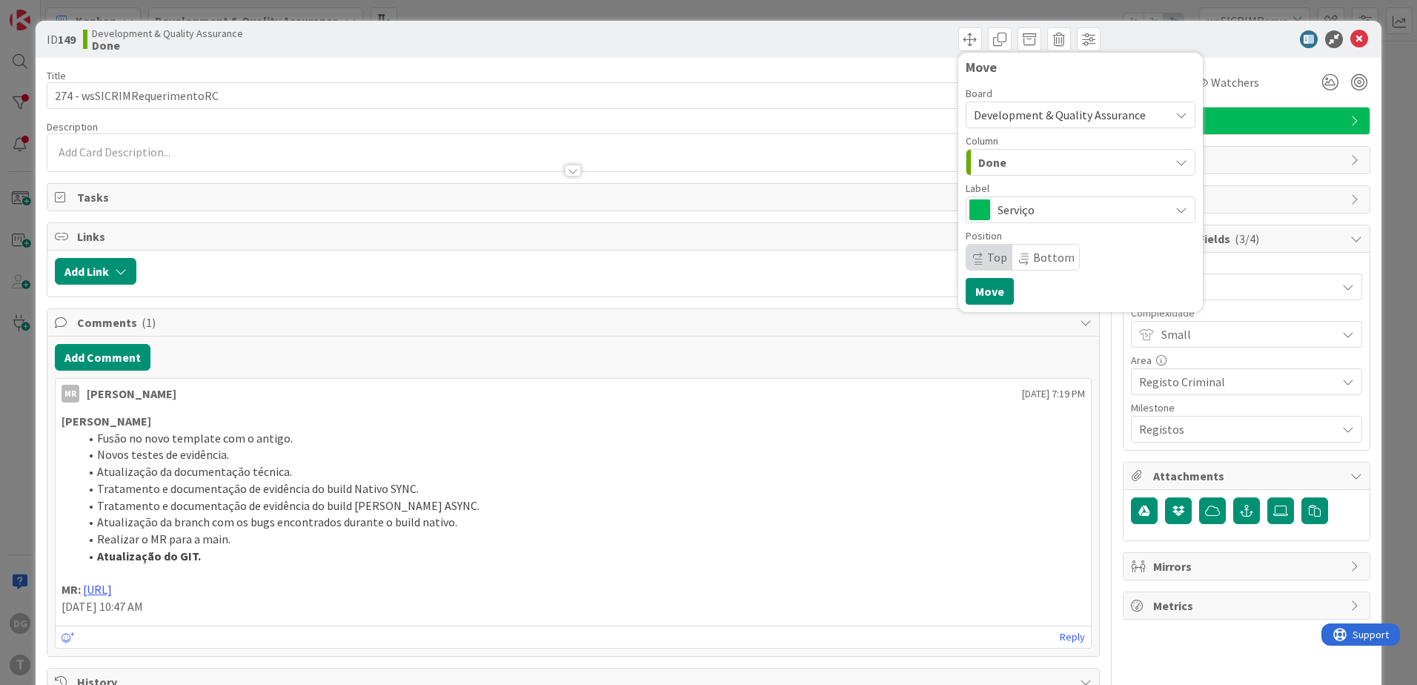
click at [1041, 162] on div "Done" at bounding box center [1072, 162] width 195 height 24
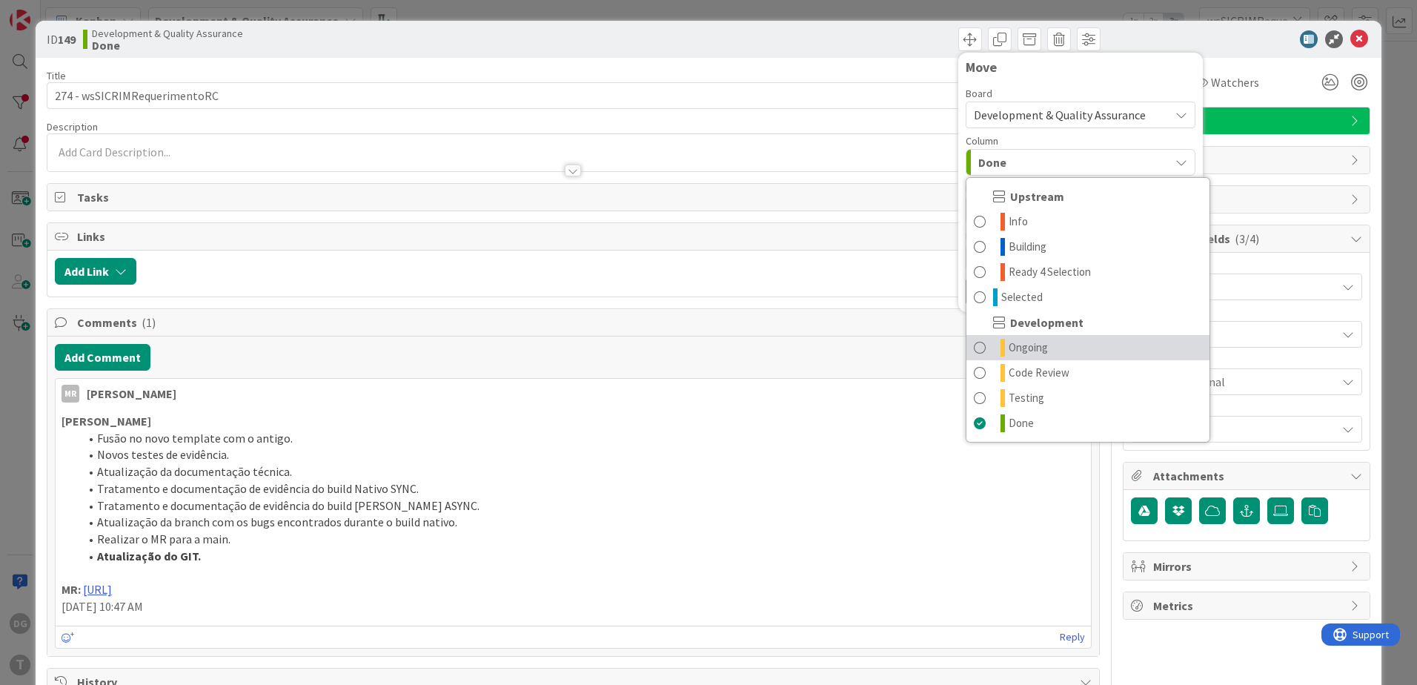
click at [1019, 345] on span "Ongoing" at bounding box center [1028, 348] width 39 height 18
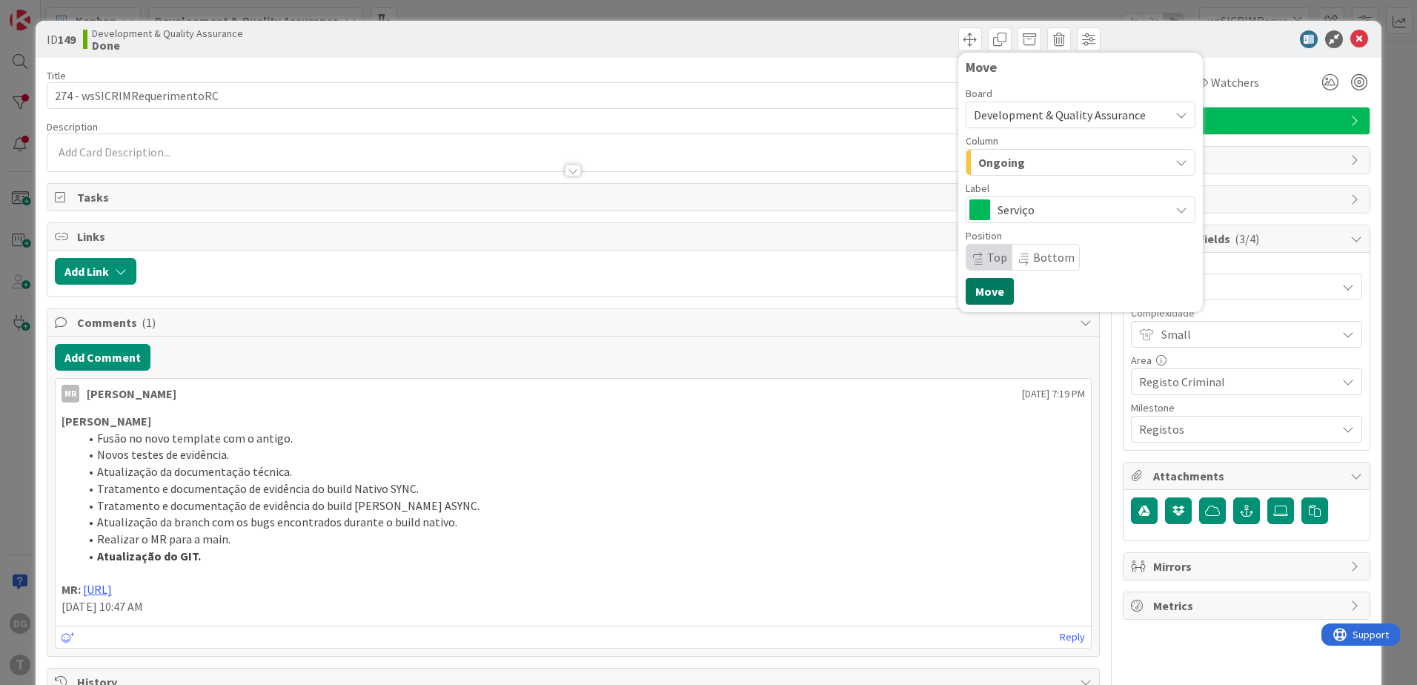
click at [976, 291] on button "Move" at bounding box center [990, 291] width 48 height 27
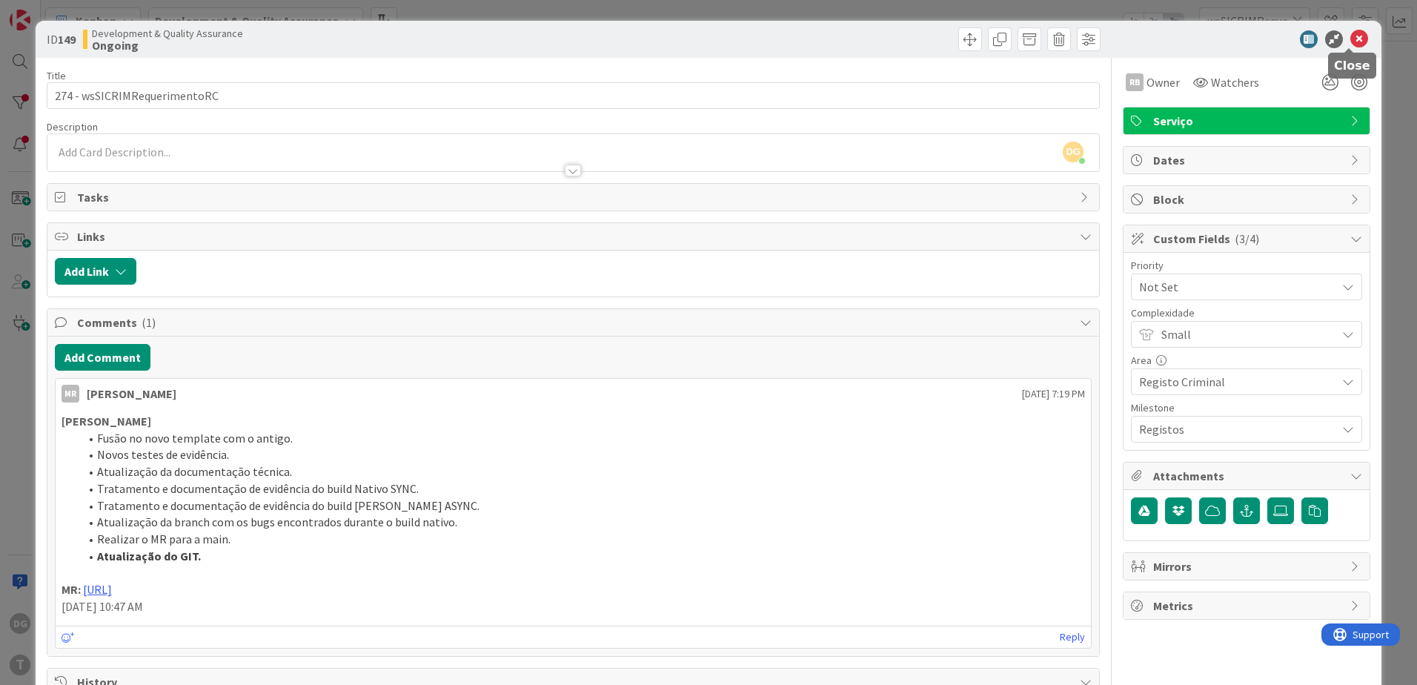
click at [1351, 39] on icon at bounding box center [1360, 39] width 18 height 18
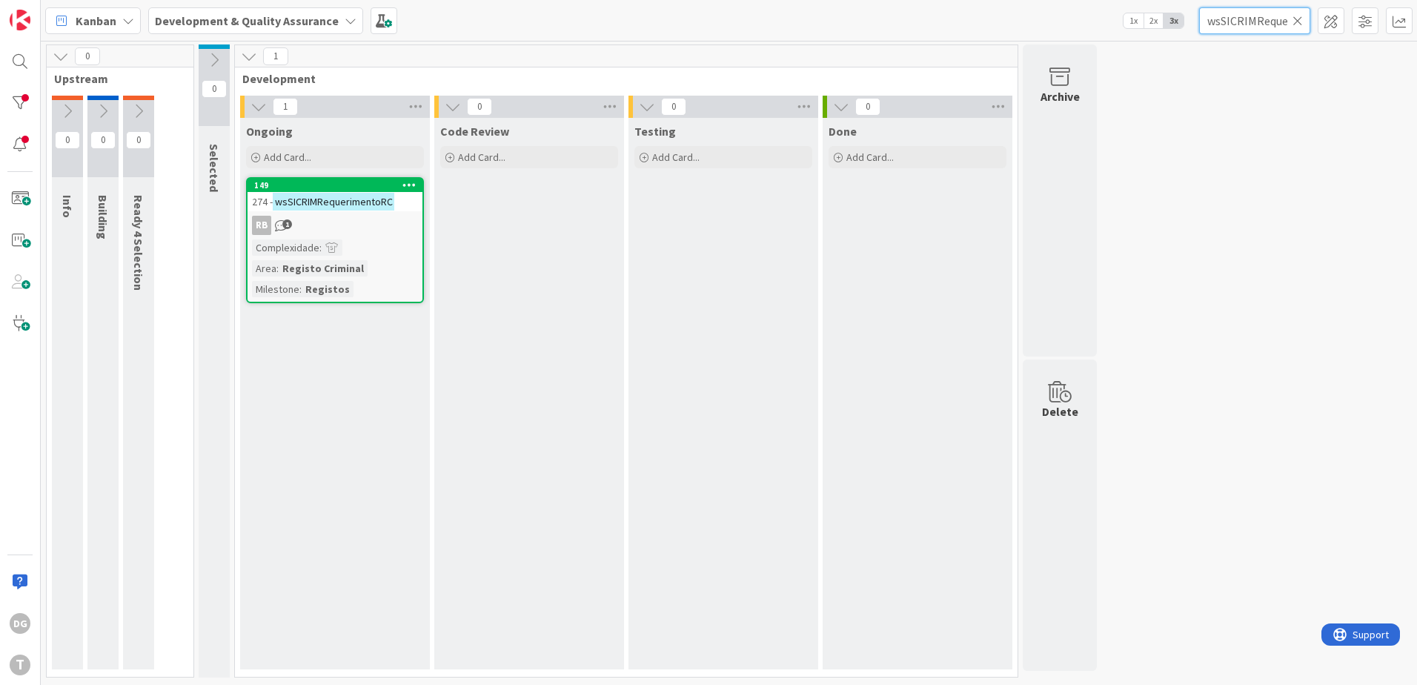
click at [1220, 24] on input "wsSICRIMRequerimentoRC" at bounding box center [1254, 20] width 111 height 27
paste input "ObterEntidades"
type input "wsSICRIMObterEntidades"
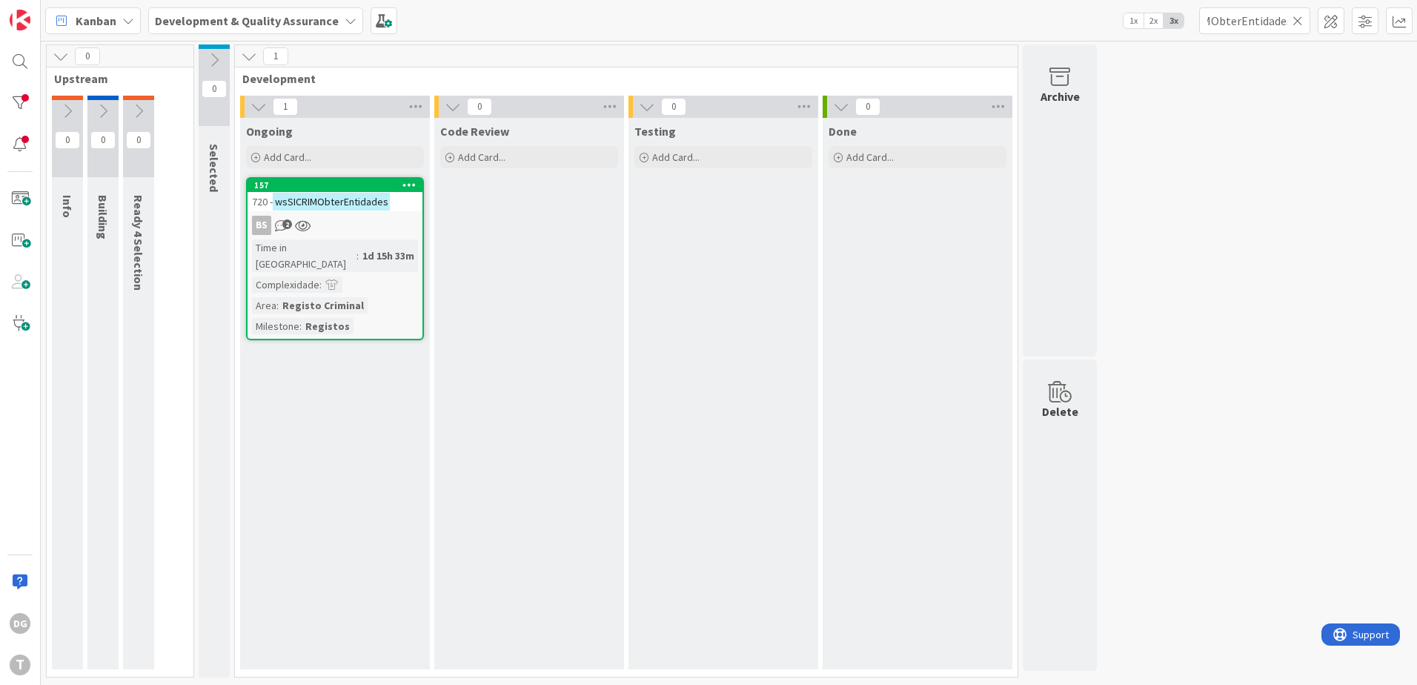
scroll to position [0, 0]
click at [485, 374] on div "Code Review Add Card..." at bounding box center [529, 393] width 190 height 551
click at [1296, 22] on icon at bounding box center [1298, 20] width 10 height 13
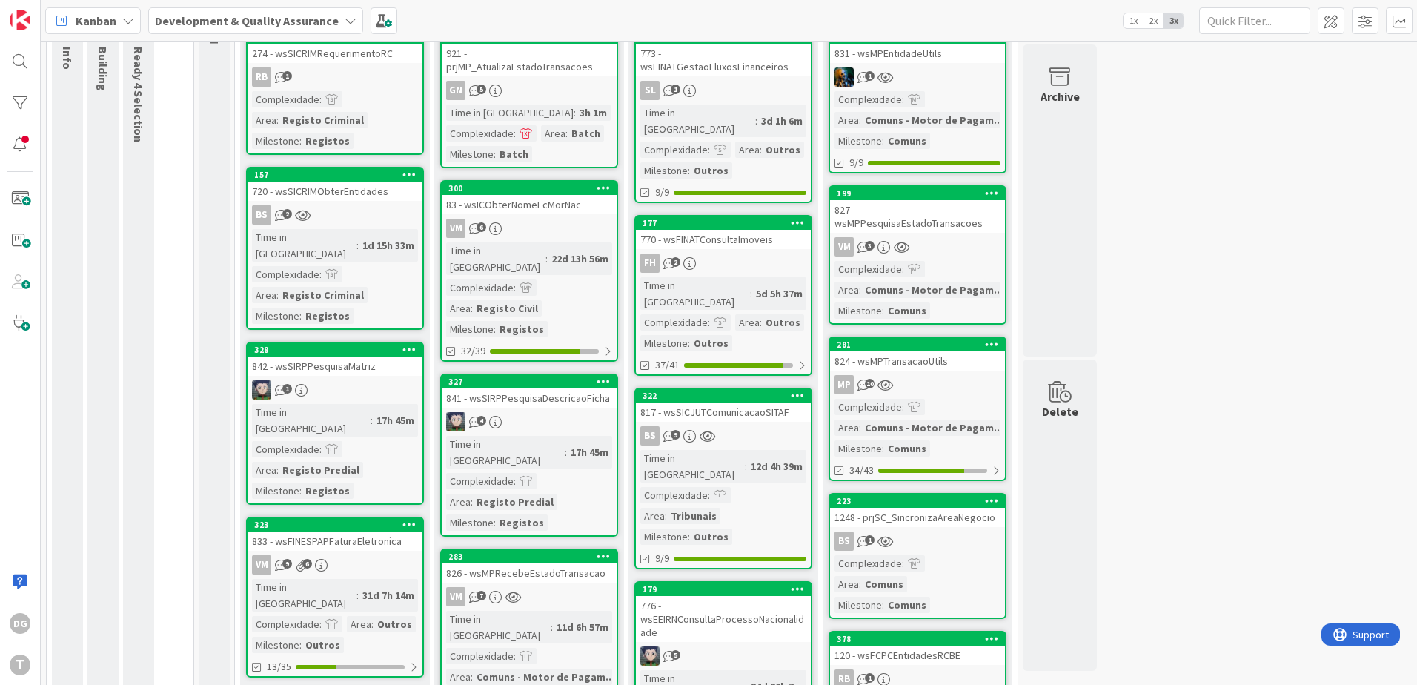
scroll to position [74, 0]
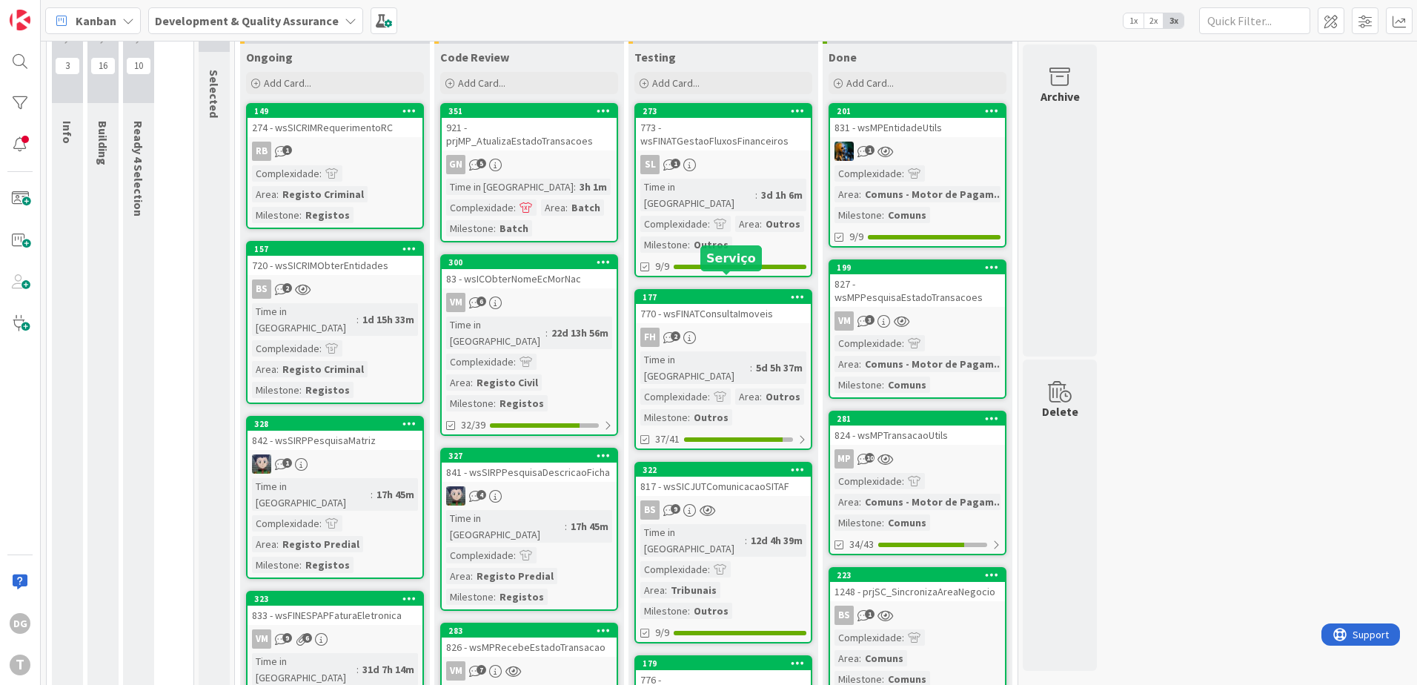
click at [707, 355] on div "Time in Column : 5d 5h 37m Complexidade : Area : Outros Milestone : Outros" at bounding box center [723, 388] width 166 height 74
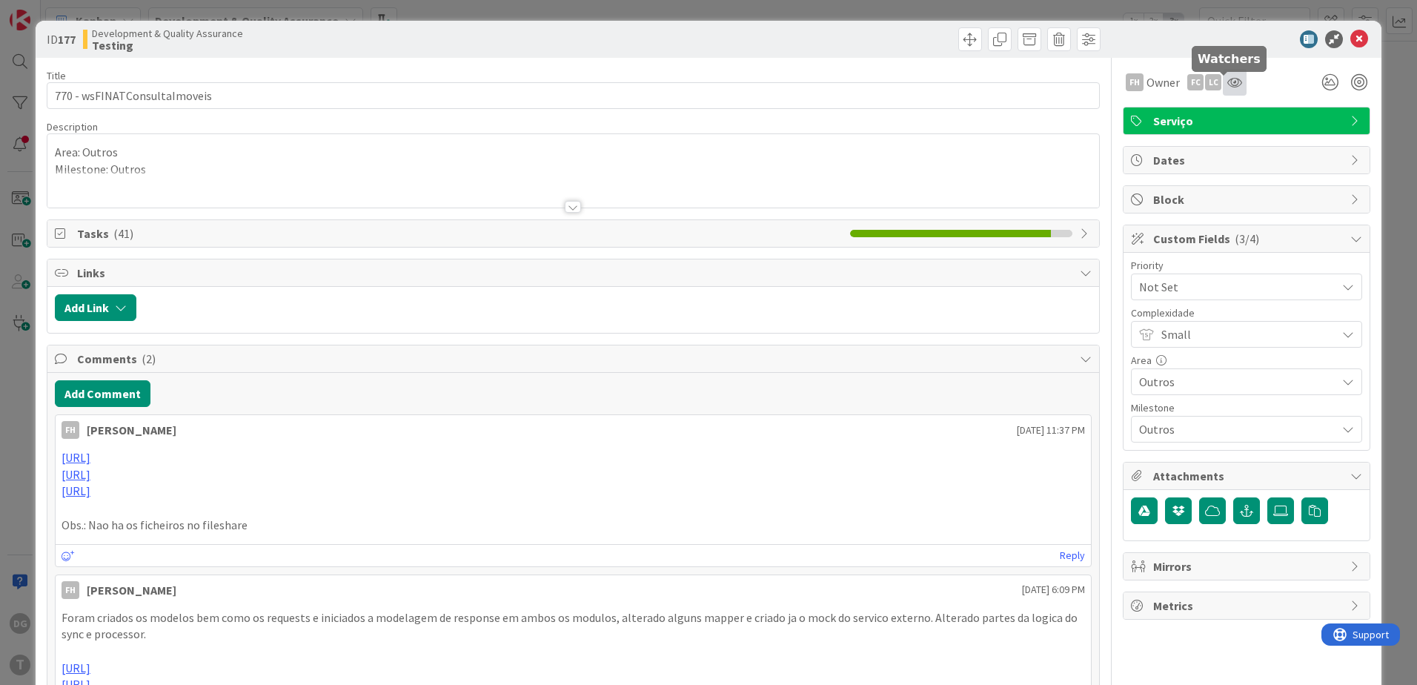
click at [1227, 82] on icon at bounding box center [1234, 82] width 15 height 12
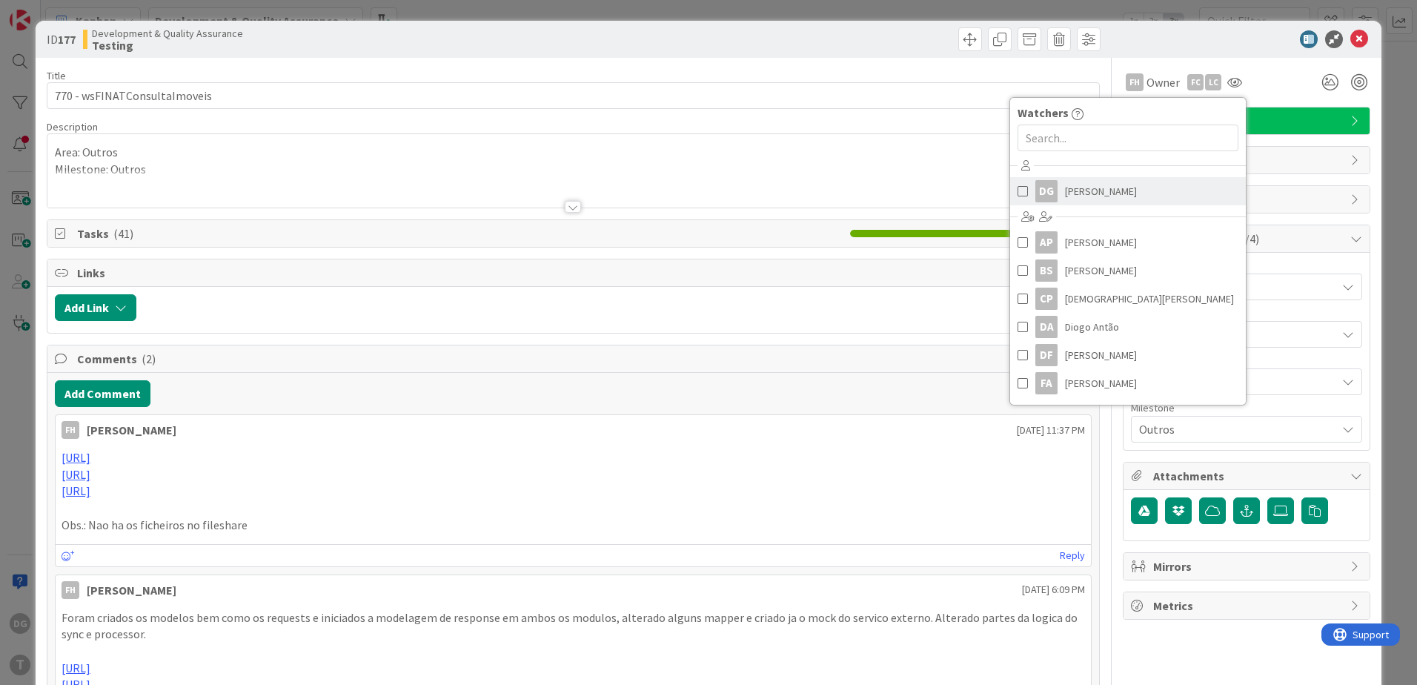
click at [1089, 192] on span "[PERSON_NAME]" at bounding box center [1101, 191] width 72 height 22
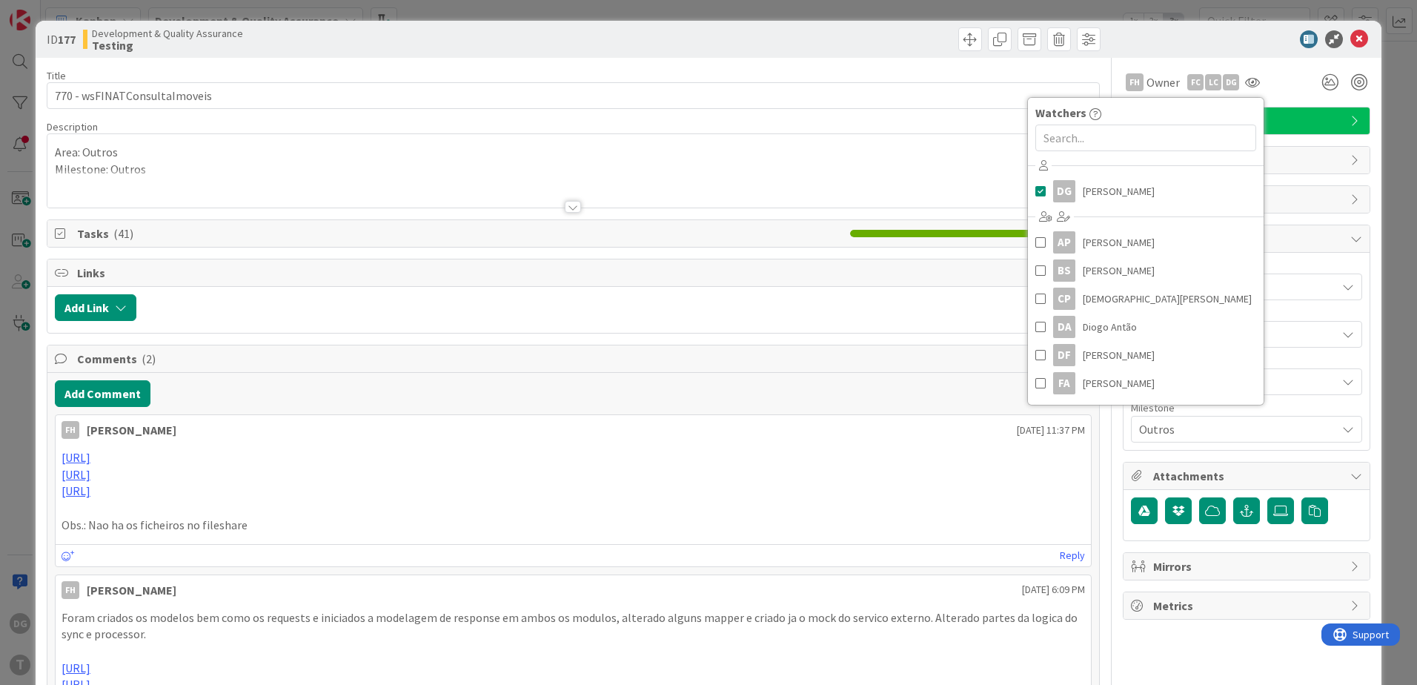
click at [755, 303] on div at bounding box center [618, 307] width 948 height 27
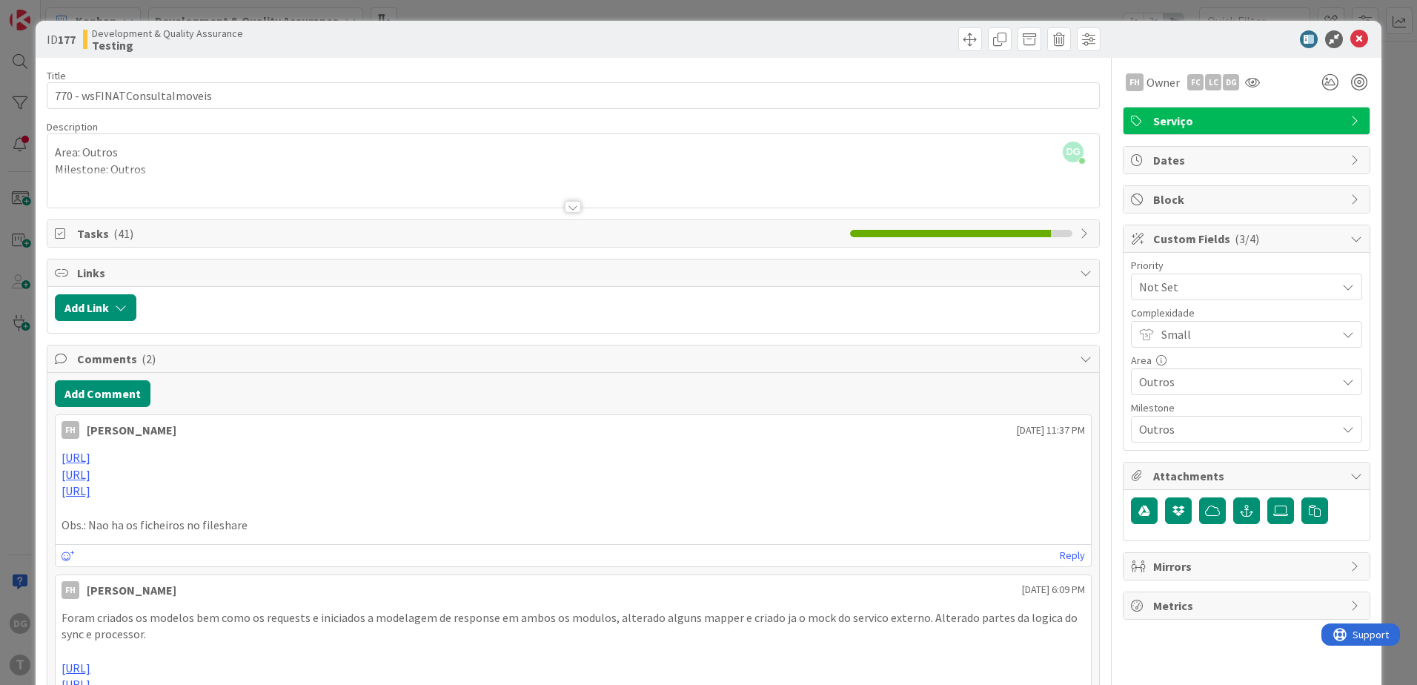
click at [1351, 41] on icon at bounding box center [1360, 39] width 18 height 18
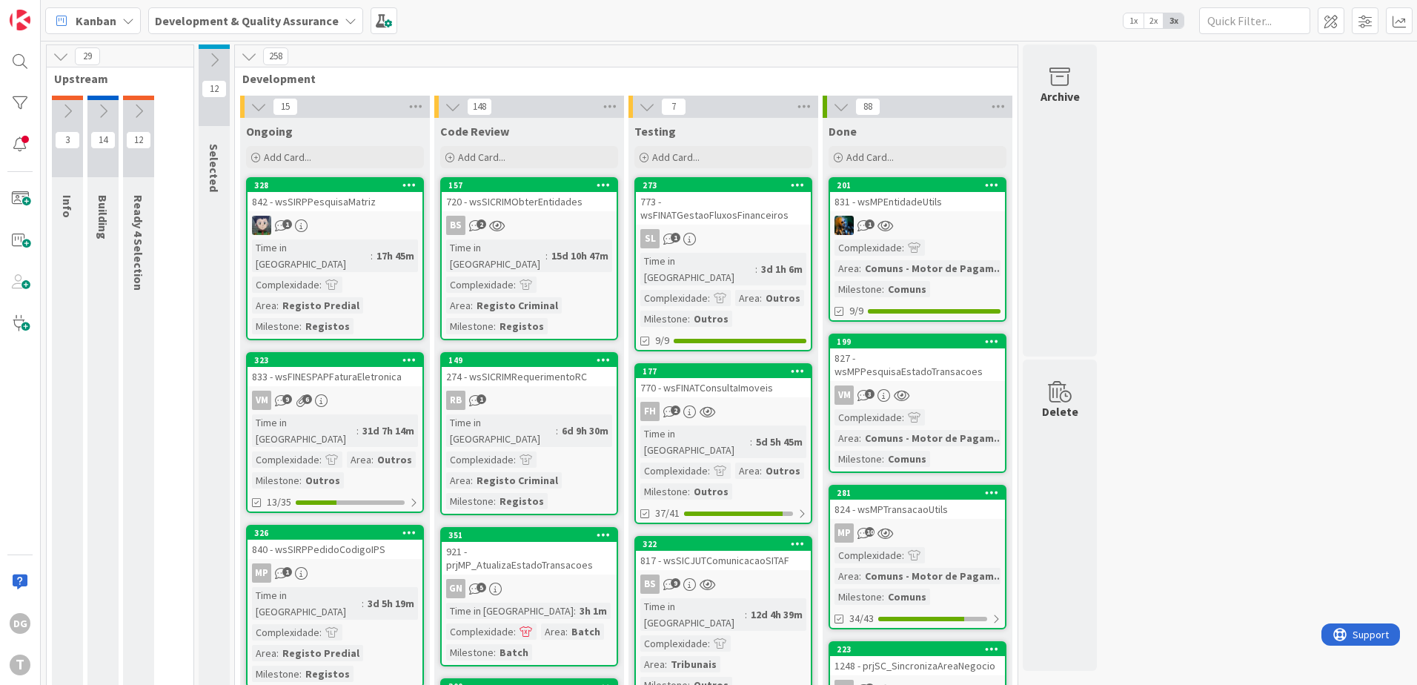
click at [556, 391] on div "RB 1" at bounding box center [529, 400] width 175 height 19
click at [729, 402] on div "FH 2" at bounding box center [723, 411] width 175 height 19
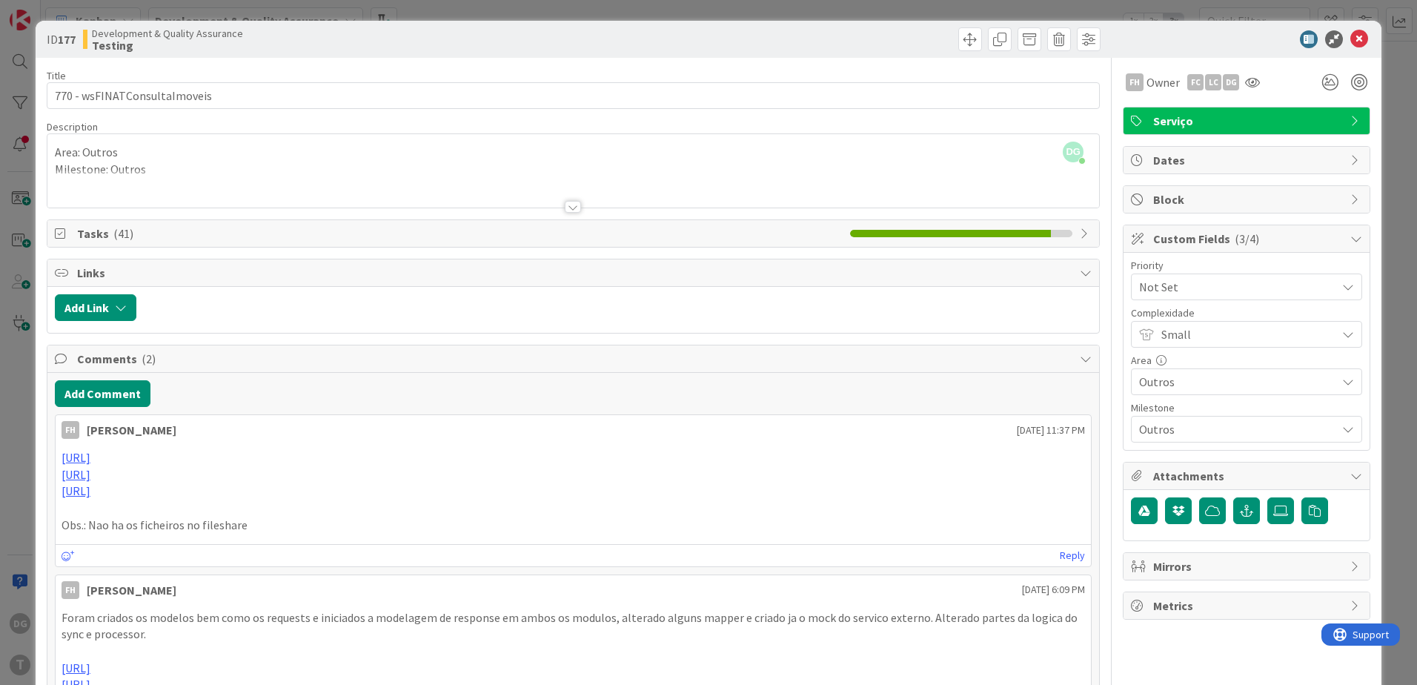
click at [565, 210] on div at bounding box center [573, 207] width 16 height 12
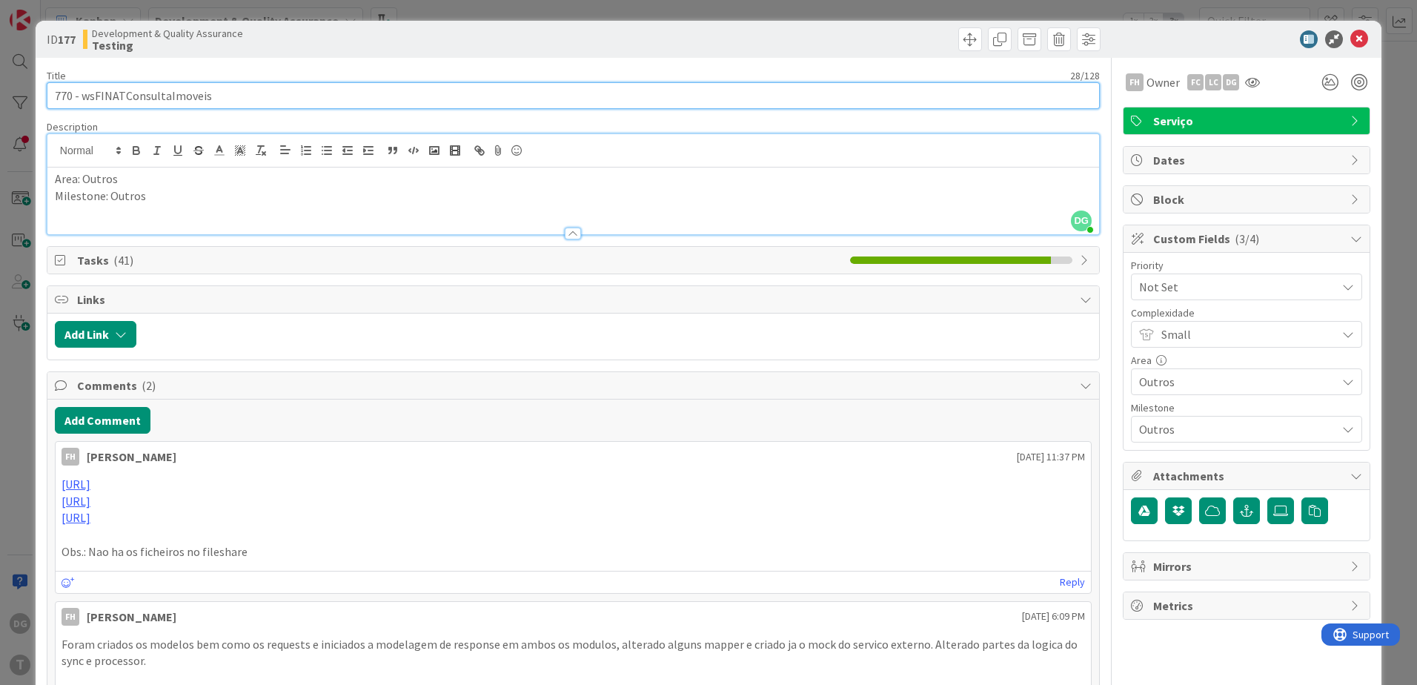
drag, startPoint x: 232, startPoint y: 93, endPoint x: 80, endPoint y: 96, distance: 152.0
click at [80, 96] on input "770 - wsFINATConsultaImoveis" at bounding box center [573, 95] width 1053 height 27
